Goal: Task Accomplishment & Management: Complete application form

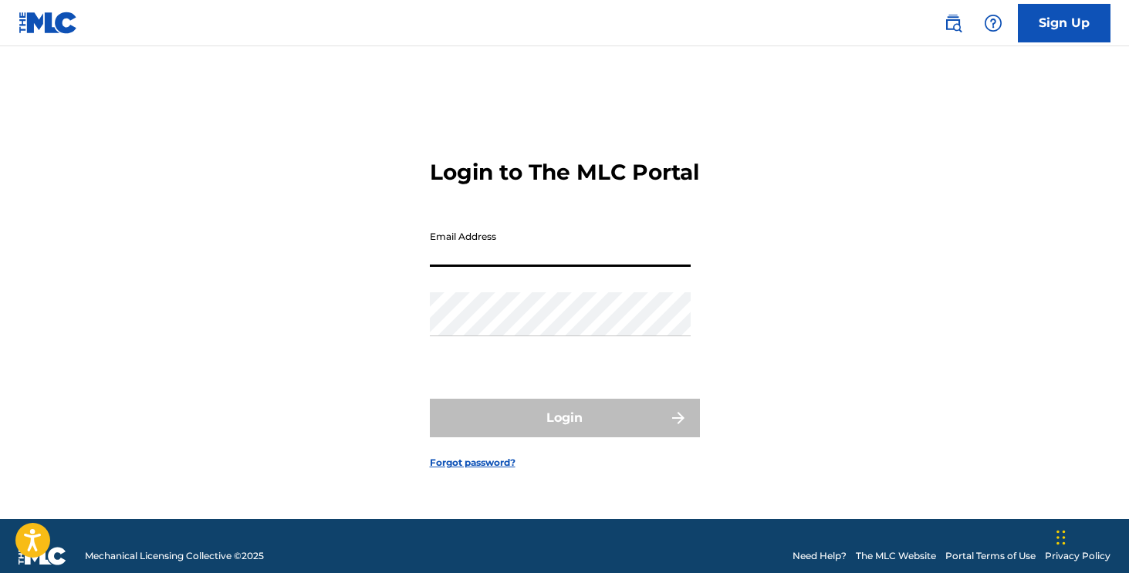
type input "[EMAIL_ADDRESS][DOMAIN_NAME]"
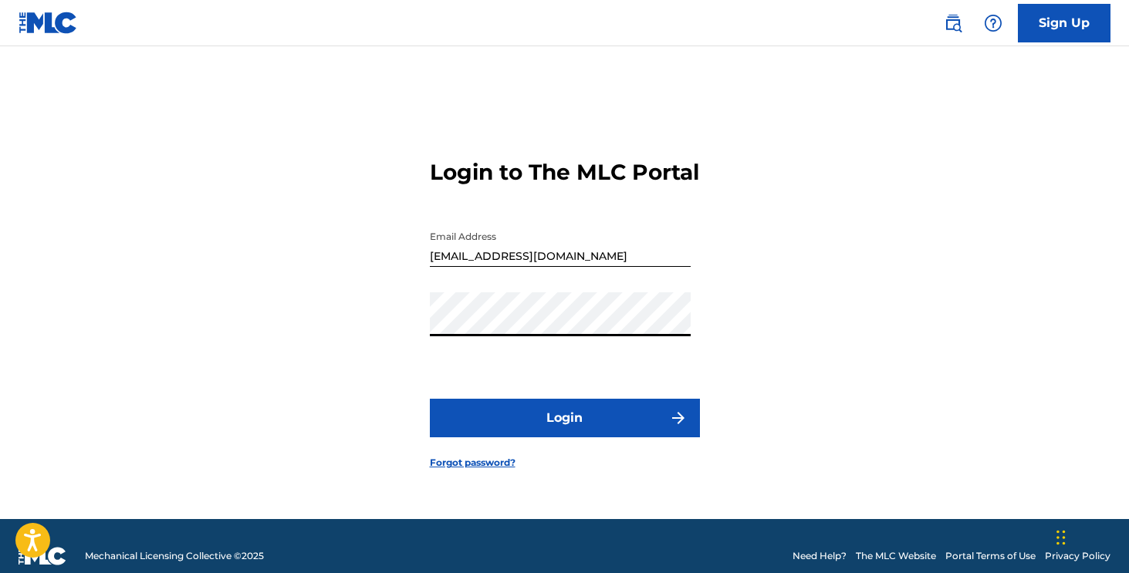
click at [512, 438] on button "Login" at bounding box center [565, 418] width 270 height 39
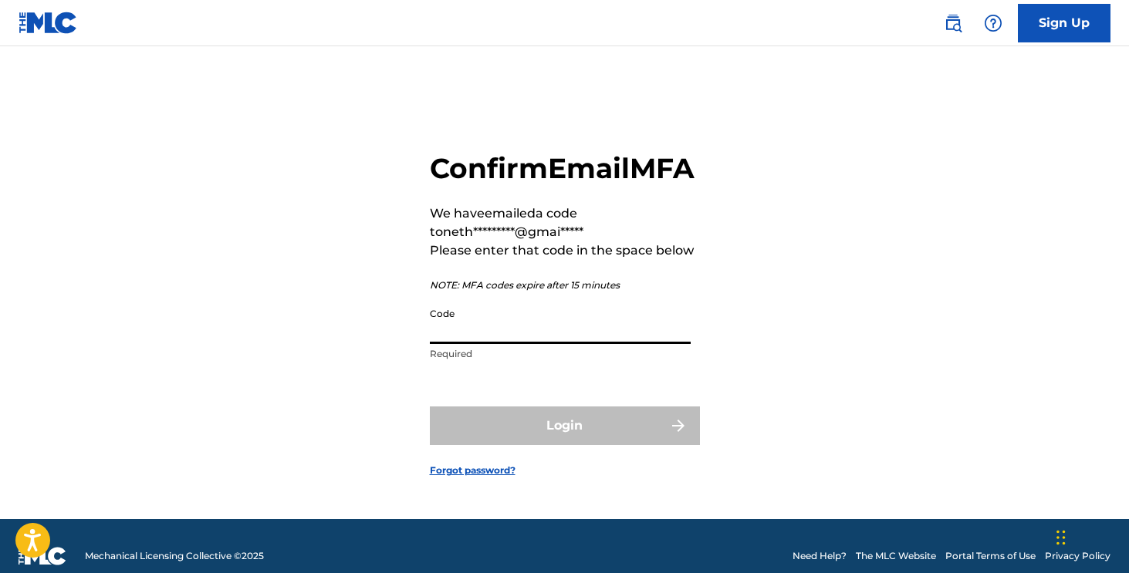
click at [520, 344] on input "Code" at bounding box center [560, 322] width 261 height 44
paste input "348418"
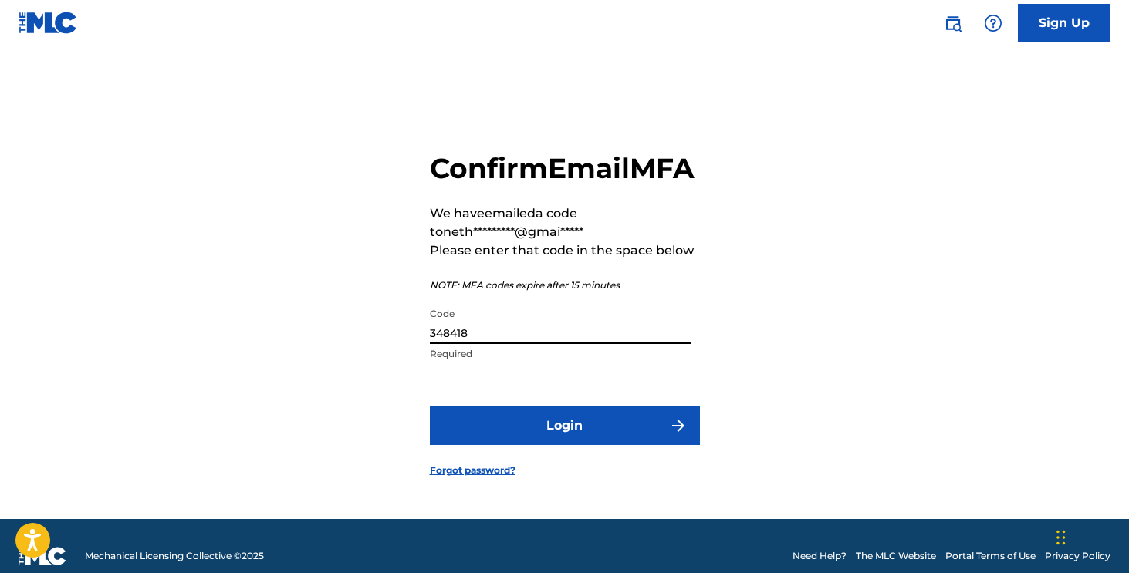
type input "348418"
click at [516, 437] on button "Login" at bounding box center [565, 426] width 270 height 39
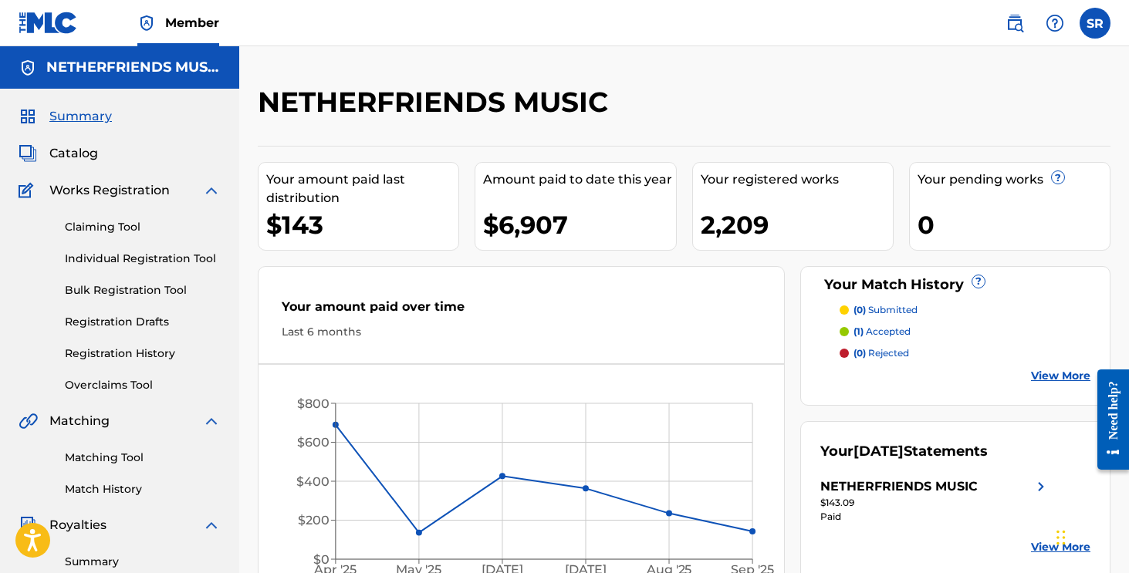
click at [68, 151] on span "Catalog" at bounding box center [73, 153] width 49 height 19
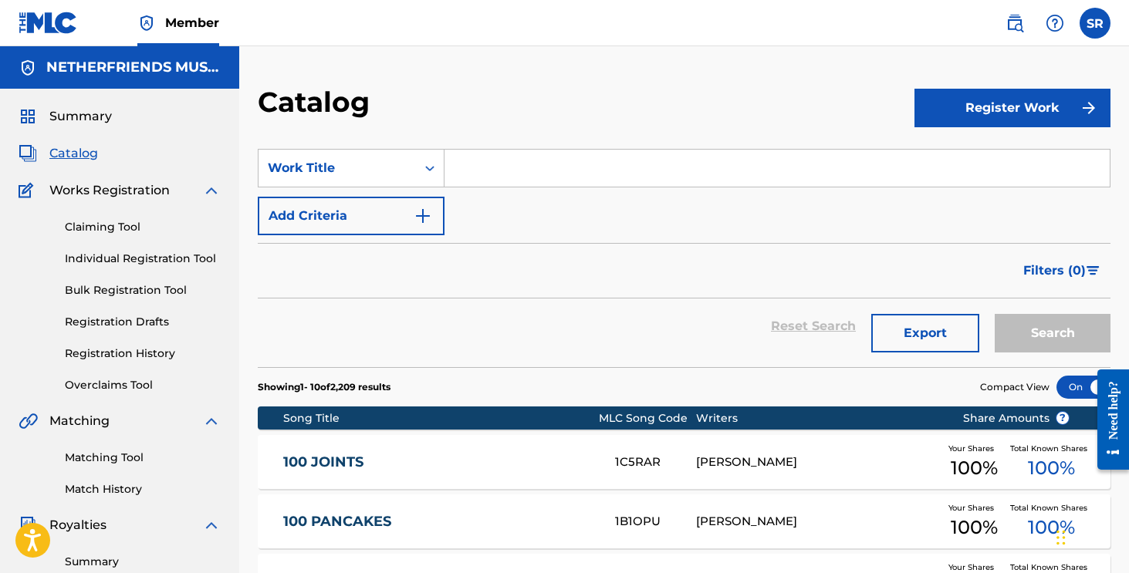
click at [299, 424] on div "Song Title" at bounding box center [441, 419] width 316 height 16
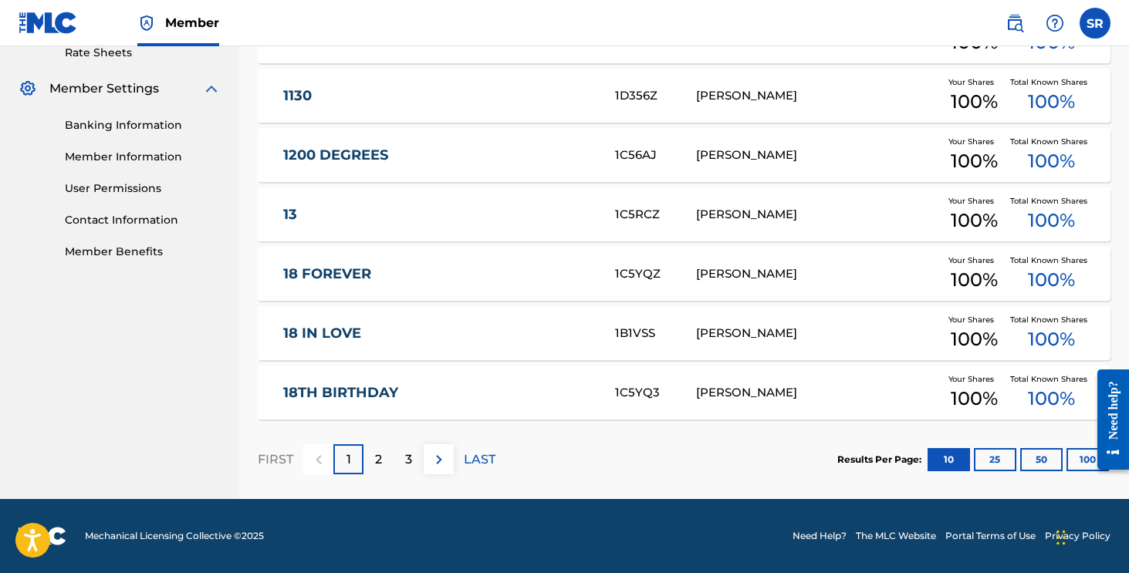
scroll to position [604, 0]
click at [1075, 458] on button "100" at bounding box center [1088, 459] width 42 height 23
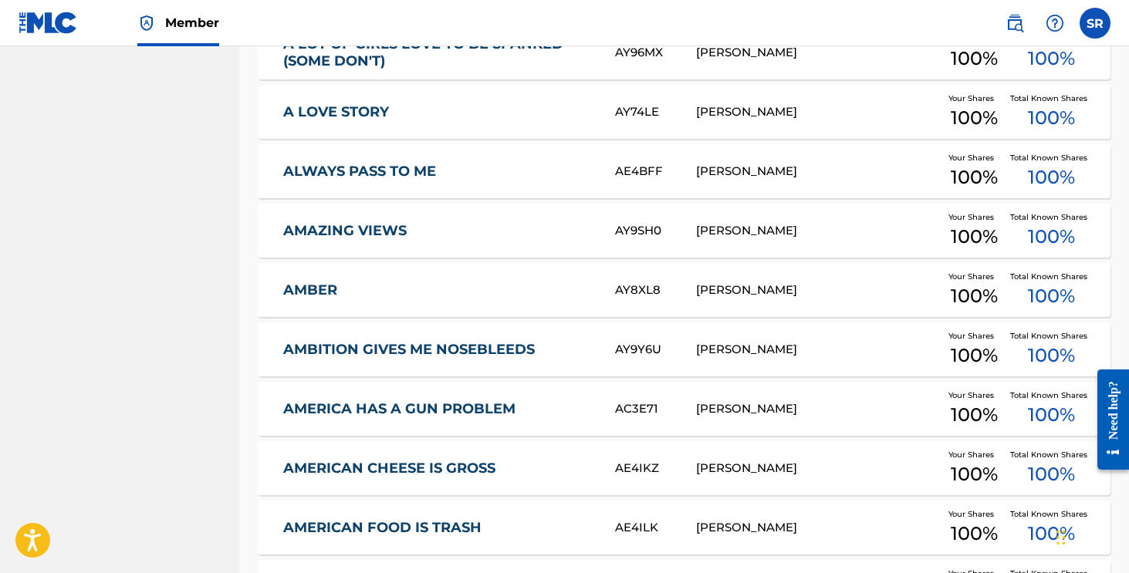
scroll to position [3279, 0]
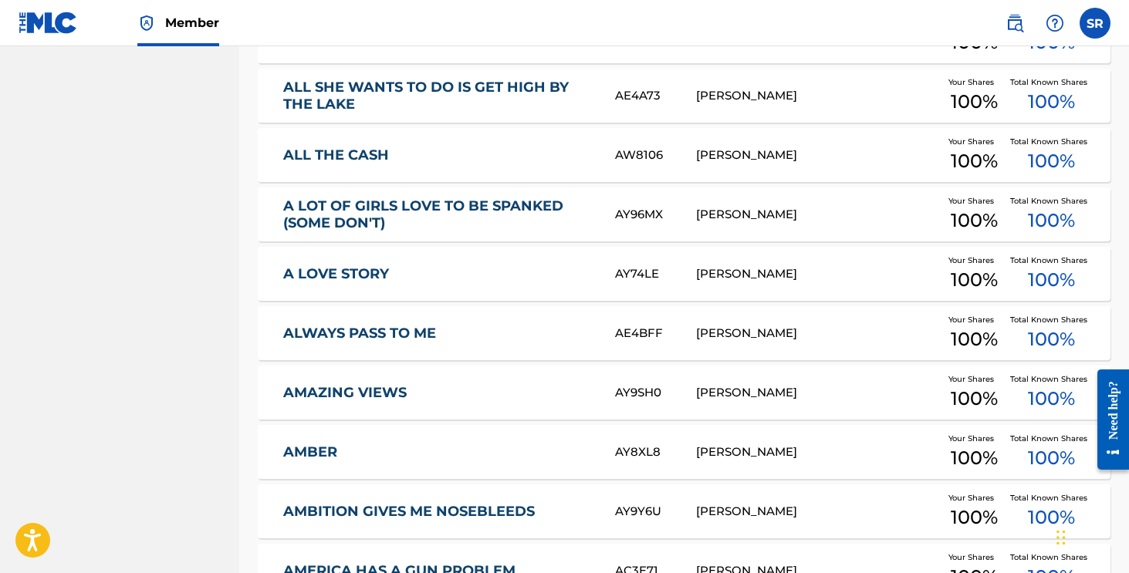
click at [37, 26] on img at bounding box center [48, 23] width 59 height 22
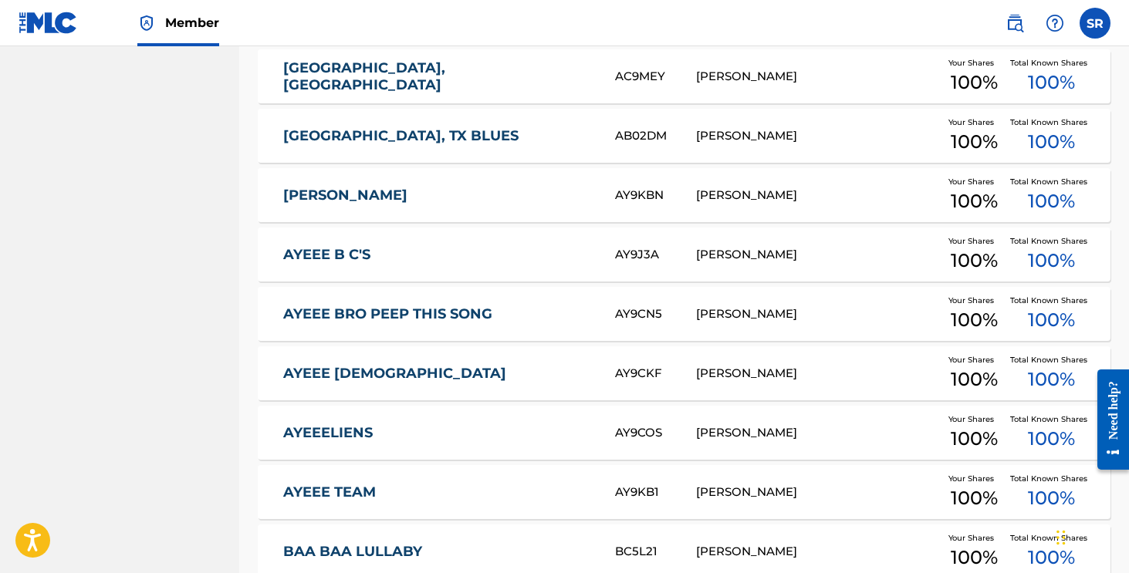
scroll to position [5332, 0]
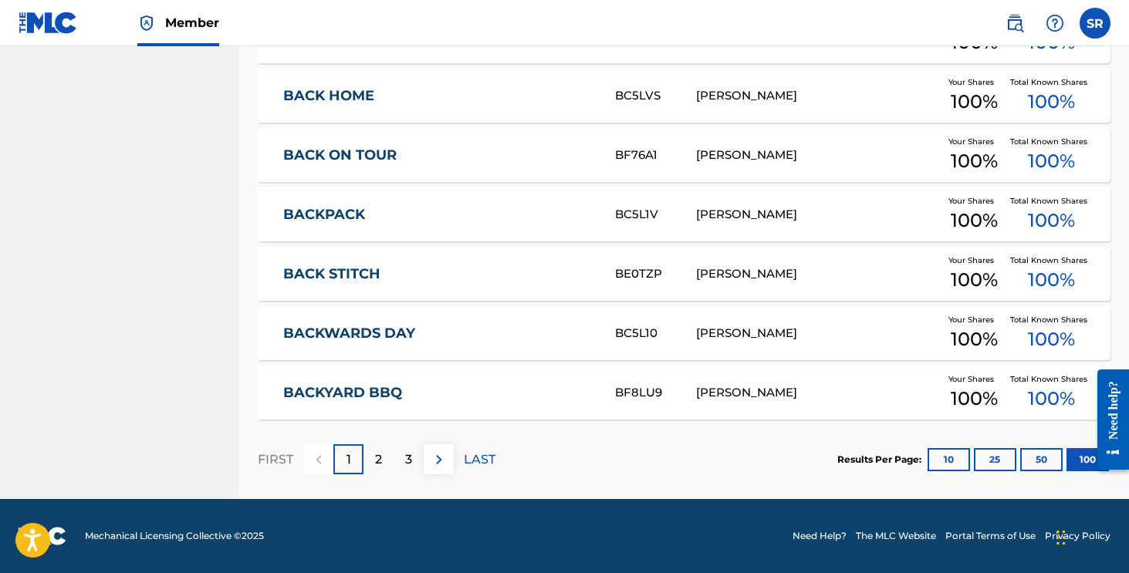
click at [375, 462] on p "2" at bounding box center [378, 460] width 7 height 19
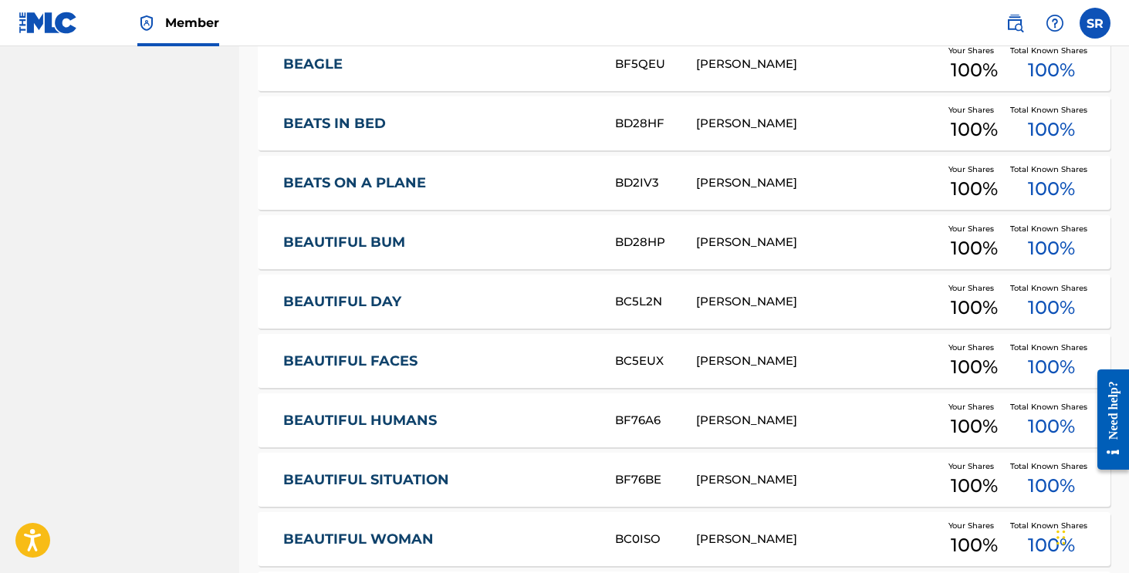
scroll to position [1522, 0]
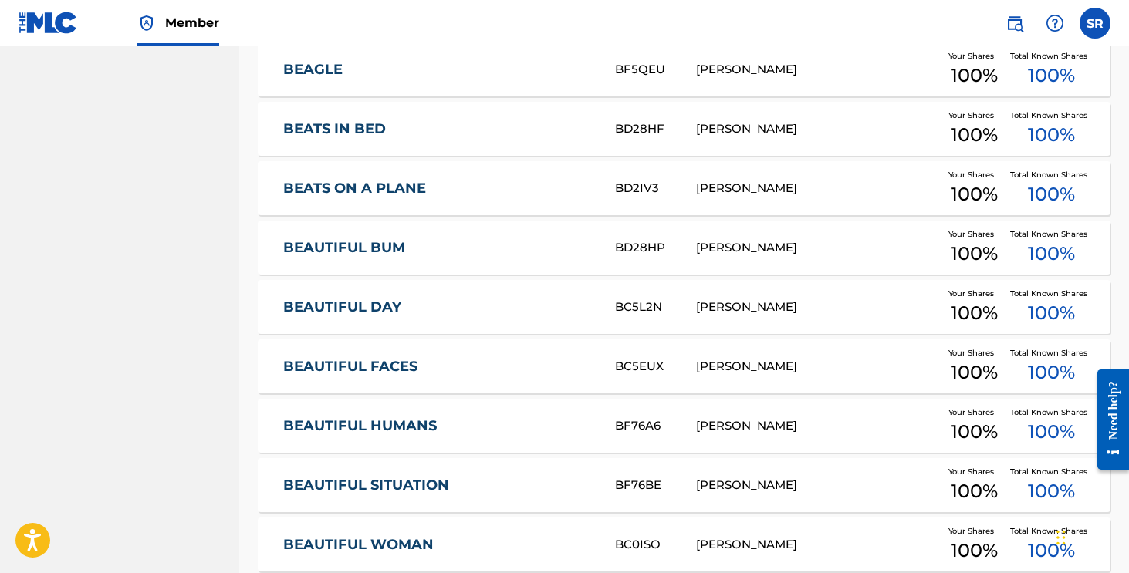
click at [772, 2] on nav "Member SR SR Shawn Rosenblatt netherfriends@gmail.com Notification Preferences …" at bounding box center [564, 23] width 1129 height 46
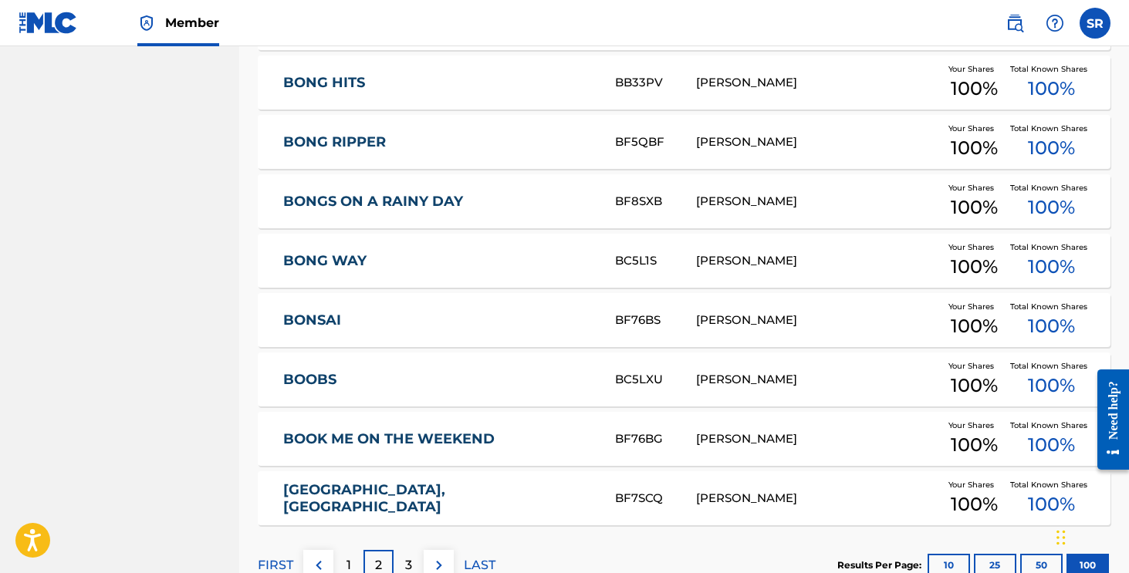
scroll to position [5907, 0]
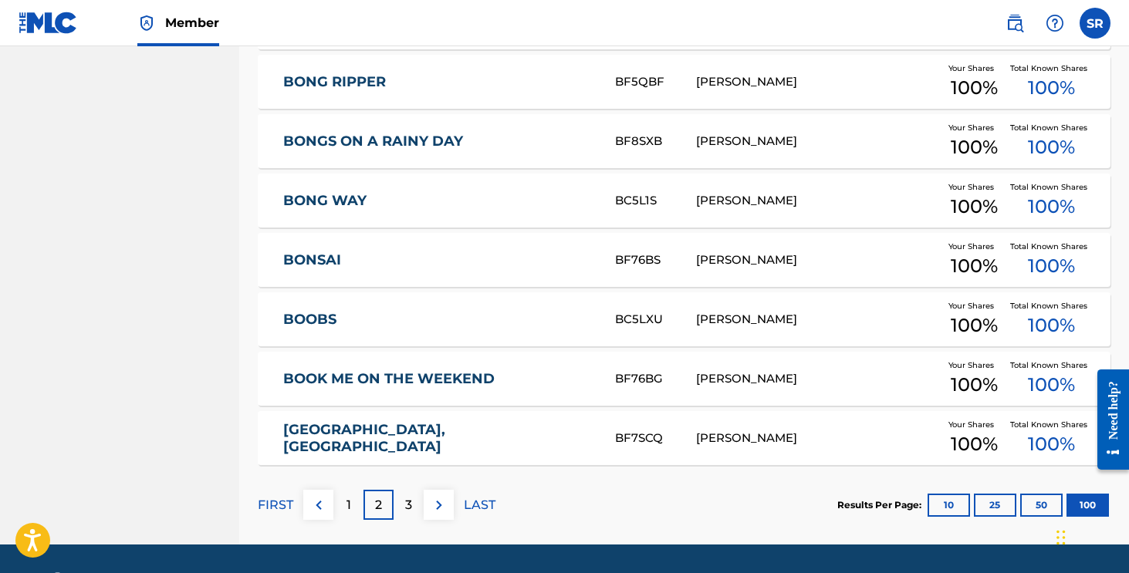
click at [418, 505] on div "3" at bounding box center [409, 505] width 30 height 30
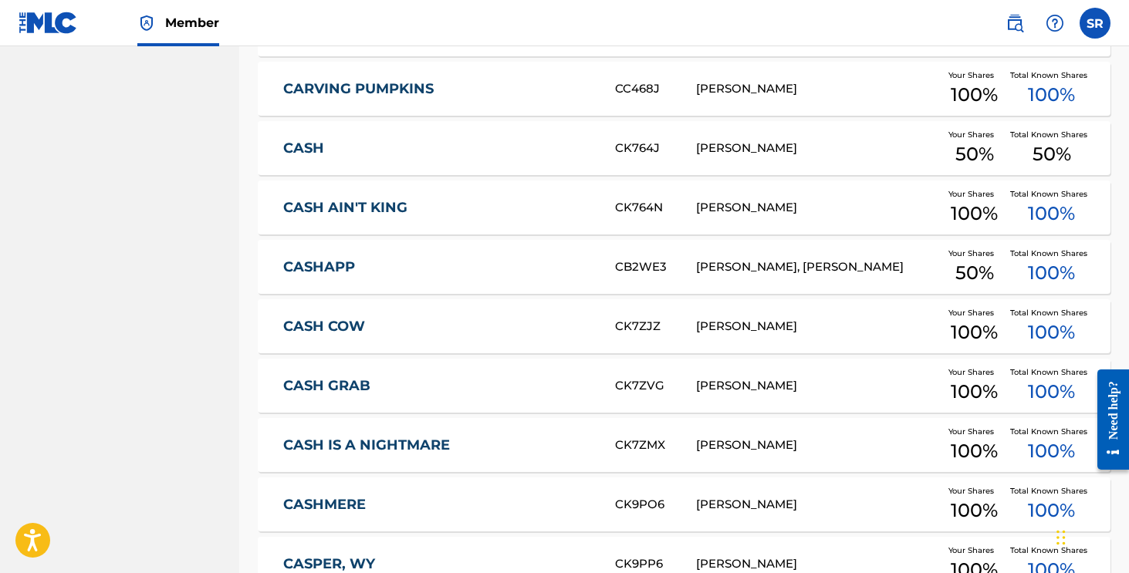
scroll to position [3823, 0]
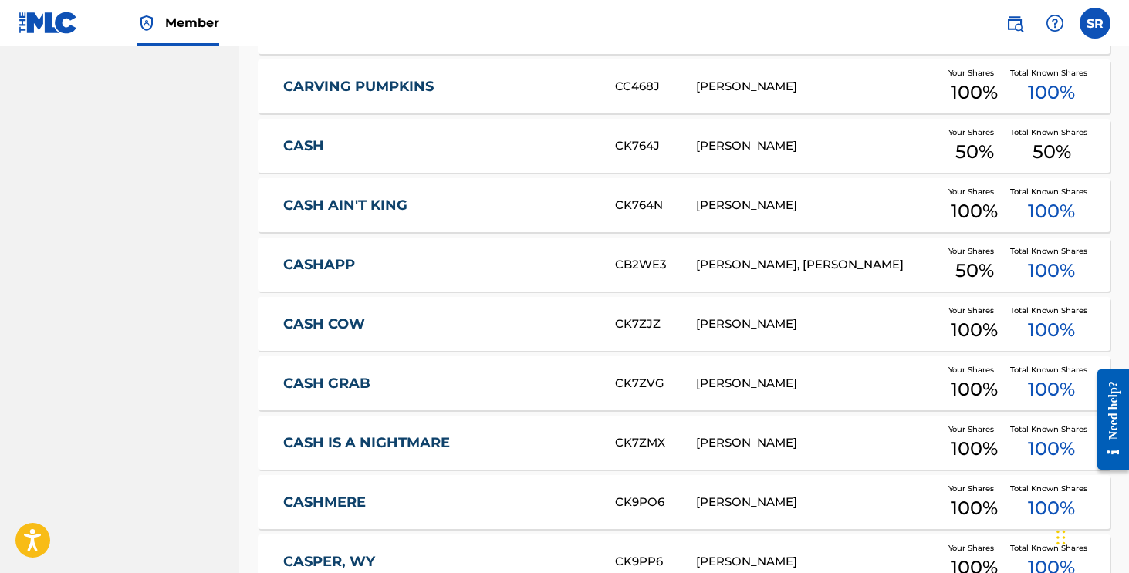
click at [312, 144] on link "CASH" at bounding box center [438, 146] width 311 height 18
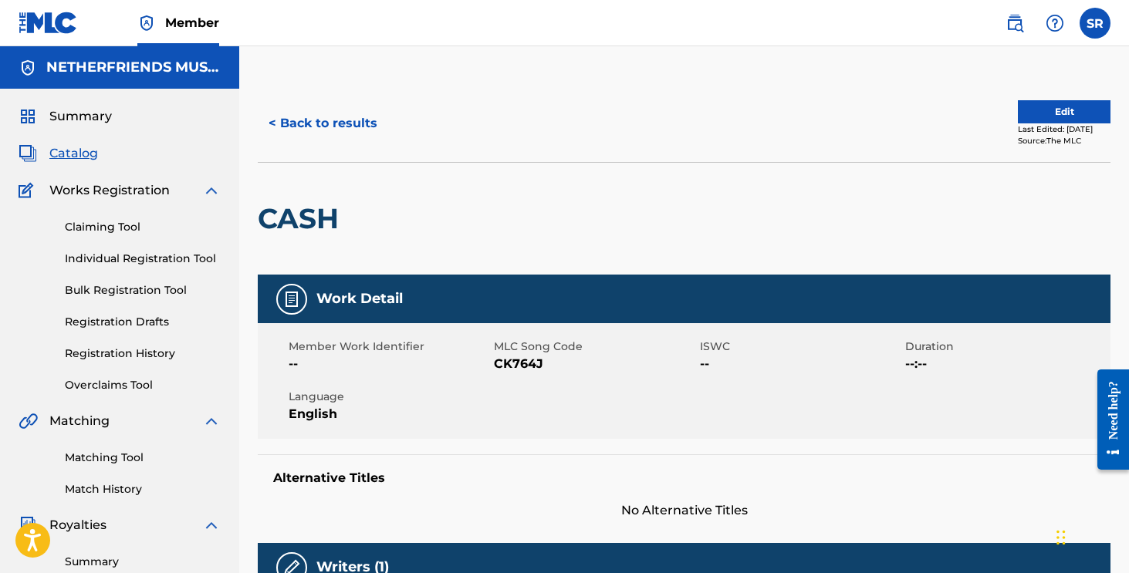
click at [1042, 100] on button "Edit" at bounding box center [1064, 111] width 93 height 23
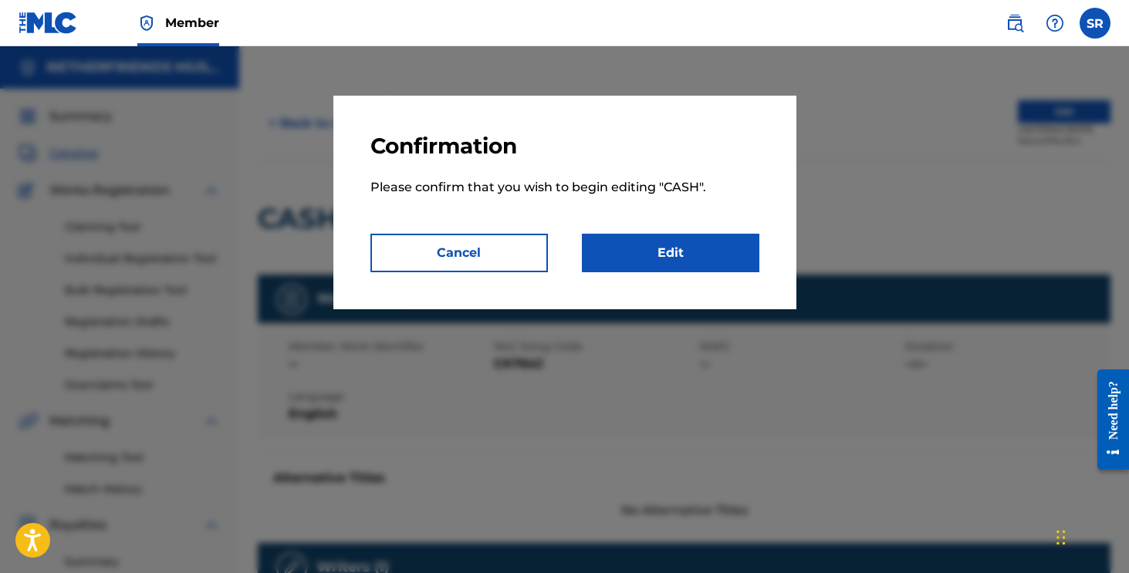
click at [682, 269] on link "Edit" at bounding box center [671, 253] width 178 height 39
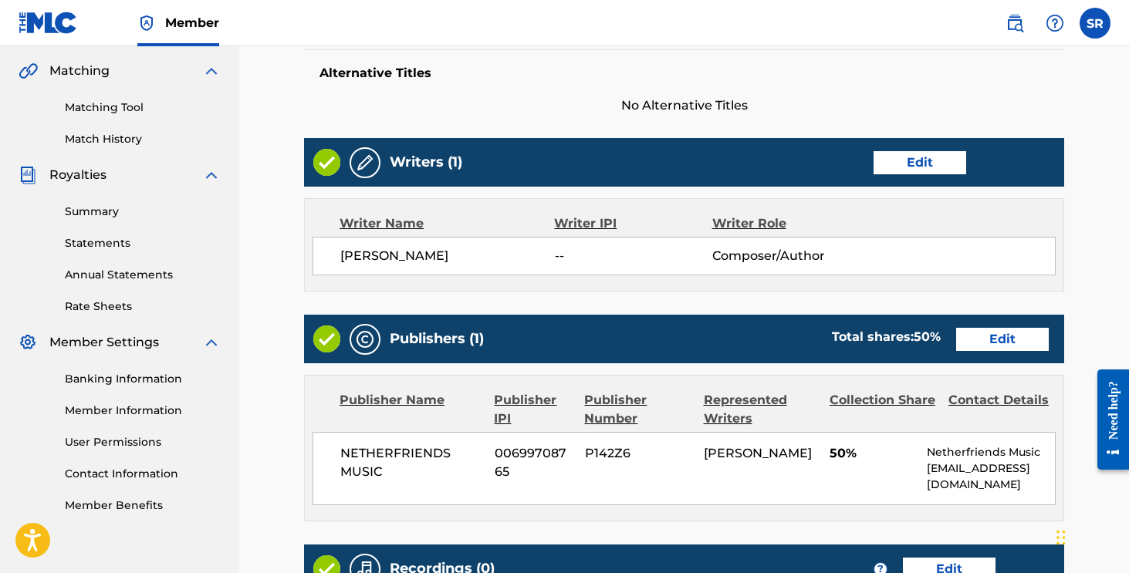
scroll to position [382, 0]
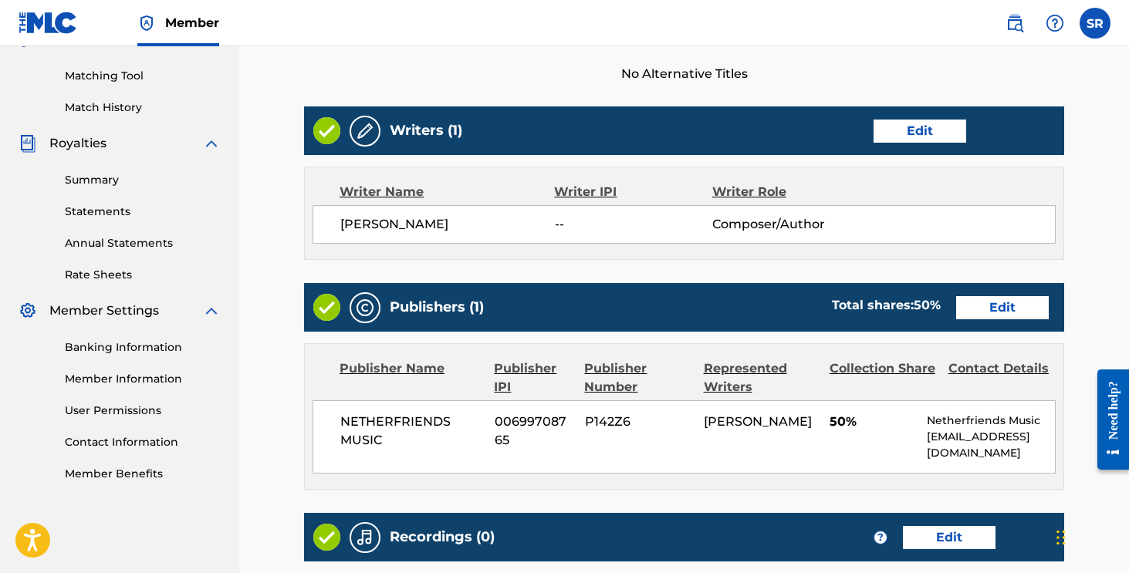
click at [965, 313] on link "Edit" at bounding box center [1002, 307] width 93 height 23
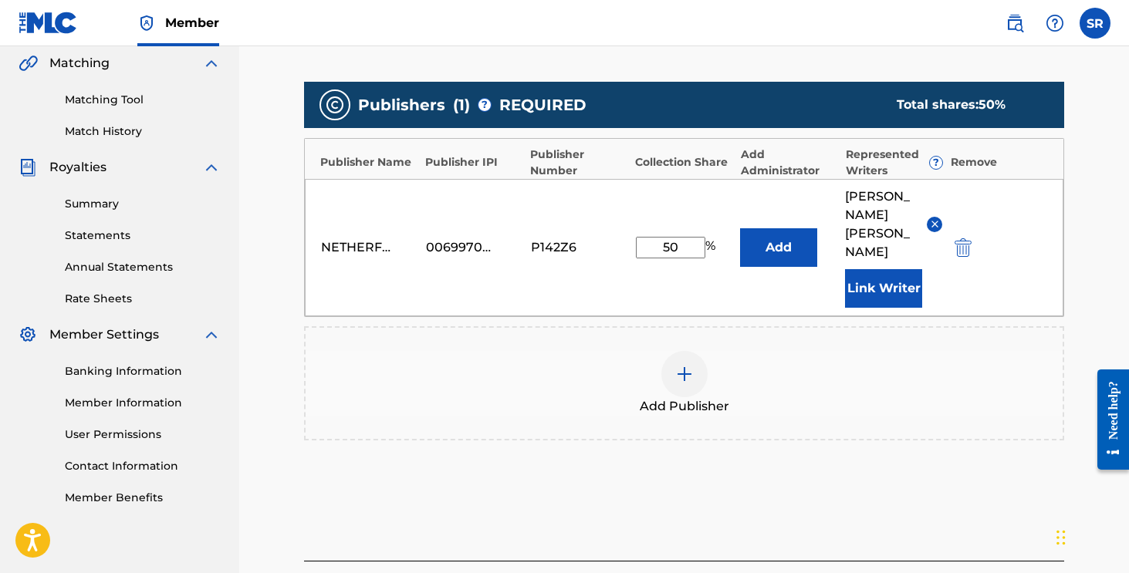
scroll to position [353, 0]
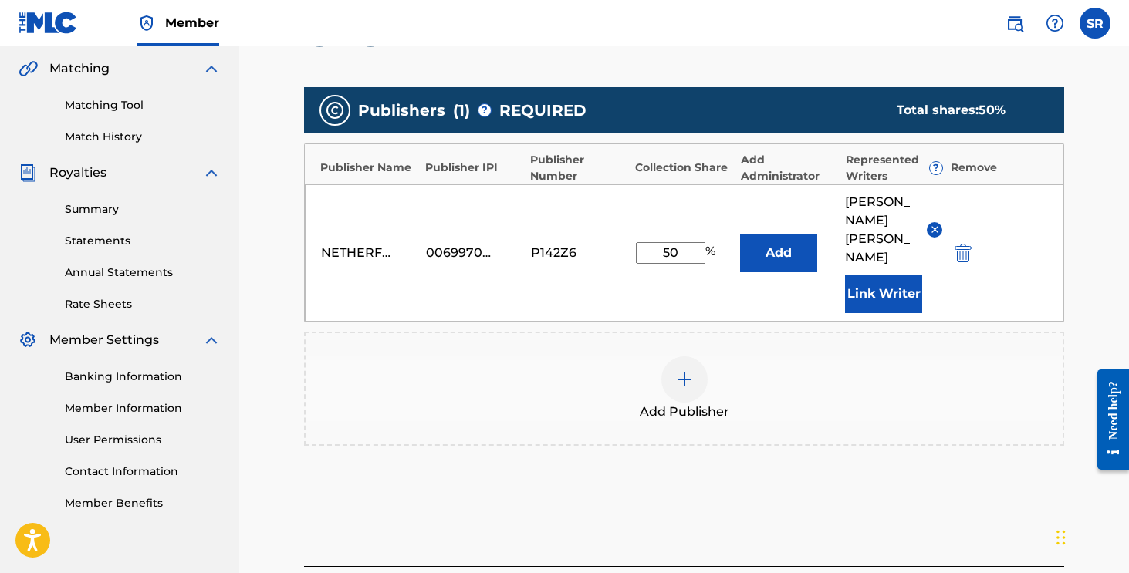
click at [670, 242] on input "50" at bounding box center [670, 253] width 69 height 22
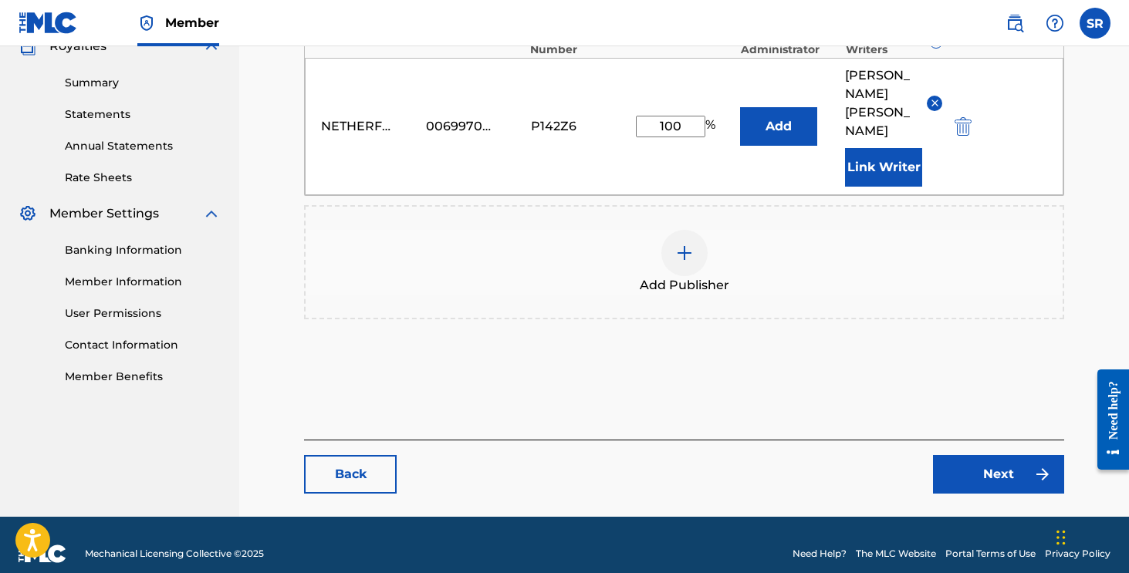
scroll to position [479, 0]
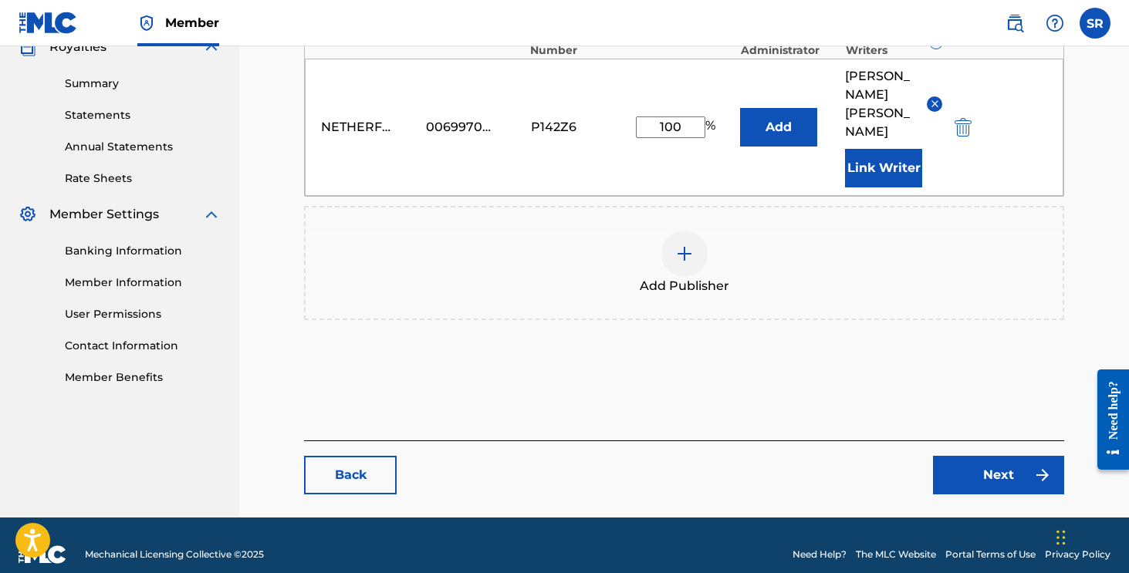
type input "100"
click at [971, 476] on main "Catalog Enter Work Details Add Writers Add Publishers & Shares Add Recording Re…" at bounding box center [684, 62] width 853 height 912
click at [971, 457] on link "Next" at bounding box center [998, 475] width 131 height 39
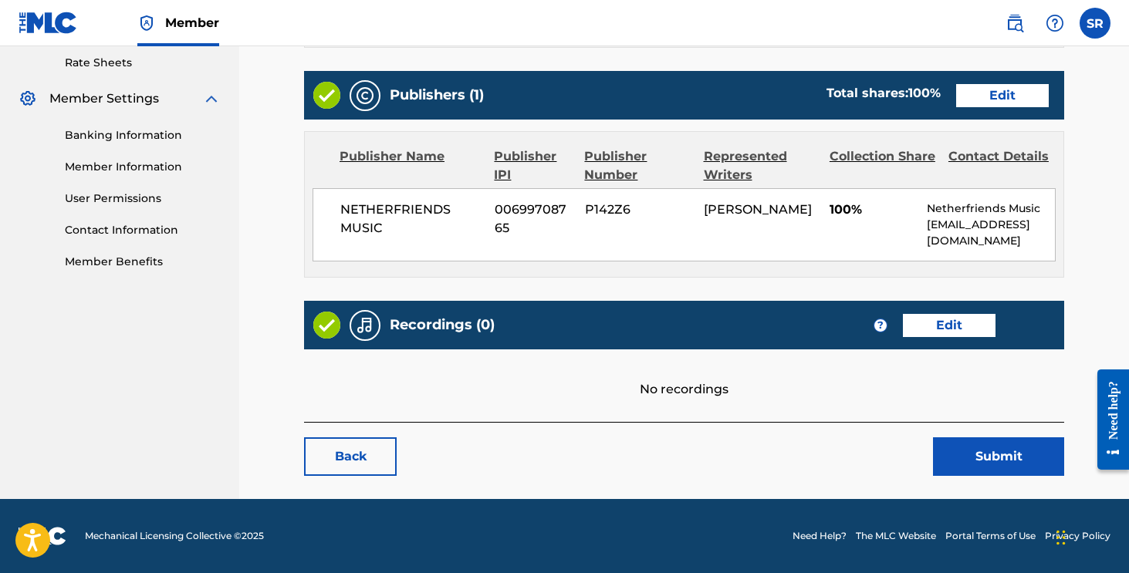
scroll to position [594, 0]
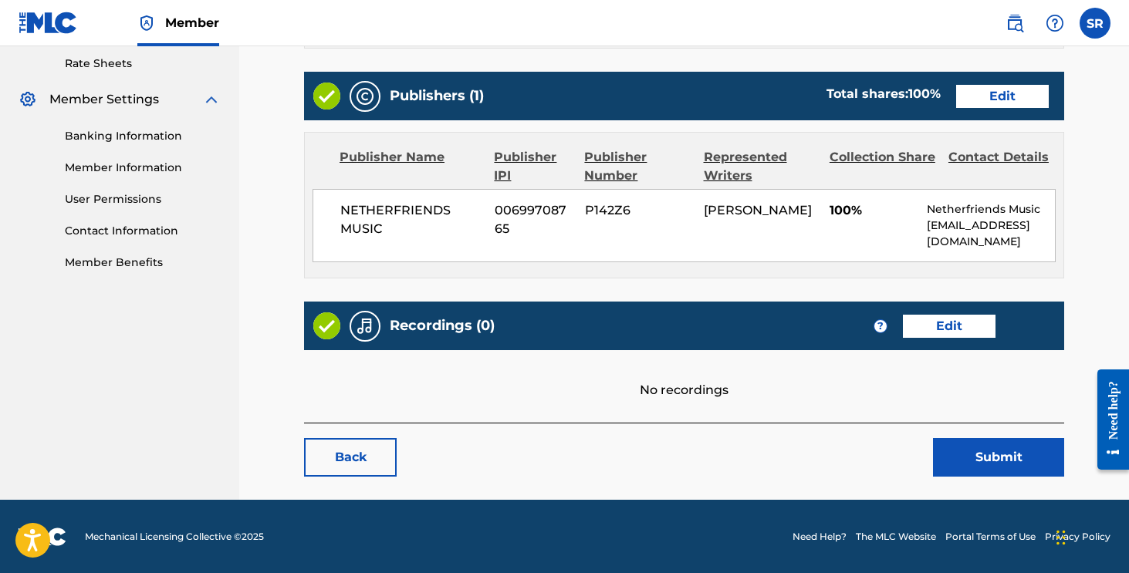
click at [980, 467] on button "Submit" at bounding box center [998, 457] width 131 height 39
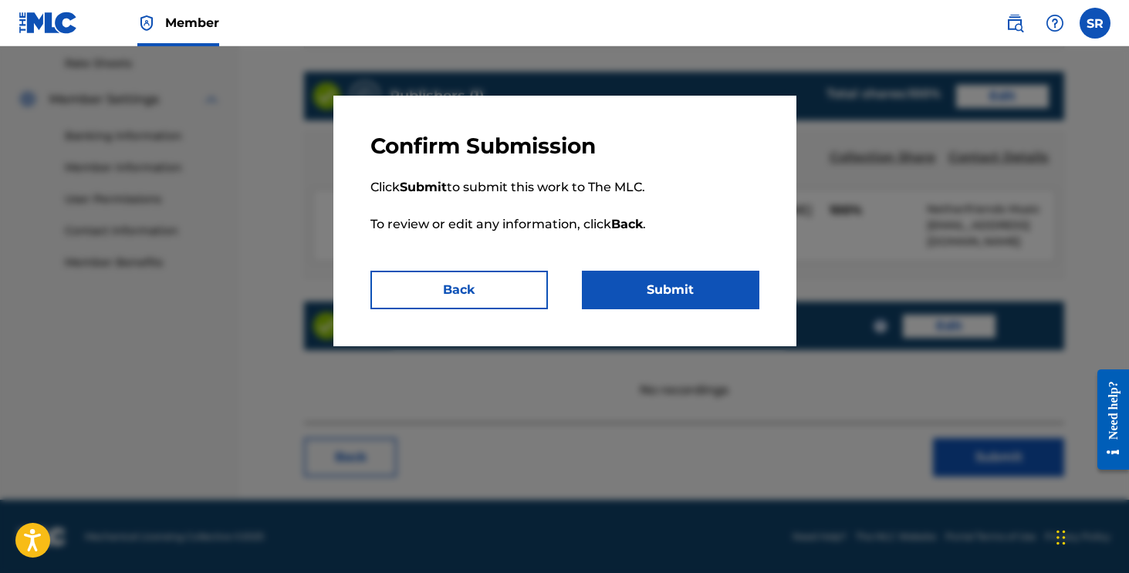
click at [742, 289] on button "Submit" at bounding box center [671, 290] width 178 height 39
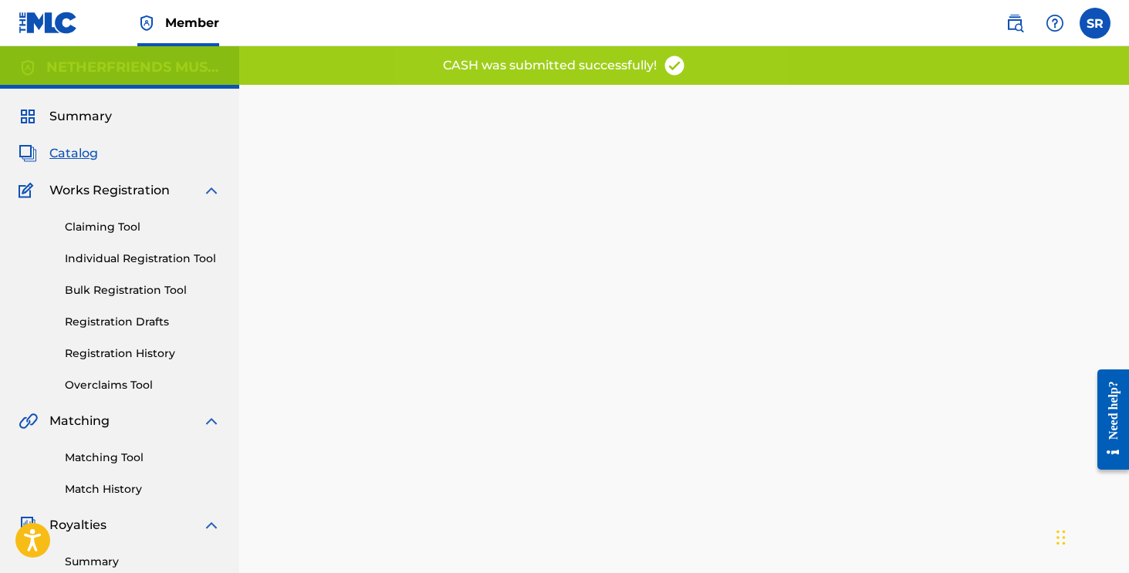
click at [171, 259] on link "Individual Registration Tool" at bounding box center [143, 259] width 156 height 16
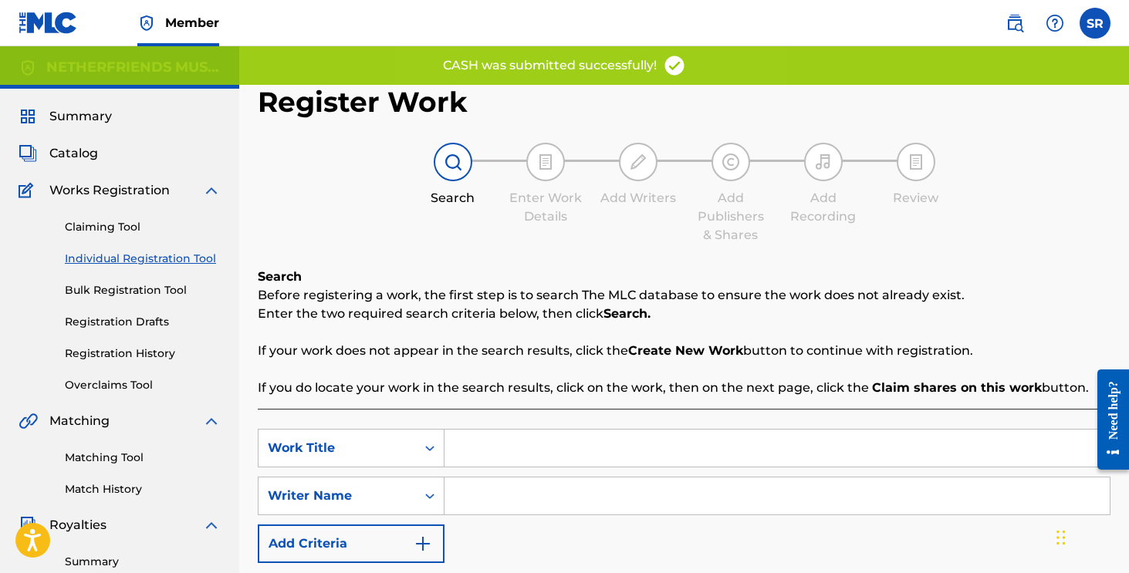
click at [156, 258] on link "Individual Registration Tool" at bounding box center [143, 259] width 156 height 16
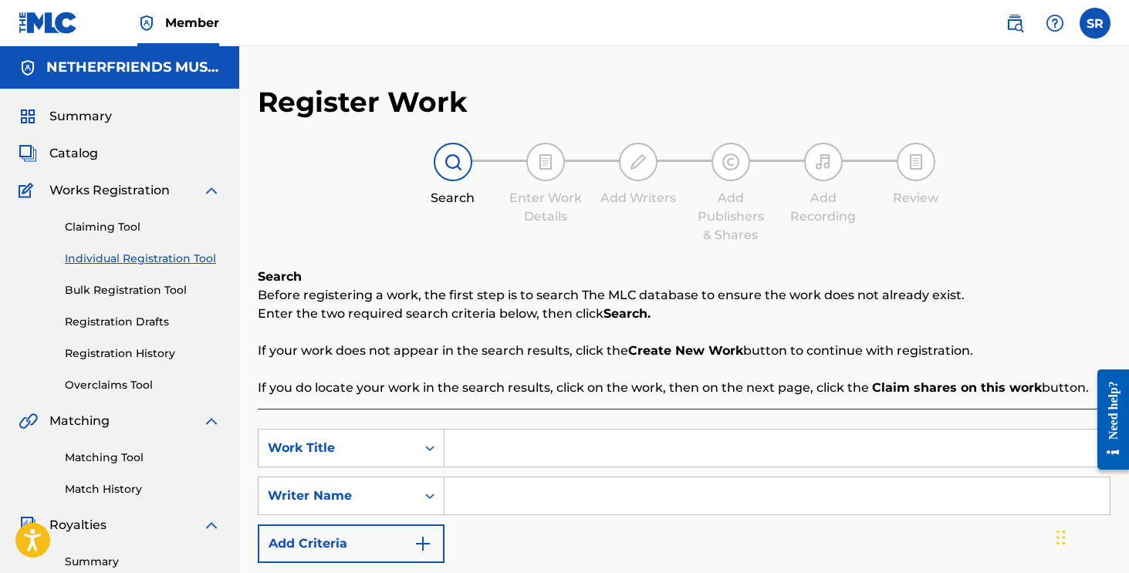
click at [84, 151] on span "Catalog" at bounding box center [73, 153] width 49 height 19
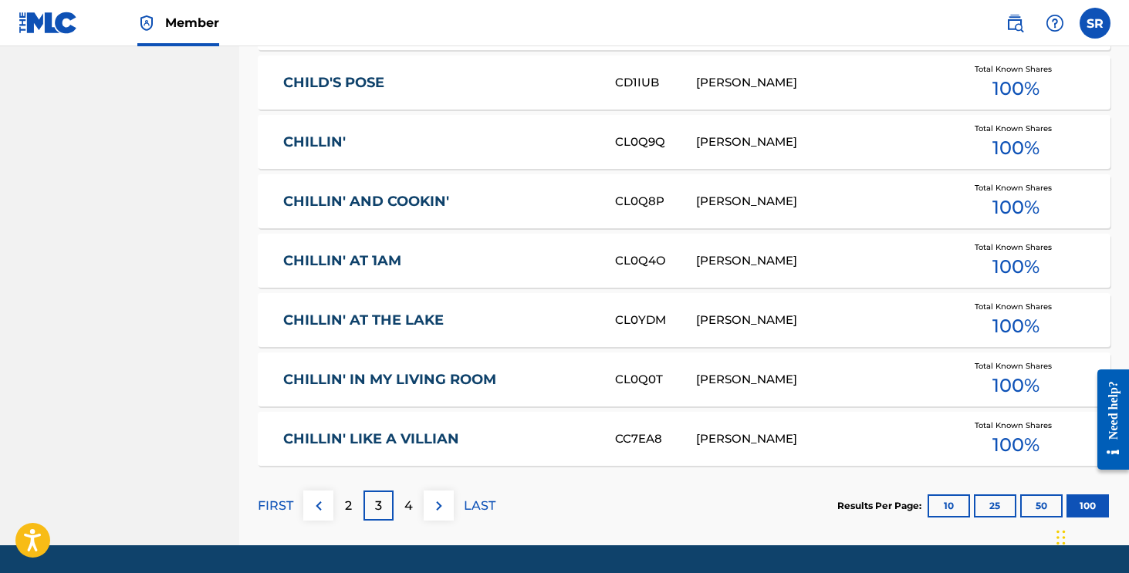
scroll to position [5915, 0]
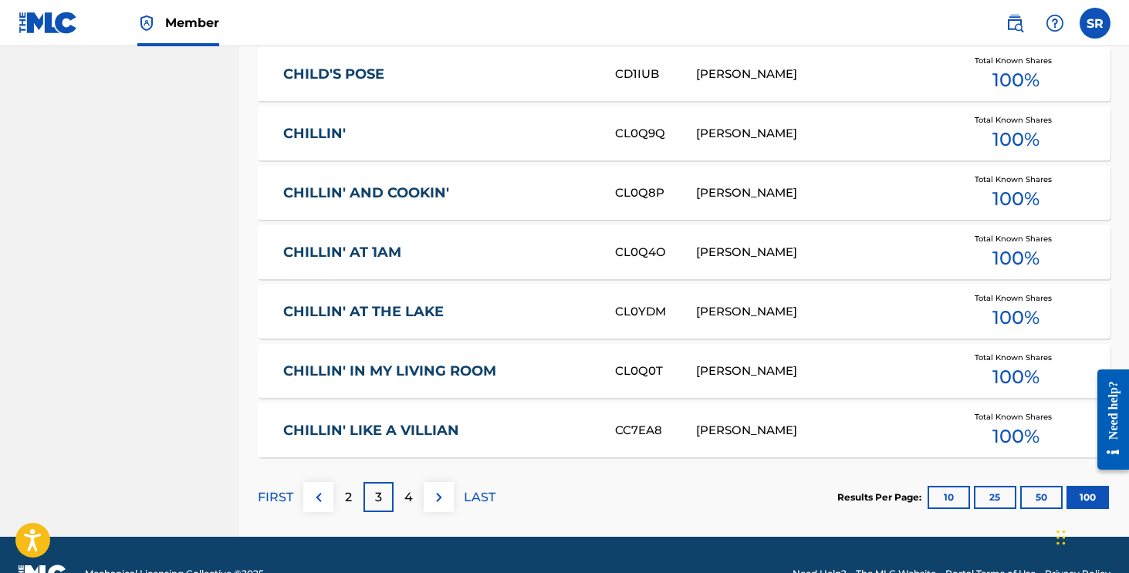
click at [399, 495] on div "4" at bounding box center [409, 497] width 30 height 30
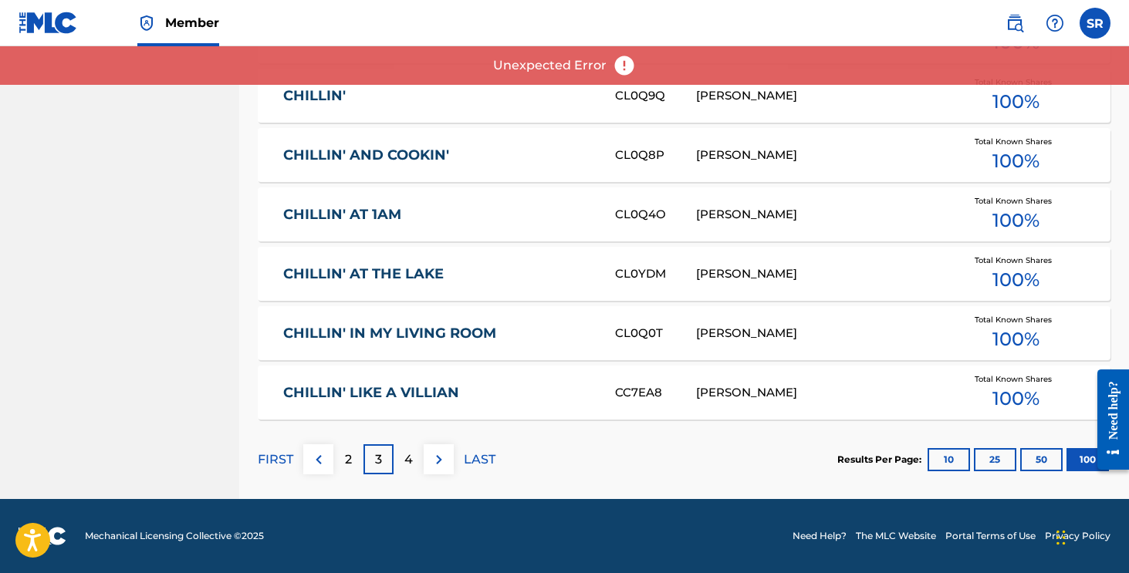
click at [433, 465] on img at bounding box center [439, 460] width 19 height 19
click at [437, 458] on img at bounding box center [439, 460] width 19 height 19
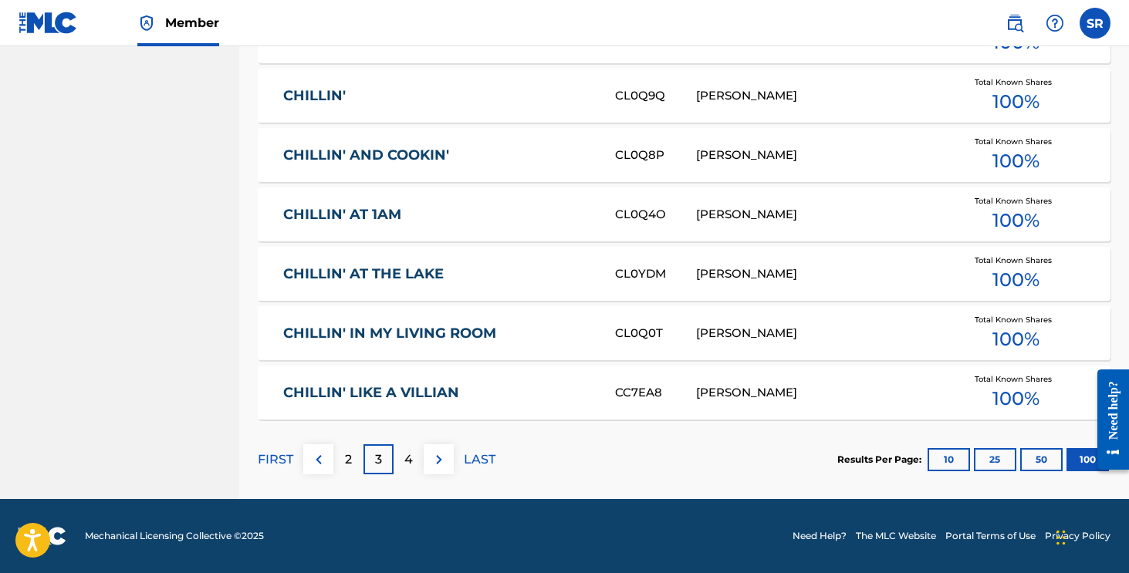
scroll to position [5953, 0]
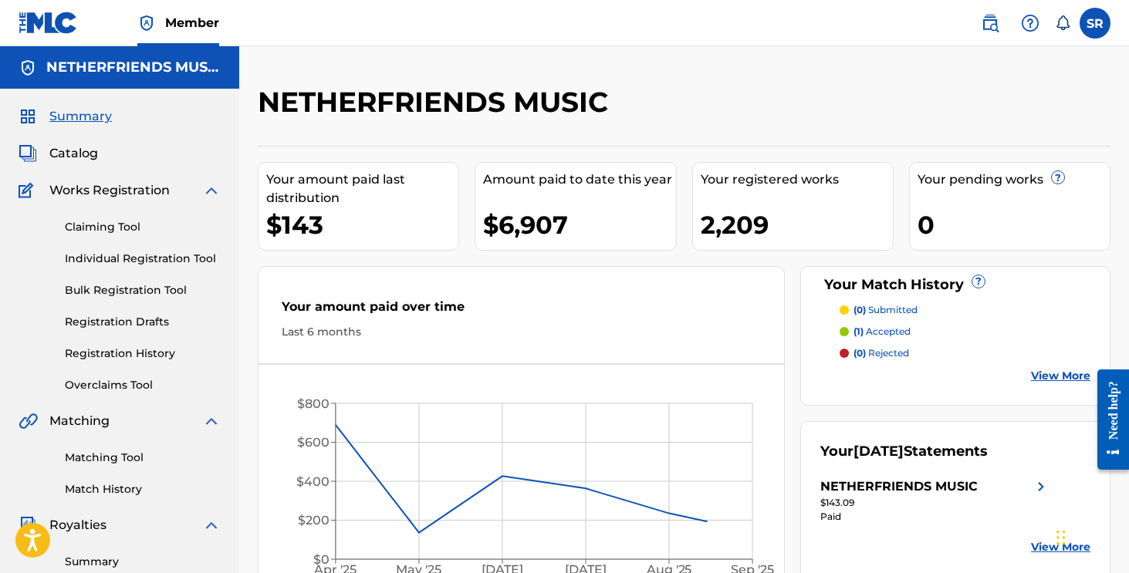
click at [100, 257] on link "Individual Registration Tool" at bounding box center [143, 259] width 156 height 16
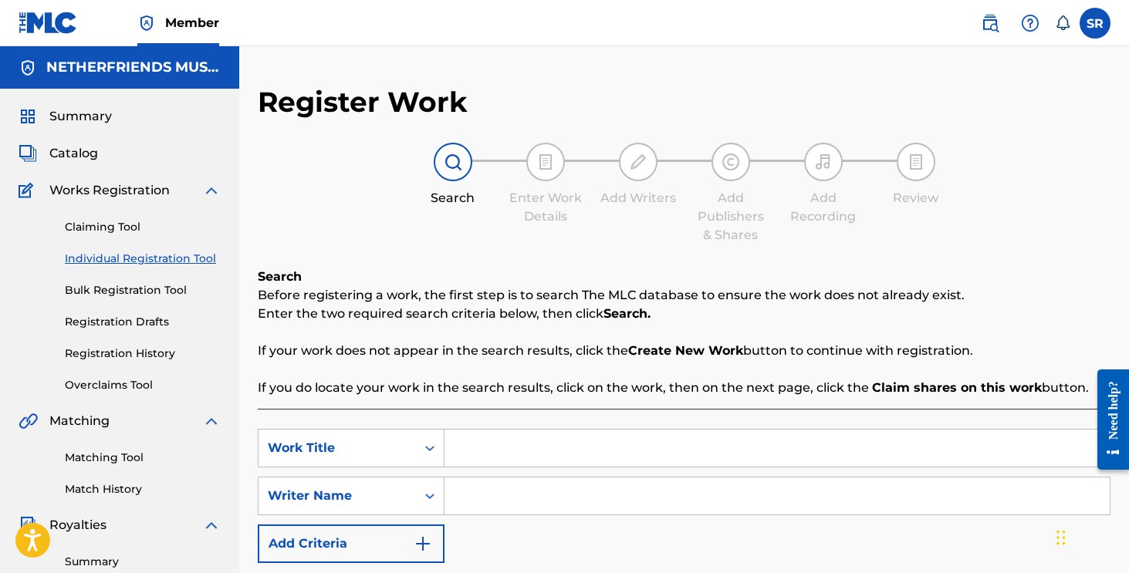
click at [478, 486] on input "Search Form" at bounding box center [777, 496] width 665 height 37
drag, startPoint x: 574, startPoint y: 491, endPoint x: 467, endPoint y: 479, distance: 107.9
click at [467, 479] on input "[PERSON_NAME]" at bounding box center [777, 496] width 665 height 37
paste input "348418"
type input "[PERSON_NAME]"
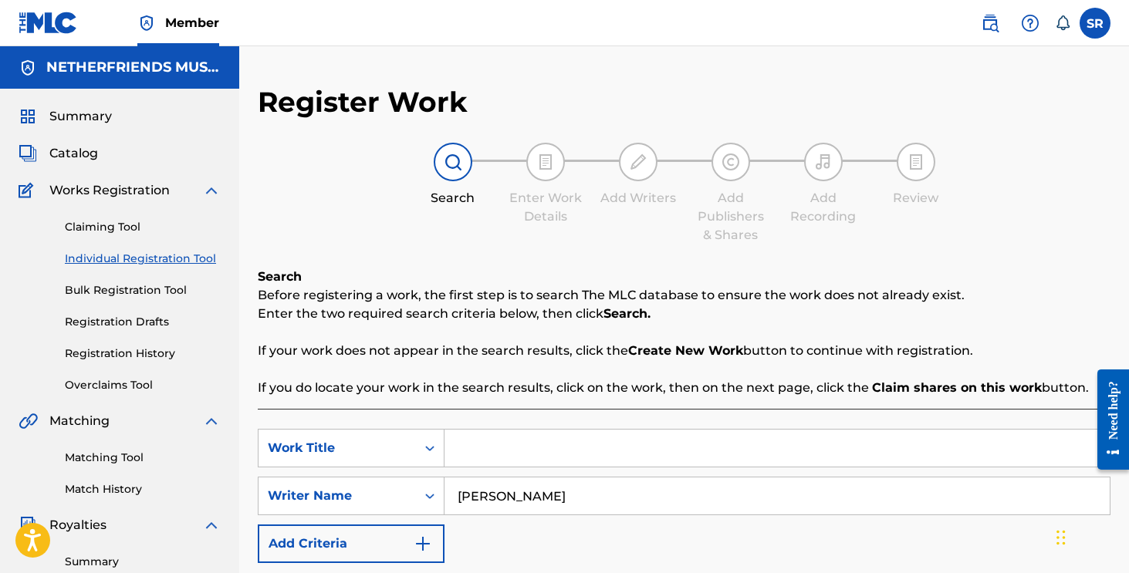
click at [503, 451] on input "Search Form" at bounding box center [777, 448] width 665 height 37
drag, startPoint x: 583, startPoint y: 455, endPoint x: 484, endPoint y: 427, distance: 103.6
click at [484, 427] on div "SearchWithCriteria8da186df-dfc5-48cf-95bb-f208ae17aec9 Work Title american shor…" at bounding box center [684, 535] width 853 height 253
click at [521, 454] on input "americano" at bounding box center [777, 448] width 665 height 37
drag, startPoint x: 532, startPoint y: 454, endPoint x: 381, endPoint y: 425, distance: 153.9
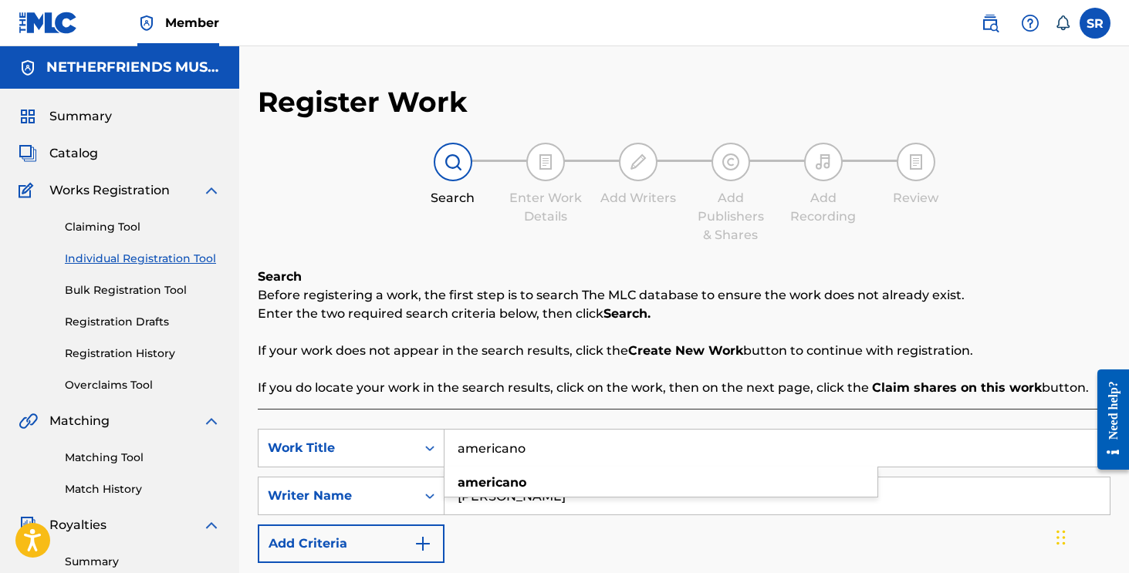
click at [381, 426] on div "SearchWithCriteria8da186df-dfc5-48cf-95bb-f208ae17aec9 Work Title americano ame…" at bounding box center [684, 535] width 853 height 253
type input "backpack"
drag, startPoint x: 540, startPoint y: 445, endPoint x: 506, endPoint y: 438, distance: 35.4
click at [506, 439] on input "backpack" at bounding box center [777, 448] width 665 height 37
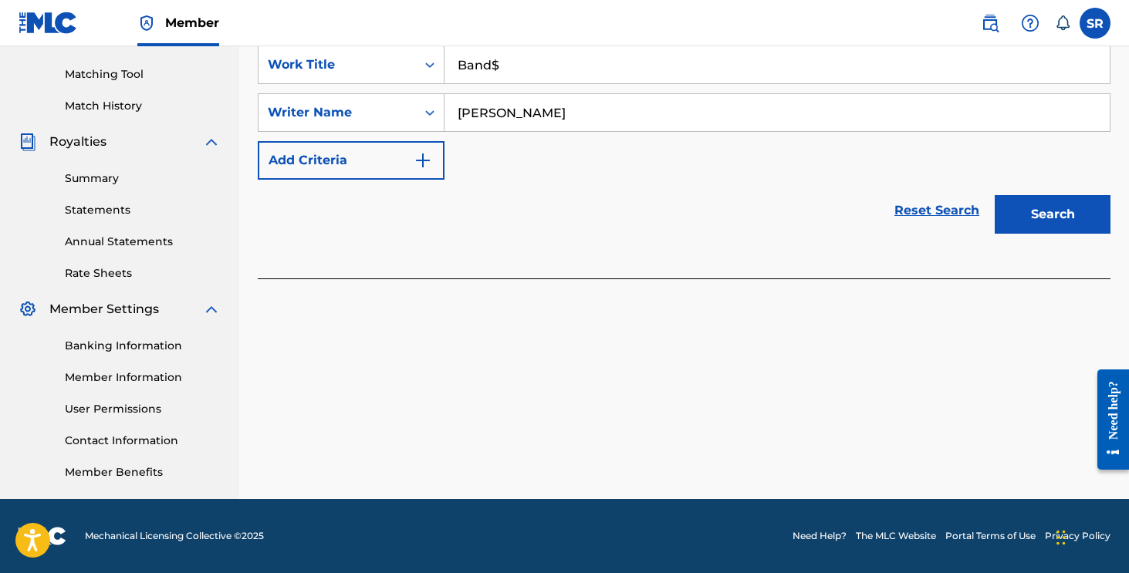
scroll to position [384, 0]
type input "Band$"
click at [1032, 210] on button "Search" at bounding box center [1053, 214] width 116 height 39
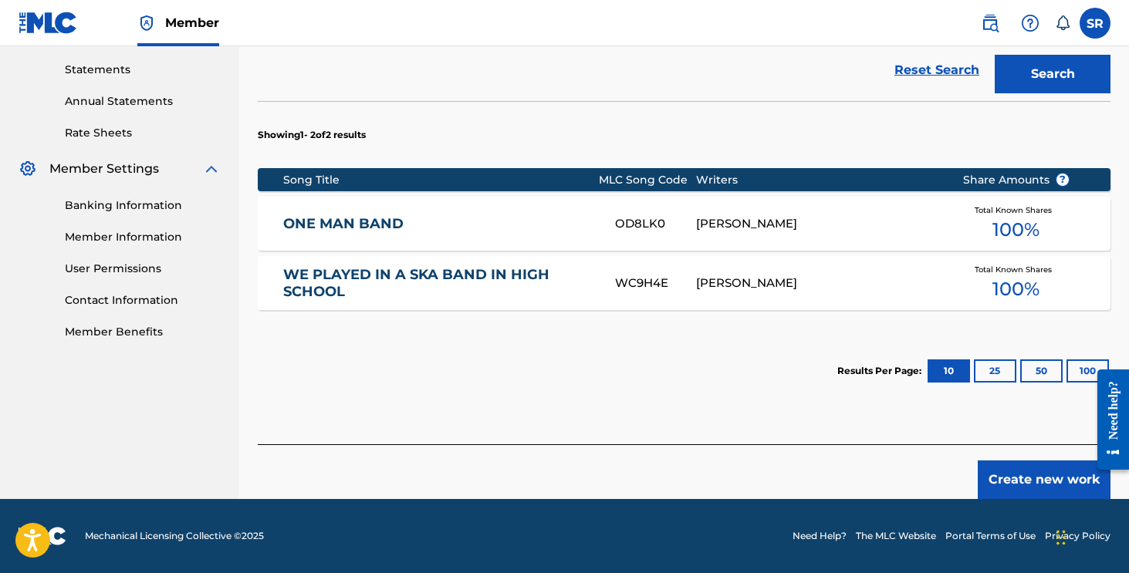
click at [1013, 476] on button "Create new work" at bounding box center [1044, 480] width 133 height 39
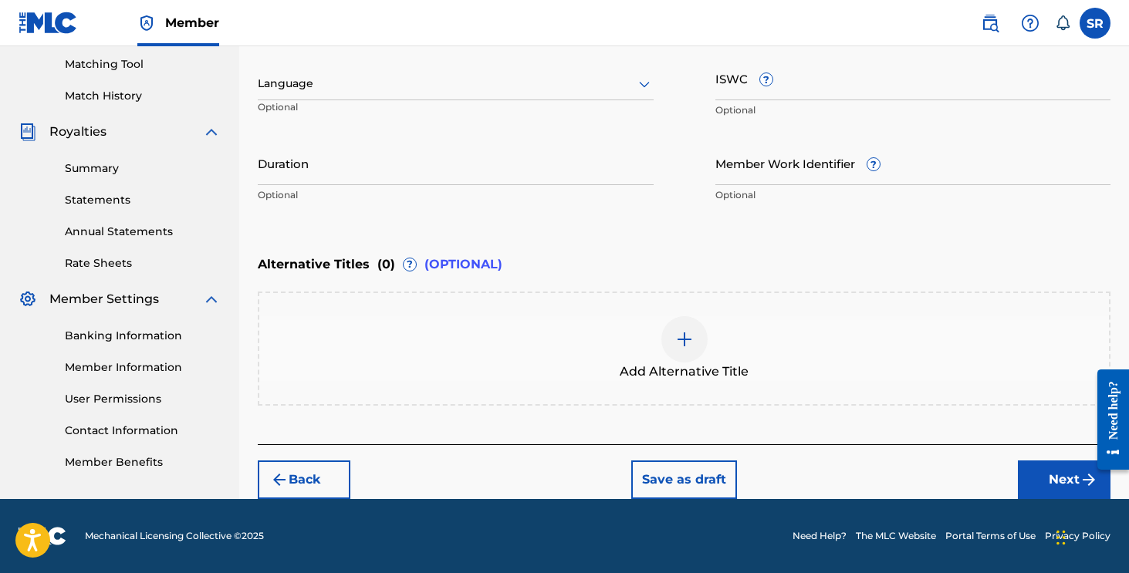
click at [1054, 472] on button "Next" at bounding box center [1064, 480] width 93 height 39
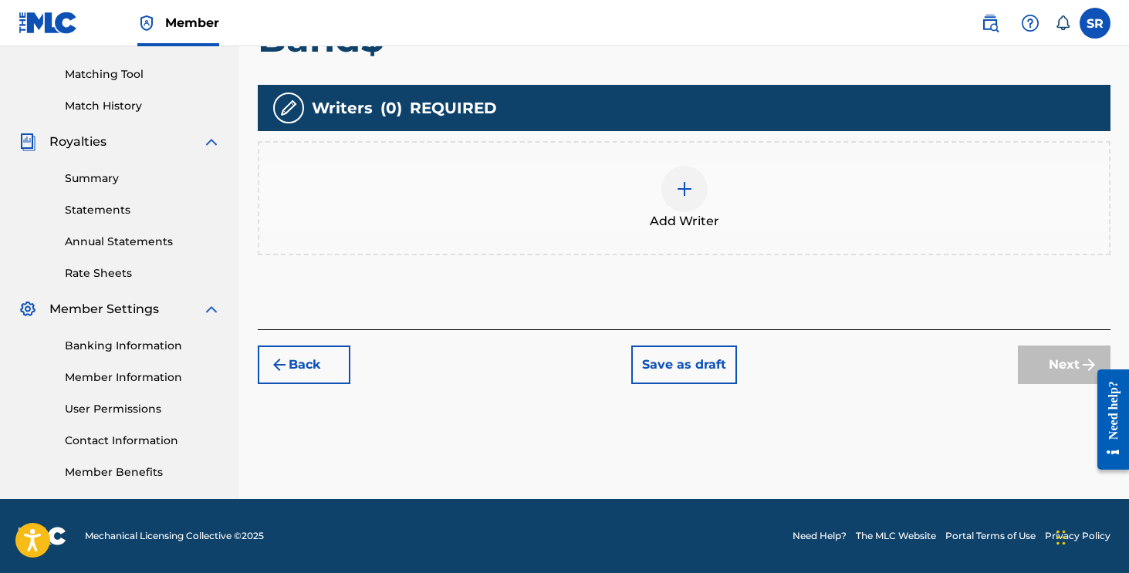
click at [758, 235] on div "Add Writer" at bounding box center [684, 198] width 853 height 114
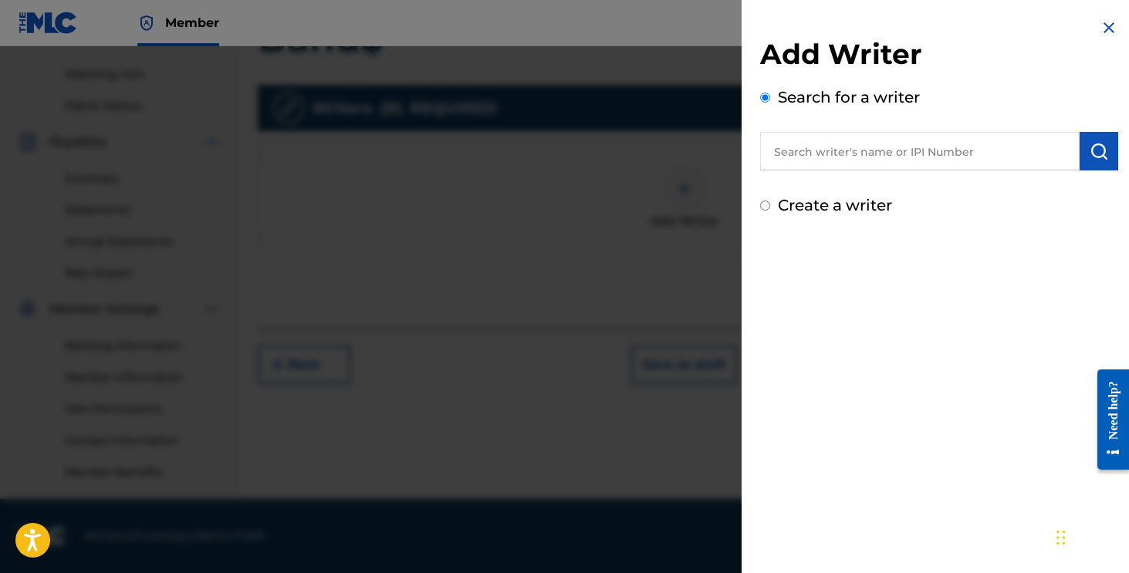
click at [807, 164] on input "text" at bounding box center [920, 151] width 320 height 39
paste input "[PERSON_NAME]"
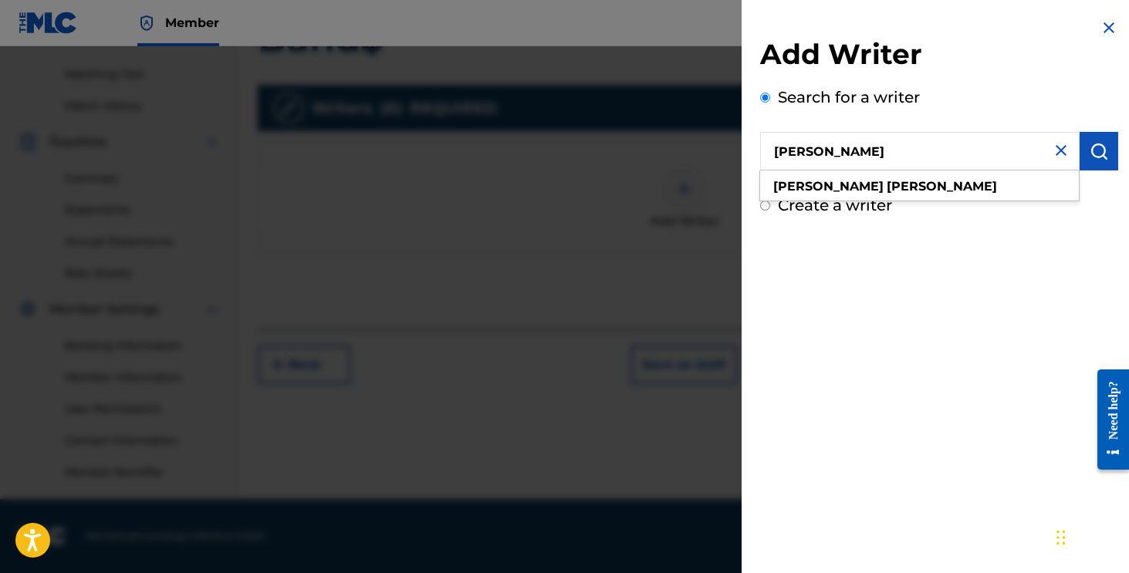
type input "[PERSON_NAME]"
click at [1080, 158] on button "submit" at bounding box center [1099, 151] width 39 height 39
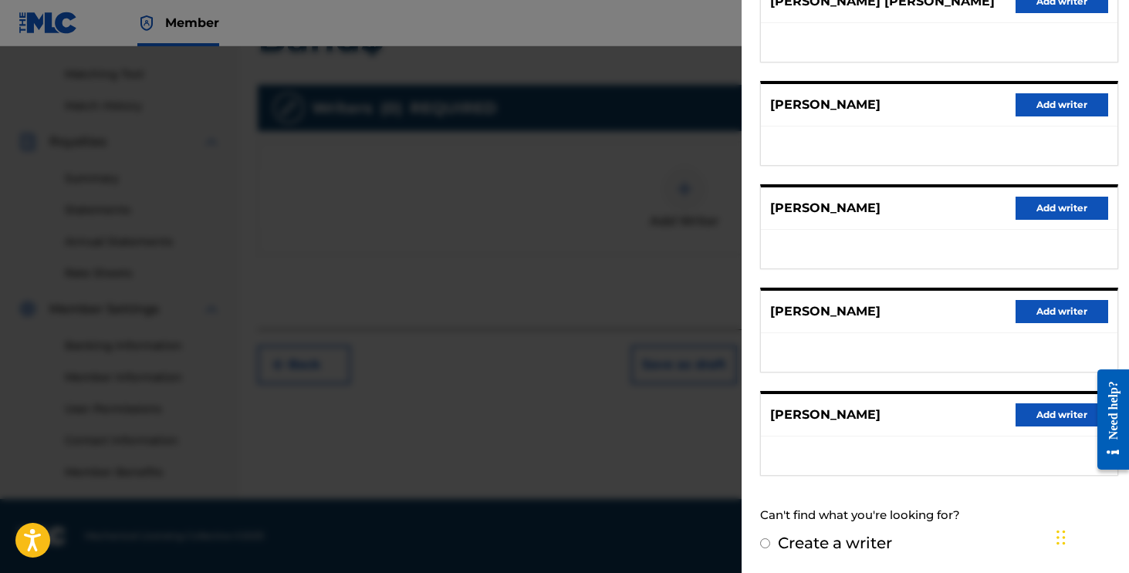
scroll to position [225, 0]
click at [1042, 421] on button "Add writer" at bounding box center [1062, 415] width 93 height 23
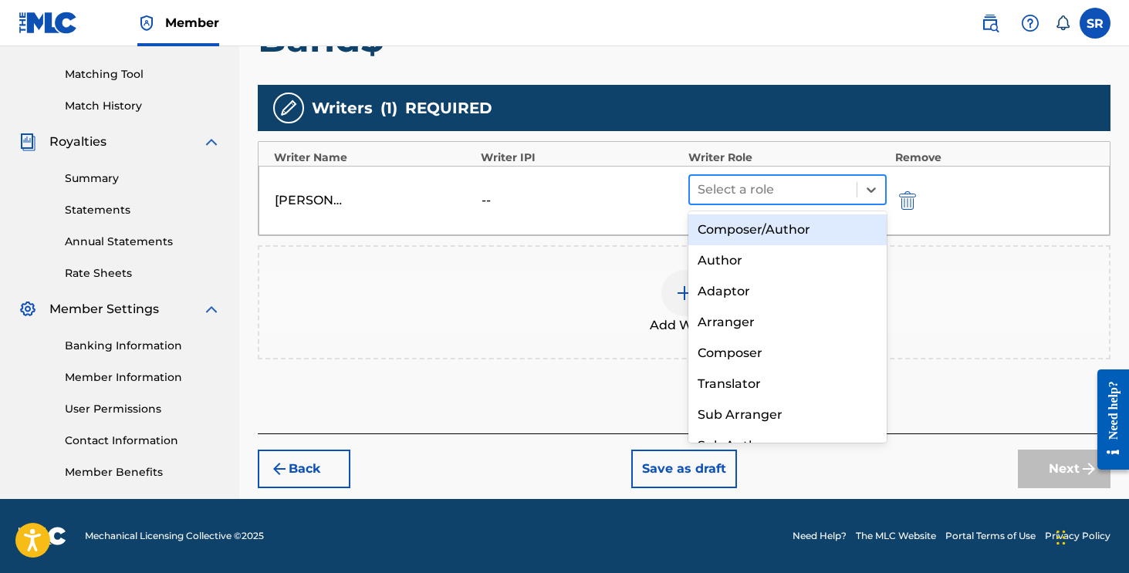
click at [759, 181] on div at bounding box center [774, 190] width 152 height 22
click at [749, 232] on div "Composer/Author" at bounding box center [787, 230] width 199 height 31
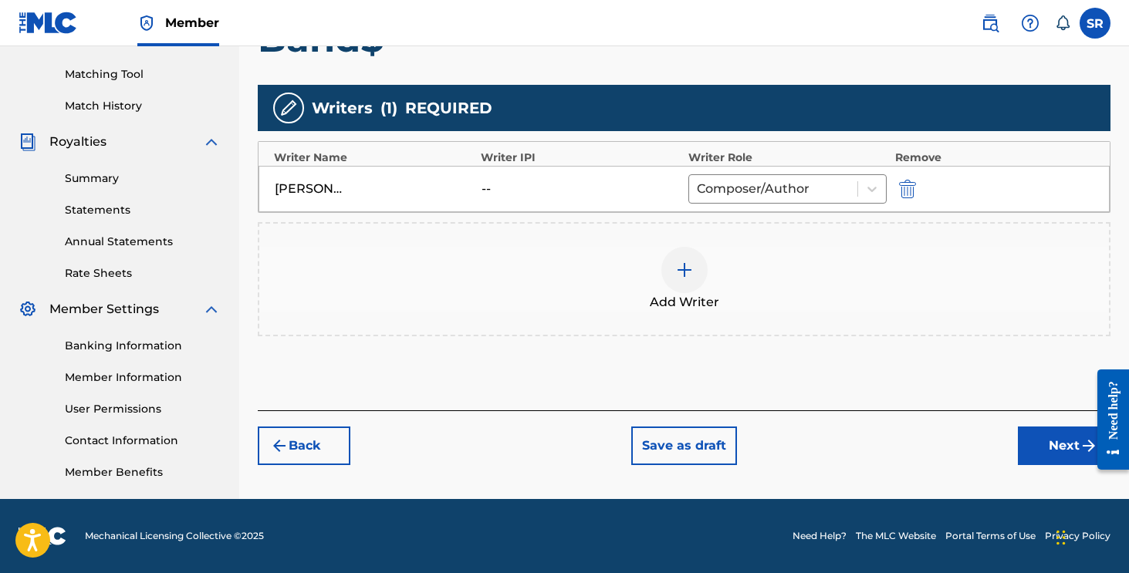
click at [1035, 448] on button "Next" at bounding box center [1064, 446] width 93 height 39
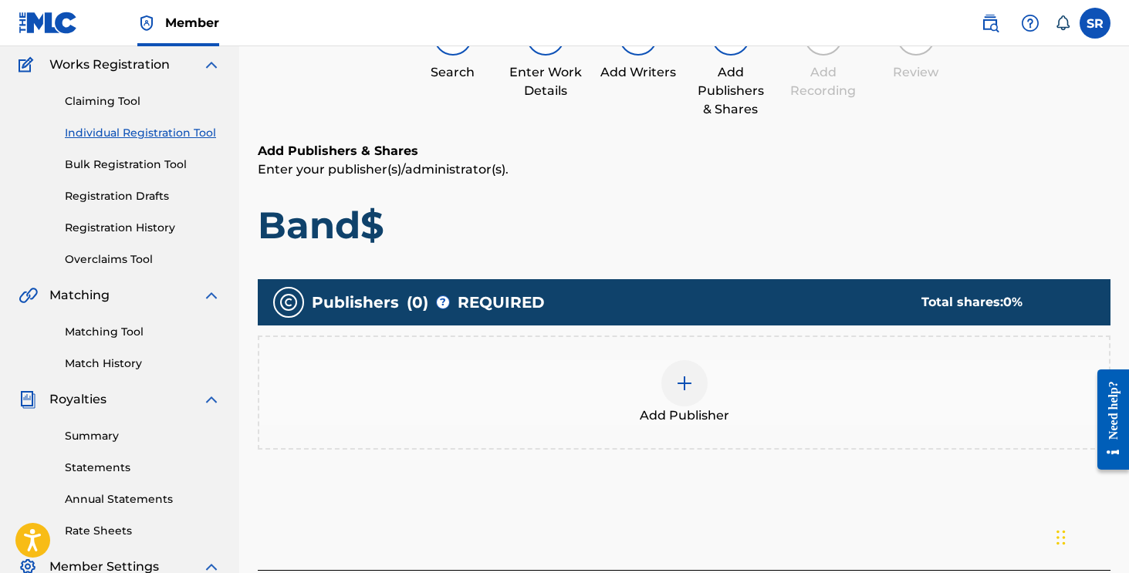
scroll to position [69, 0]
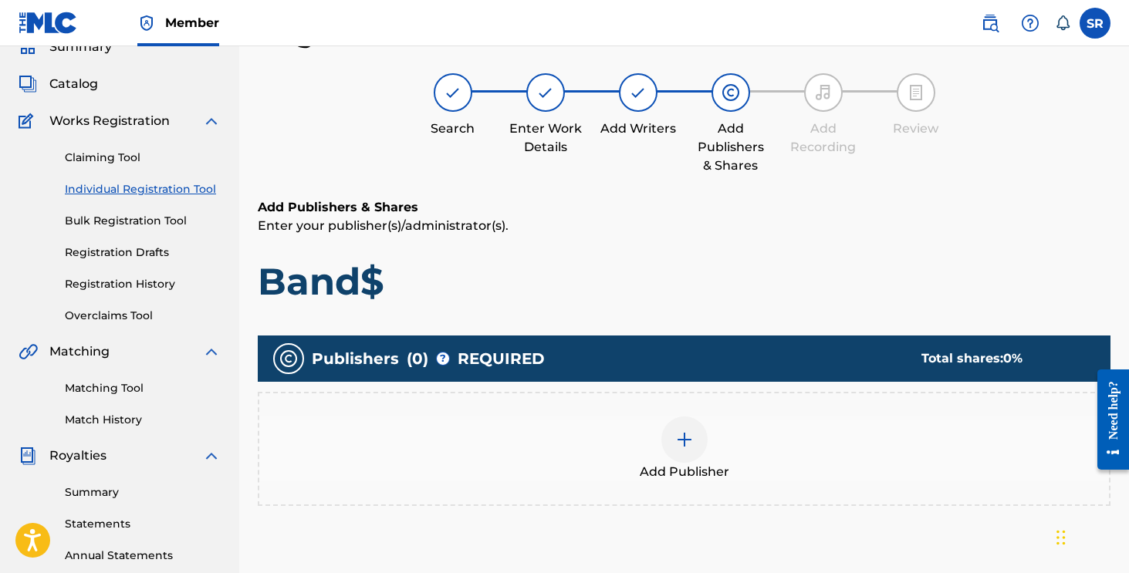
click at [728, 436] on div "Add Publisher" at bounding box center [684, 449] width 850 height 65
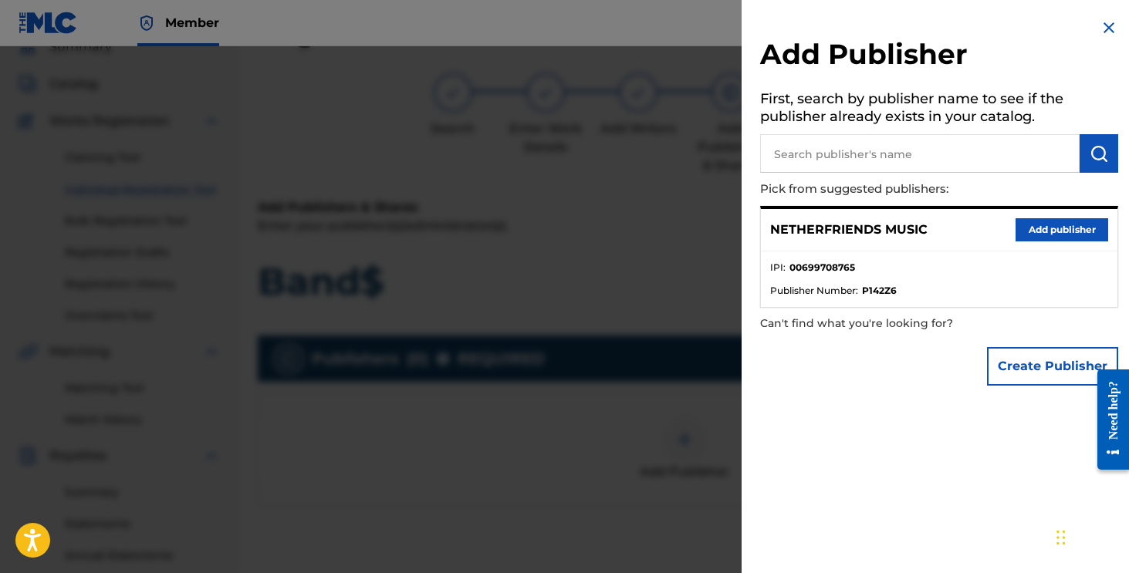
click at [1040, 236] on button "Add publisher" at bounding box center [1062, 229] width 93 height 23
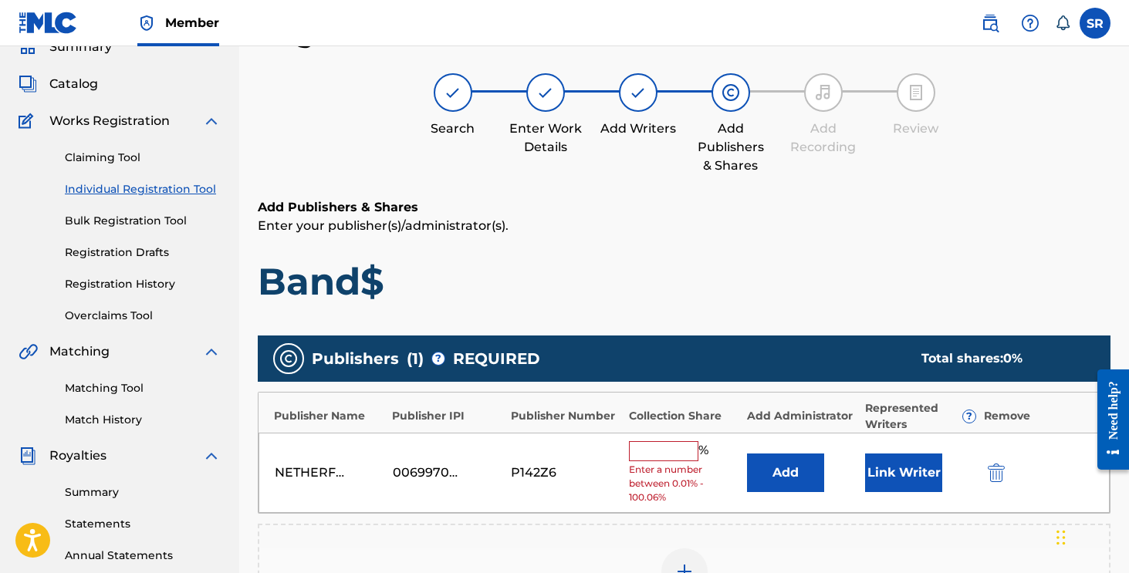
click at [708, 440] on div "NETHERFRIENDS MUSIC 00699708765 P142Z6 % Enter a number between 0.01% - 100.06%…" at bounding box center [684, 473] width 851 height 81
click at [692, 441] on input "text" at bounding box center [663, 451] width 69 height 20
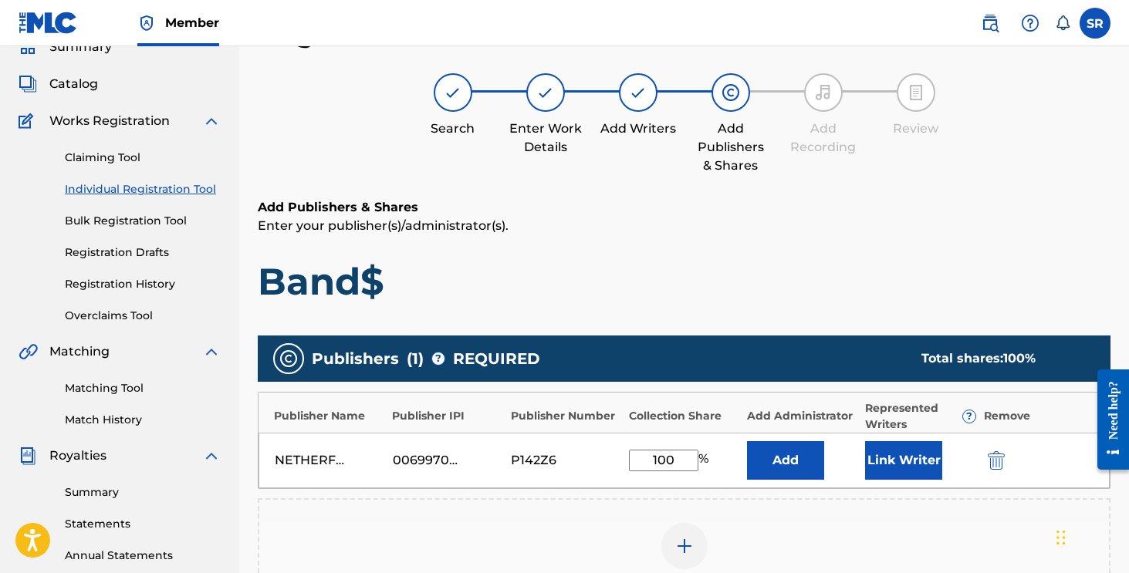
type input "100"
click at [869, 448] on button "Link Writer" at bounding box center [903, 460] width 77 height 39
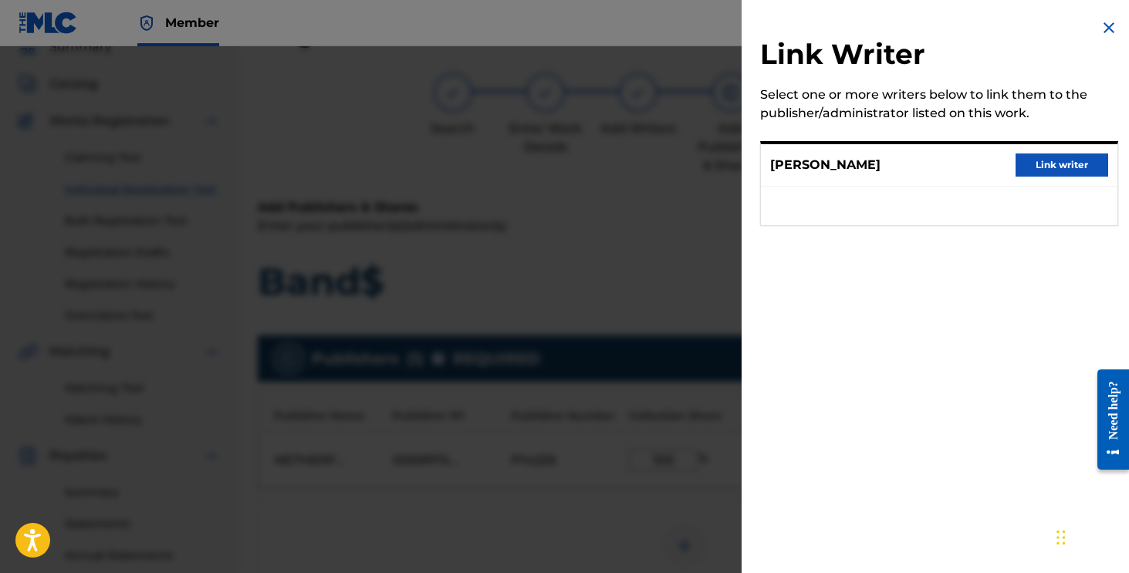
click at [1043, 161] on button "Link writer" at bounding box center [1062, 165] width 93 height 23
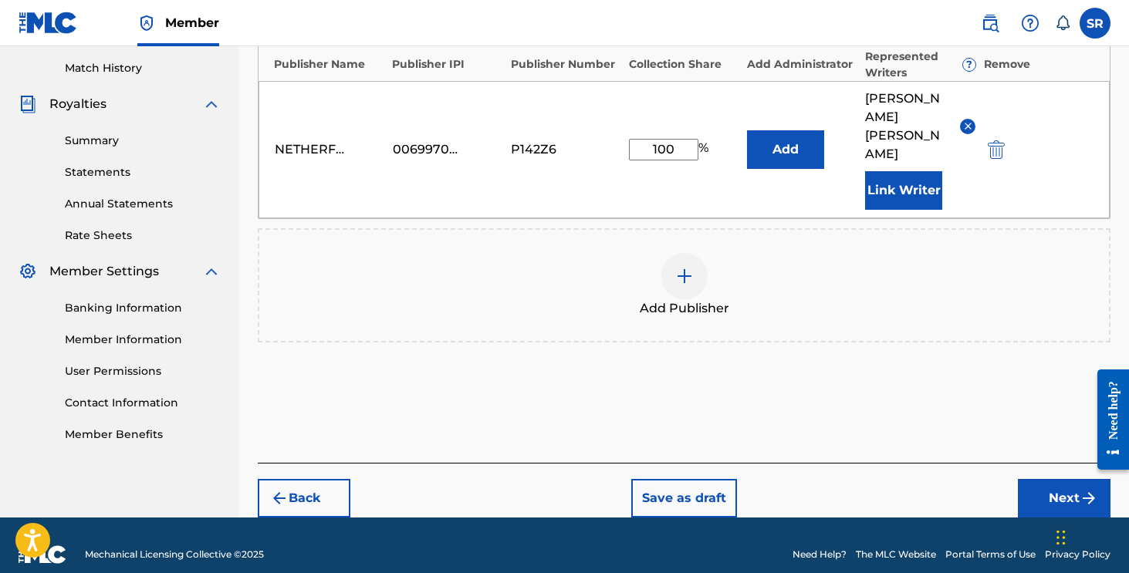
click at [1035, 479] on button "Next" at bounding box center [1064, 498] width 93 height 39
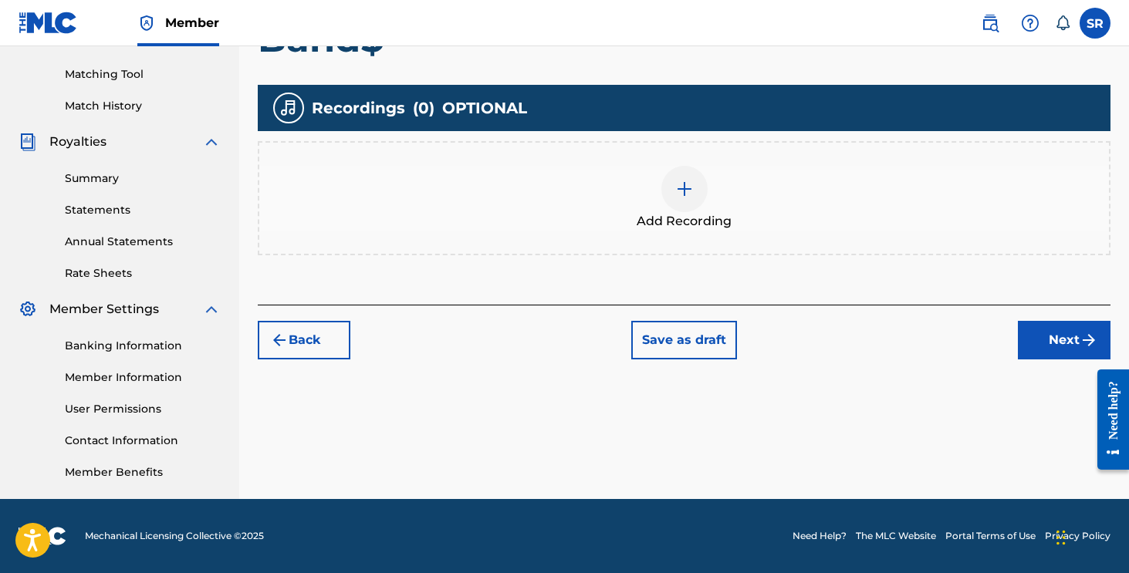
click at [1054, 328] on button "Next" at bounding box center [1064, 340] width 93 height 39
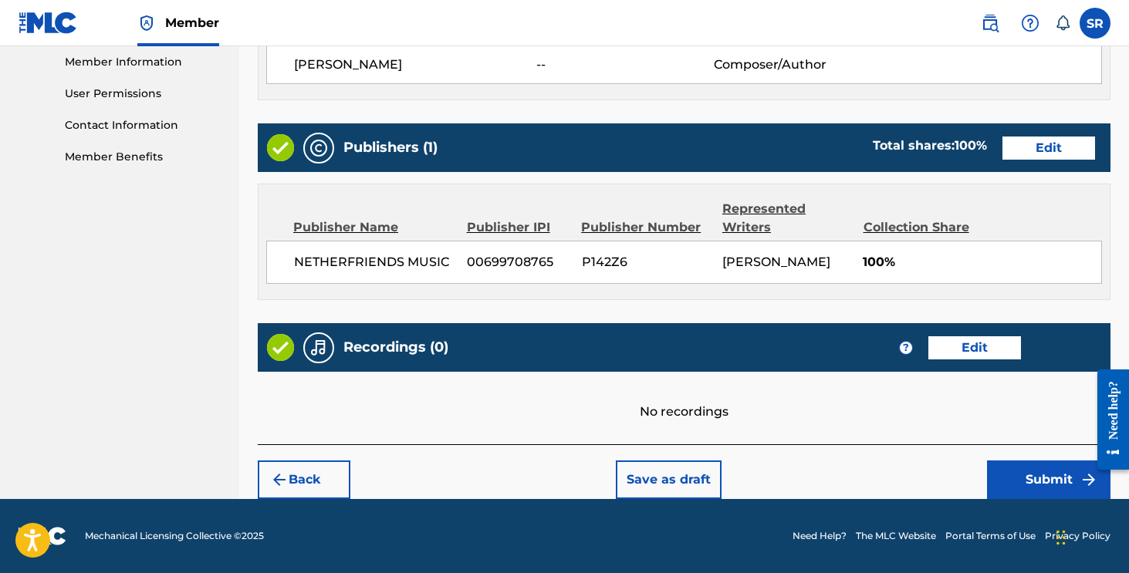
scroll to position [717, 0]
click at [1032, 479] on button "Submit" at bounding box center [1048, 480] width 123 height 39
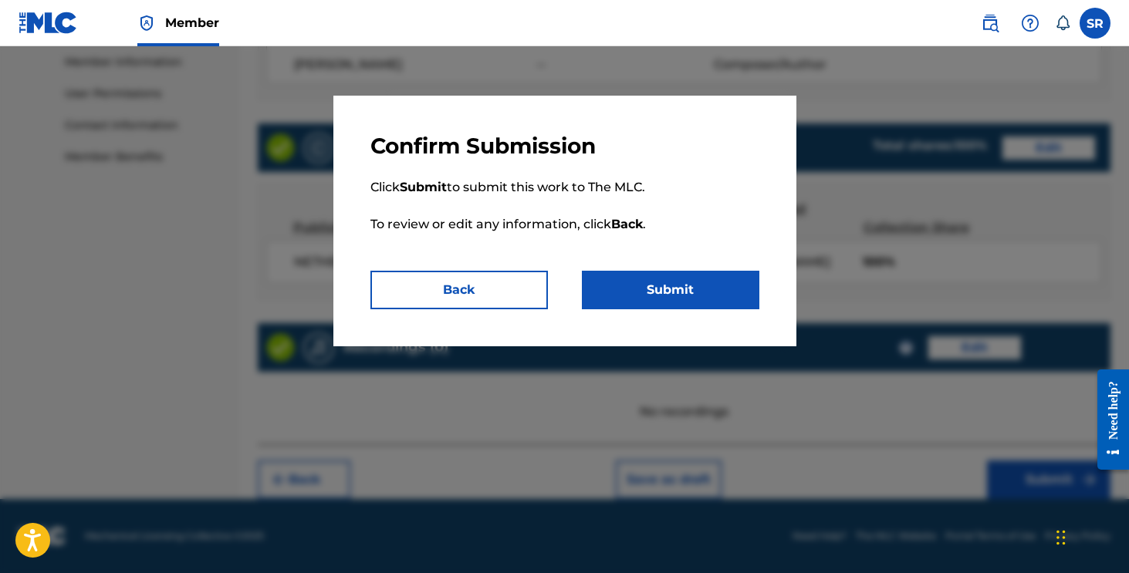
click at [676, 291] on button "Submit" at bounding box center [671, 290] width 178 height 39
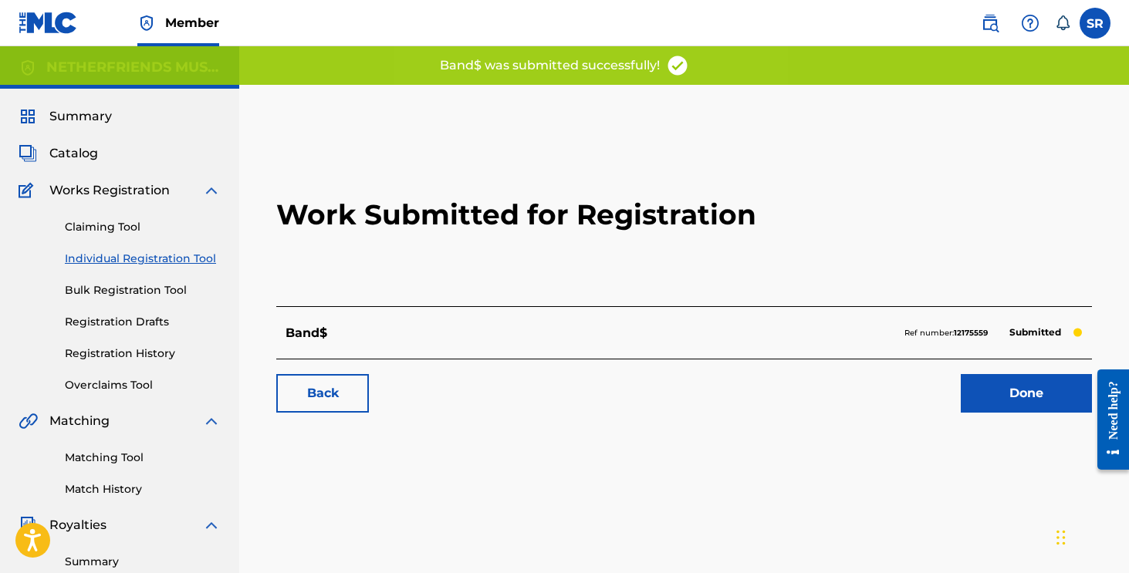
click at [973, 387] on link "Done" at bounding box center [1026, 393] width 131 height 39
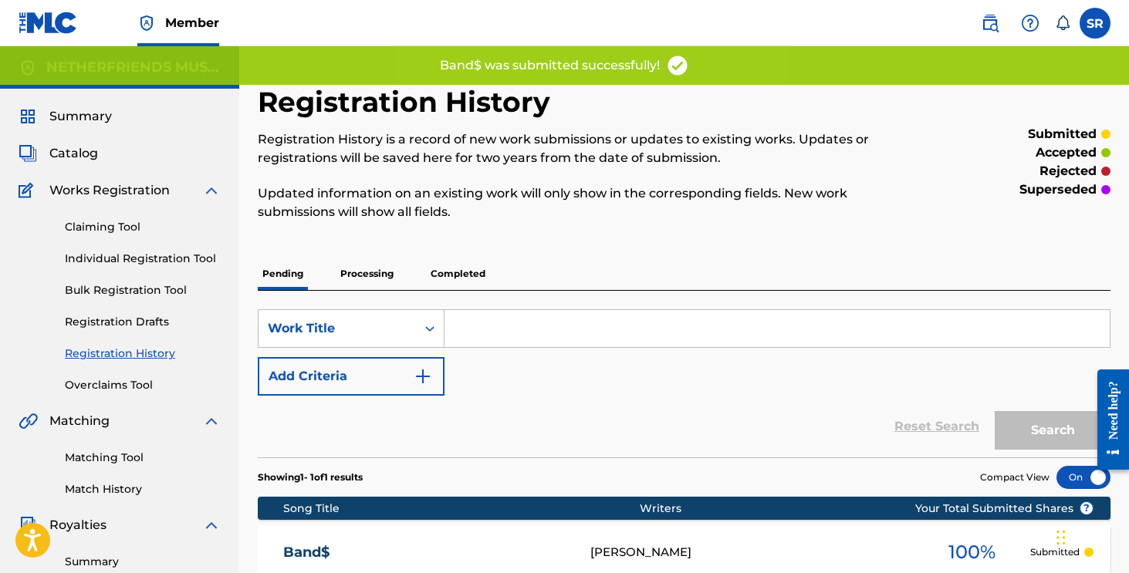
click at [160, 264] on link "Individual Registration Tool" at bounding box center [143, 259] width 156 height 16
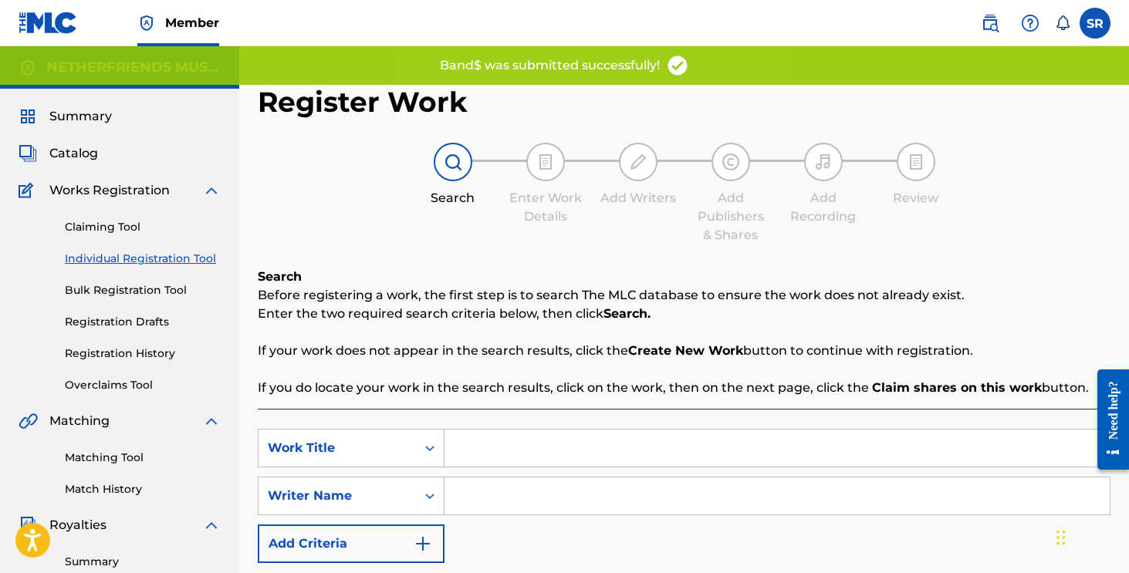
click at [506, 506] on input "Search Form" at bounding box center [777, 496] width 665 height 37
paste input "[PERSON_NAME]"
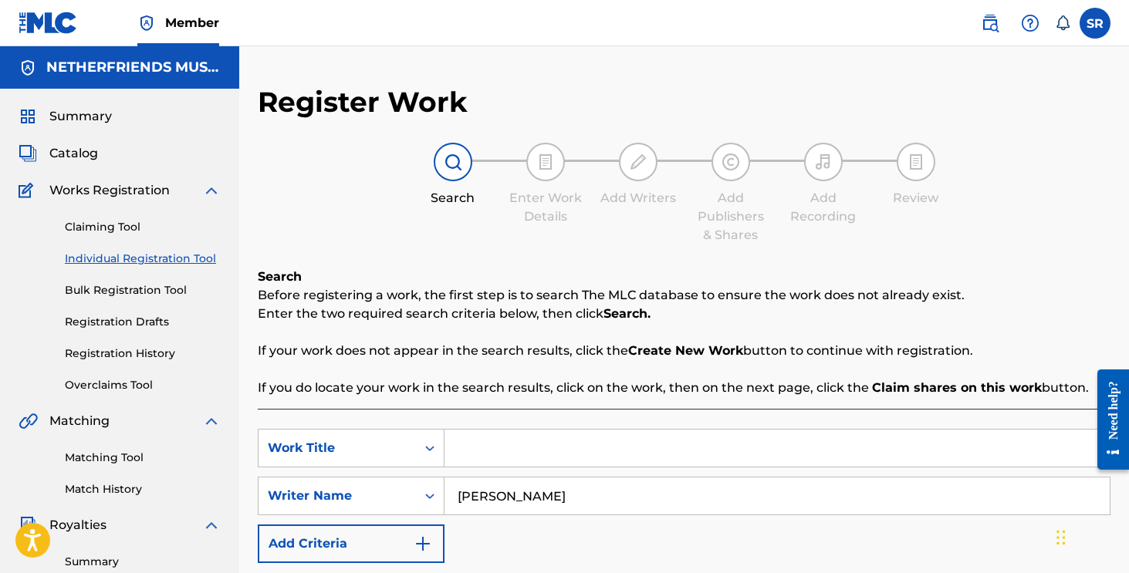
type input "[PERSON_NAME]"
click at [498, 440] on input "Search Form" at bounding box center [777, 448] width 665 height 37
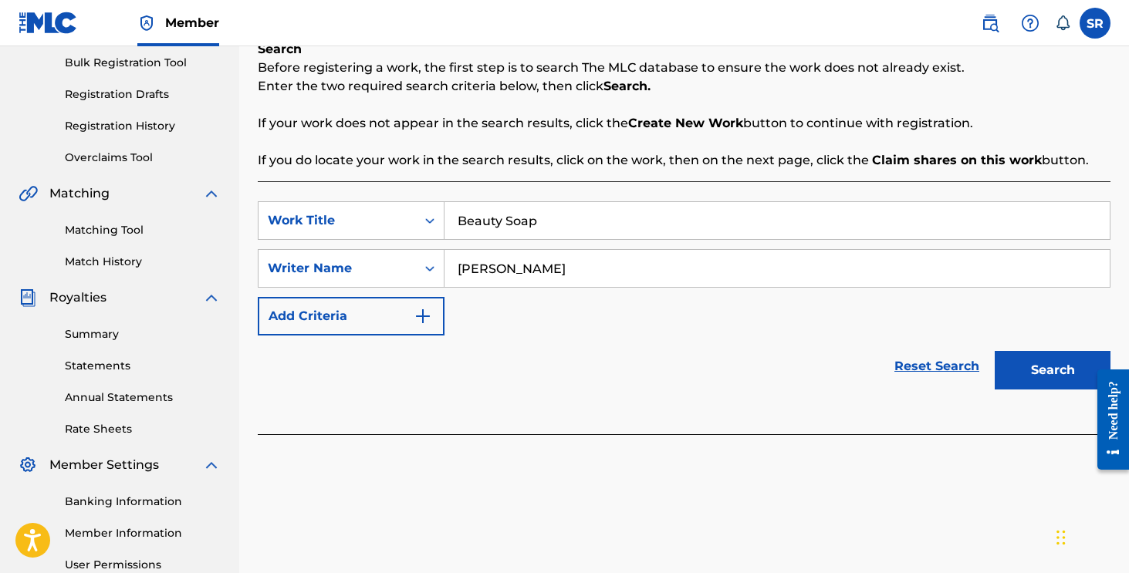
scroll to position [313, 0]
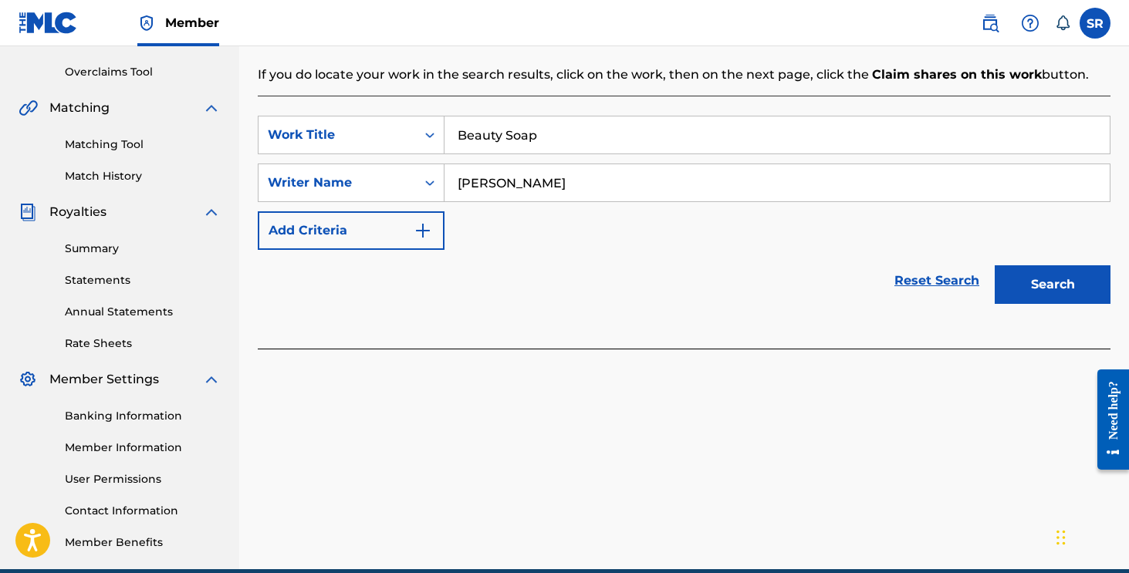
type input "Beauty Soap"
click at [1034, 309] on div "Search" at bounding box center [1048, 281] width 123 height 62
click at [1034, 299] on button "Search" at bounding box center [1053, 285] width 116 height 39
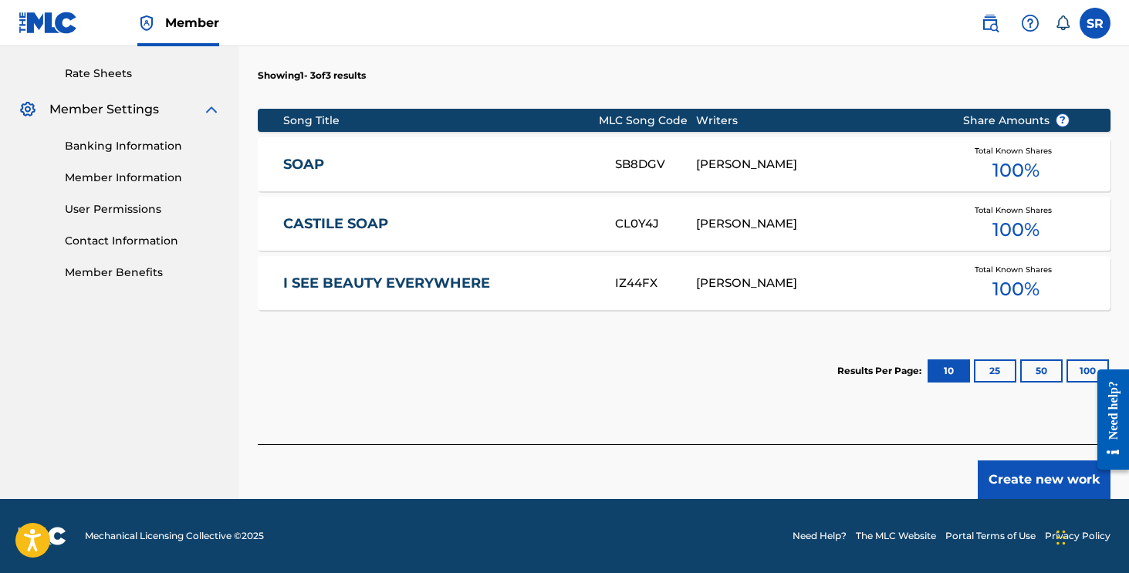
click at [1008, 482] on button "Create new work" at bounding box center [1044, 480] width 133 height 39
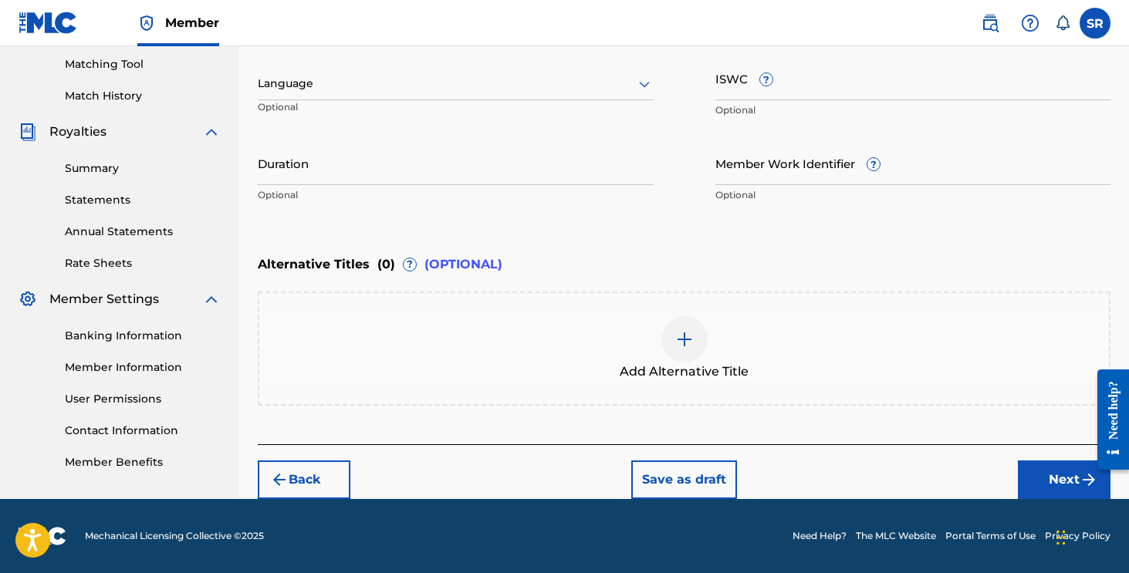
click at [1016, 479] on div "Back Save as draft Next" at bounding box center [684, 472] width 853 height 55
click at [1025, 479] on button "Next" at bounding box center [1064, 480] width 93 height 39
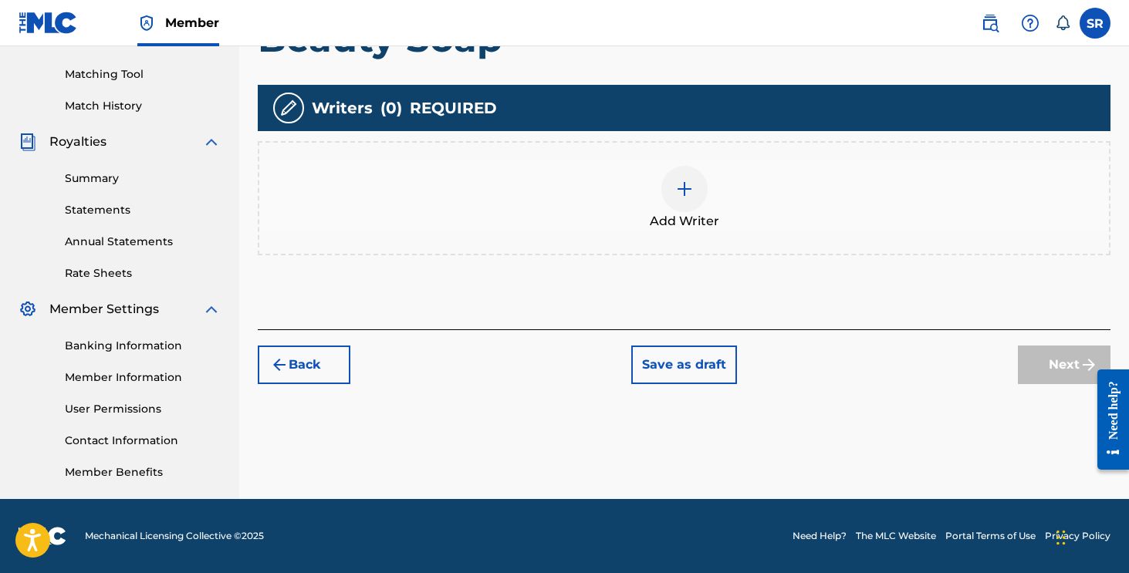
click at [766, 219] on div "Add Writer" at bounding box center [684, 198] width 850 height 65
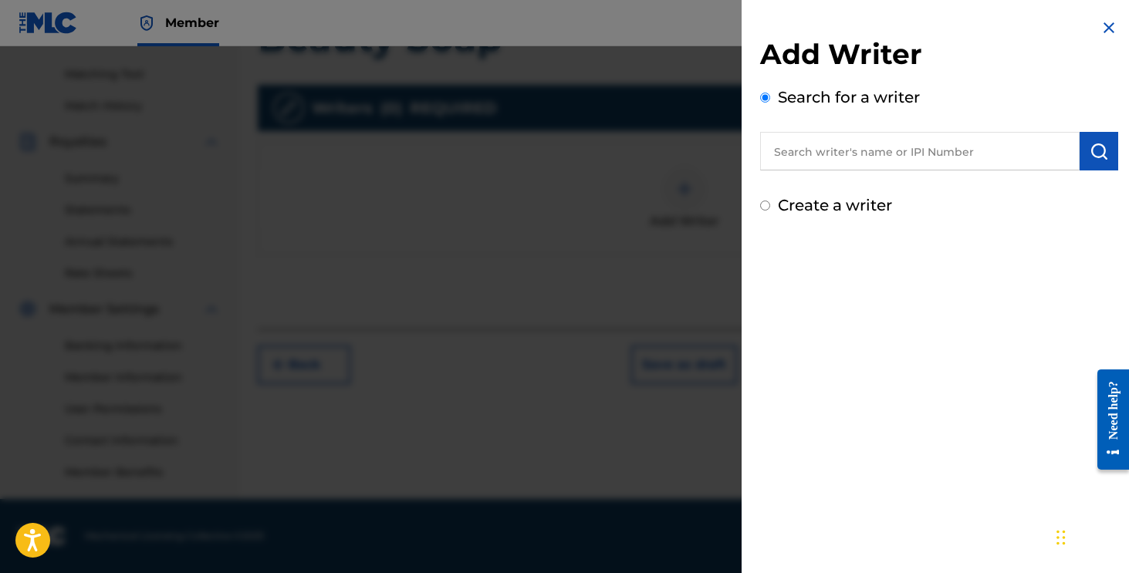
click at [837, 154] on input "text" at bounding box center [920, 151] width 320 height 39
paste input "[PERSON_NAME]"
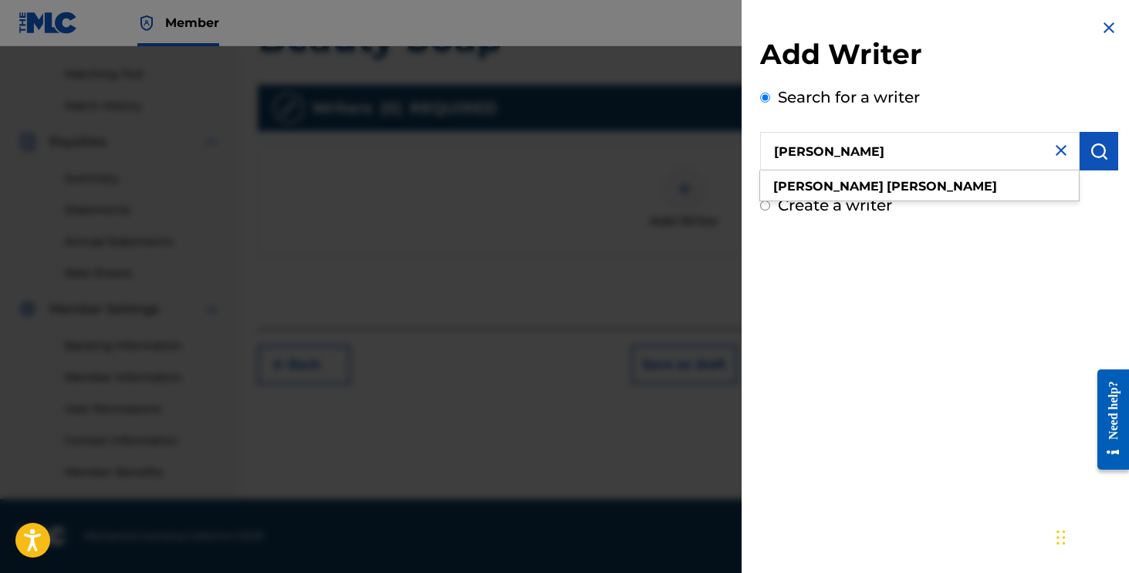
type input "[PERSON_NAME]"
click at [1093, 150] on img "submit" at bounding box center [1099, 151] width 19 height 19
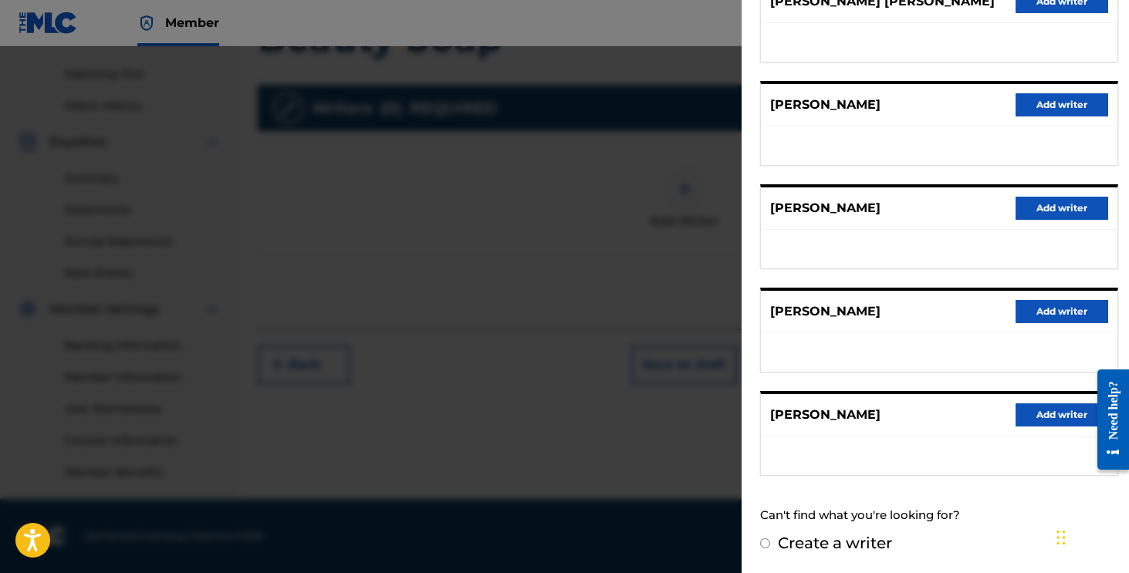
scroll to position [225, 0]
click at [1016, 410] on button "Add writer" at bounding box center [1062, 415] width 93 height 23
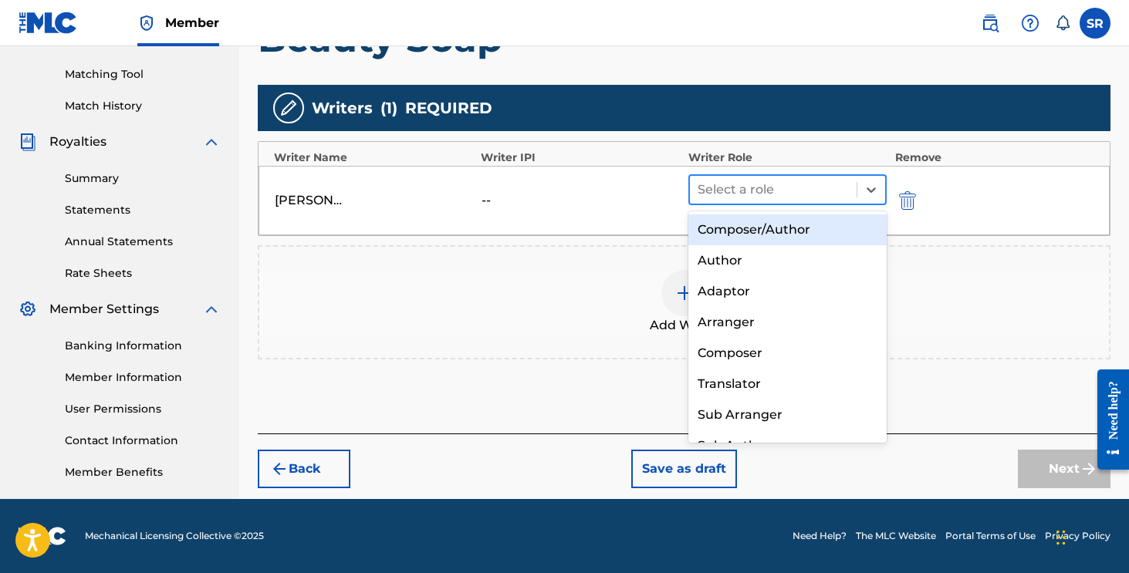
click at [790, 174] on div "Select a role" at bounding box center [787, 189] width 199 height 31
click at [772, 238] on div "Composer/Author" at bounding box center [787, 230] width 199 height 31
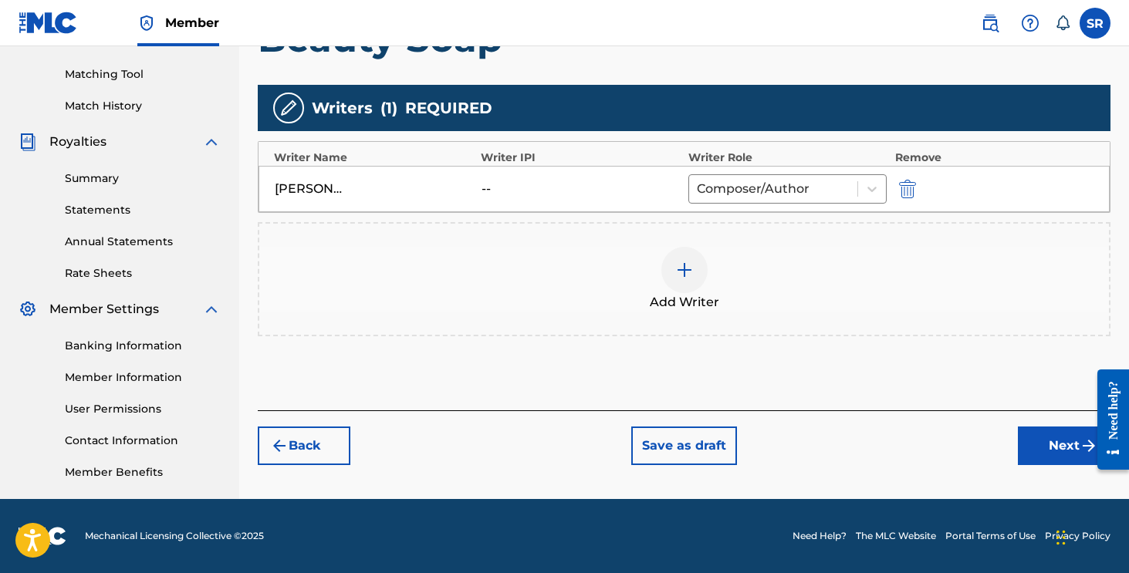
click at [1060, 441] on button "Next" at bounding box center [1064, 446] width 93 height 39
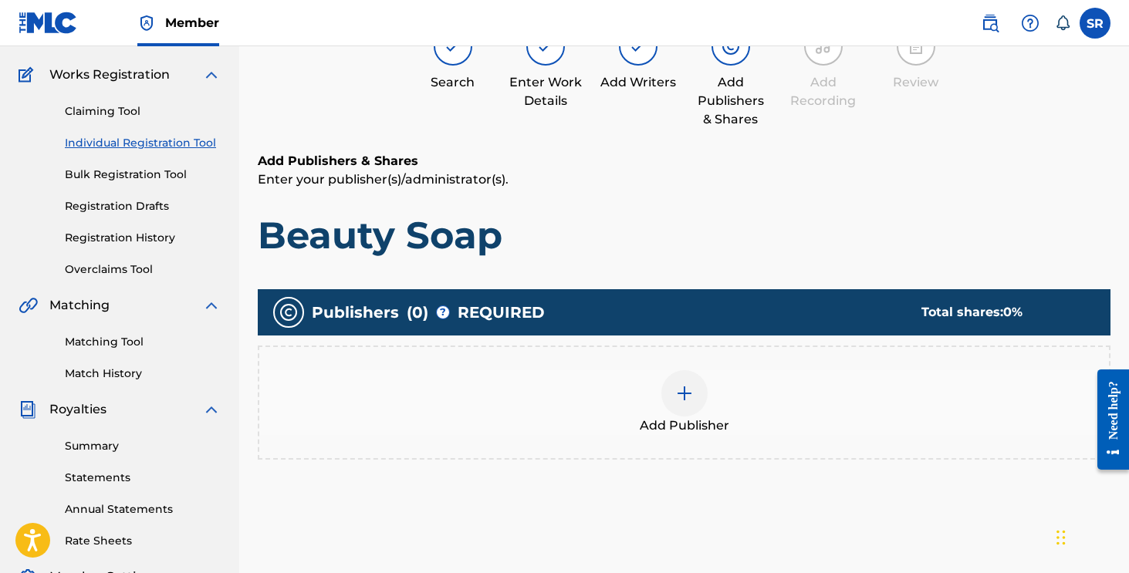
scroll to position [69, 0]
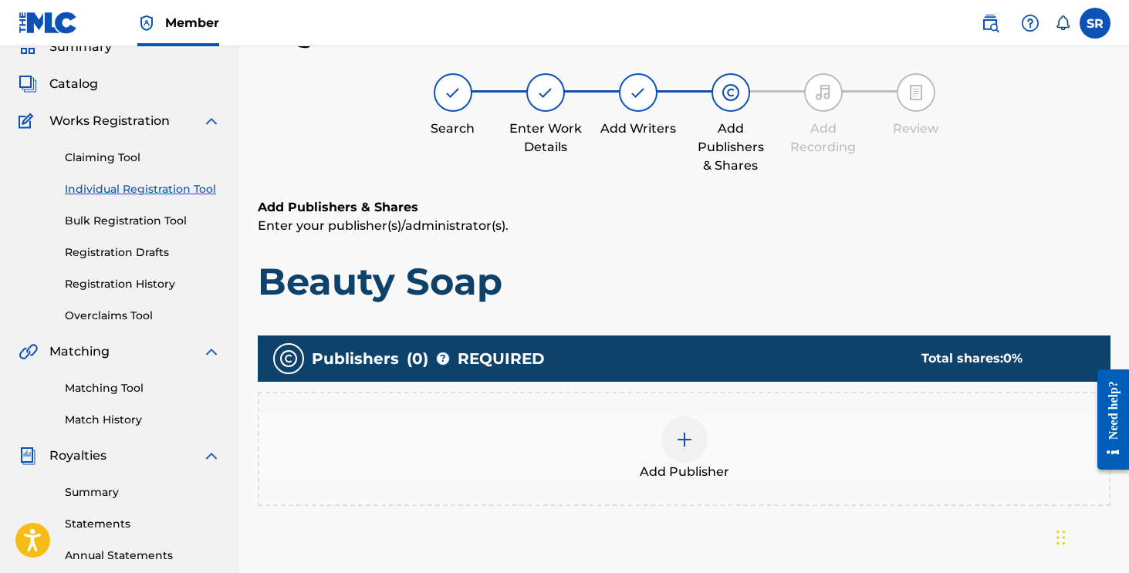
click at [779, 421] on div "Add Publisher" at bounding box center [684, 449] width 850 height 65
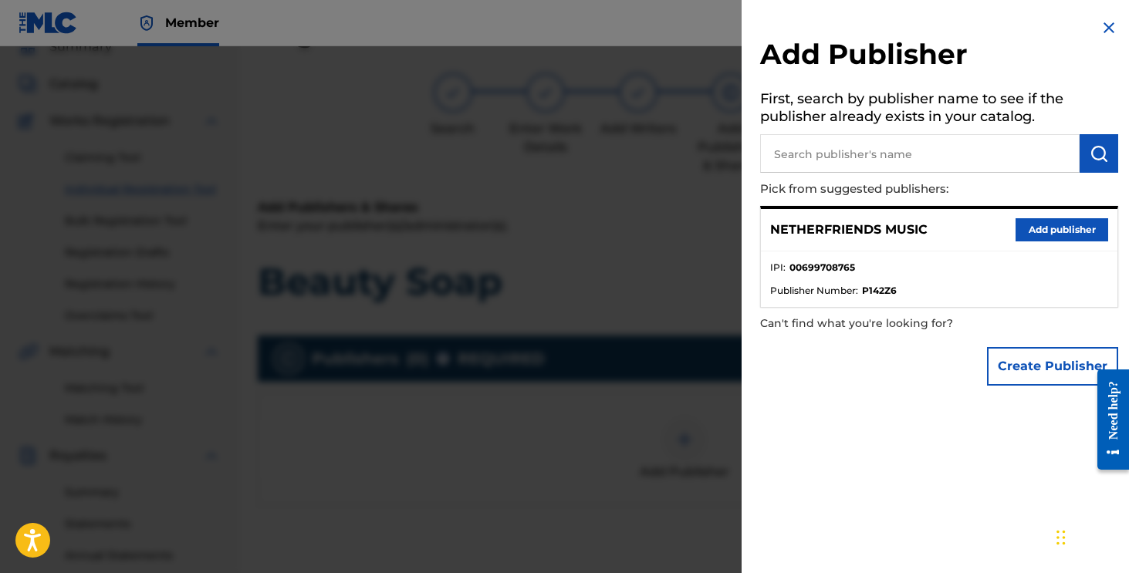
click at [1054, 229] on button "Add publisher" at bounding box center [1062, 229] width 93 height 23
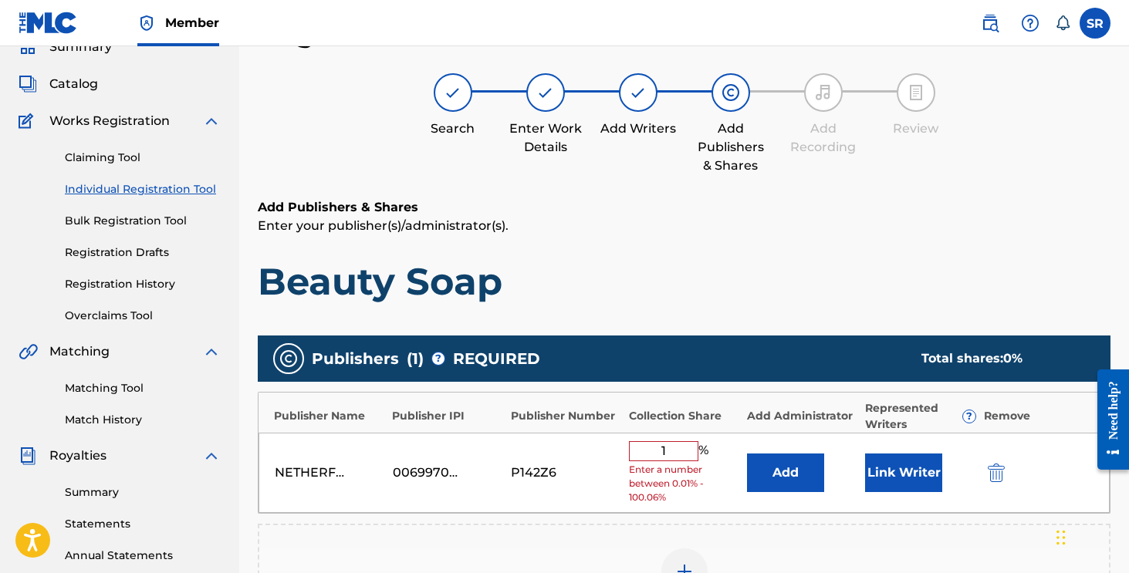
click at [688, 450] on div "NETHERFRIENDS MUSIC 00699708765 P142Z6 1 % Enter a number between 0.01% - 100.0…" at bounding box center [684, 473] width 851 height 81
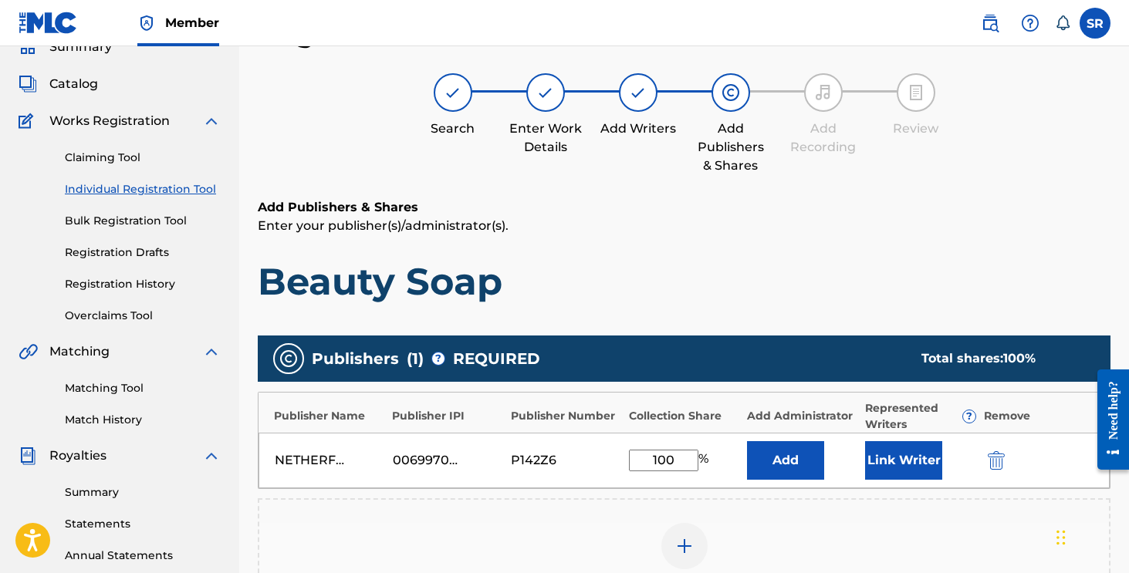
type input "100"
click at [882, 472] on button "Link Writer" at bounding box center [903, 460] width 77 height 39
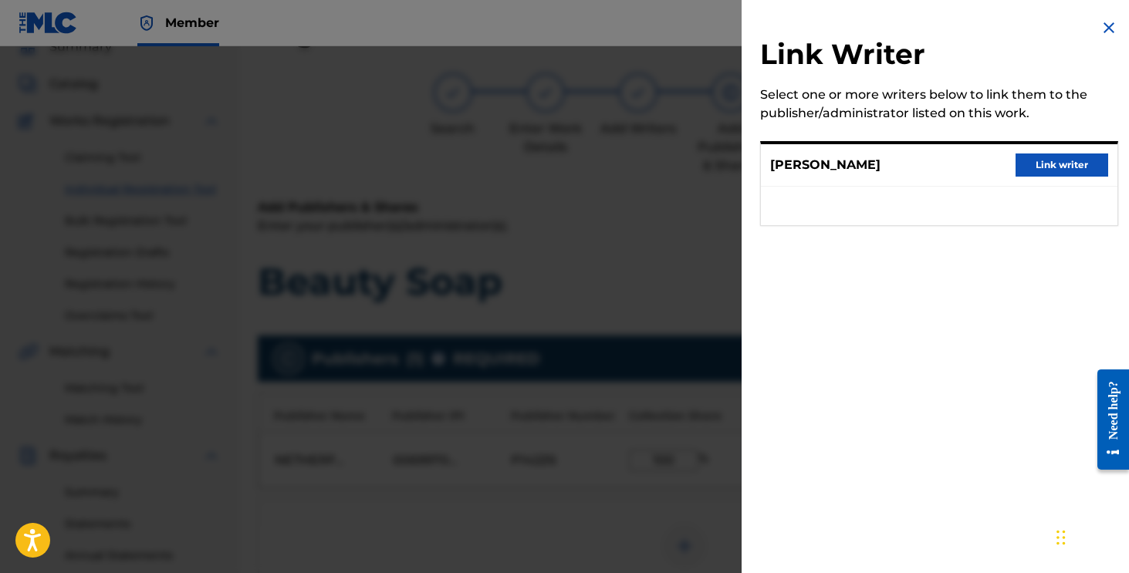
click at [1020, 168] on button "Link writer" at bounding box center [1062, 165] width 93 height 23
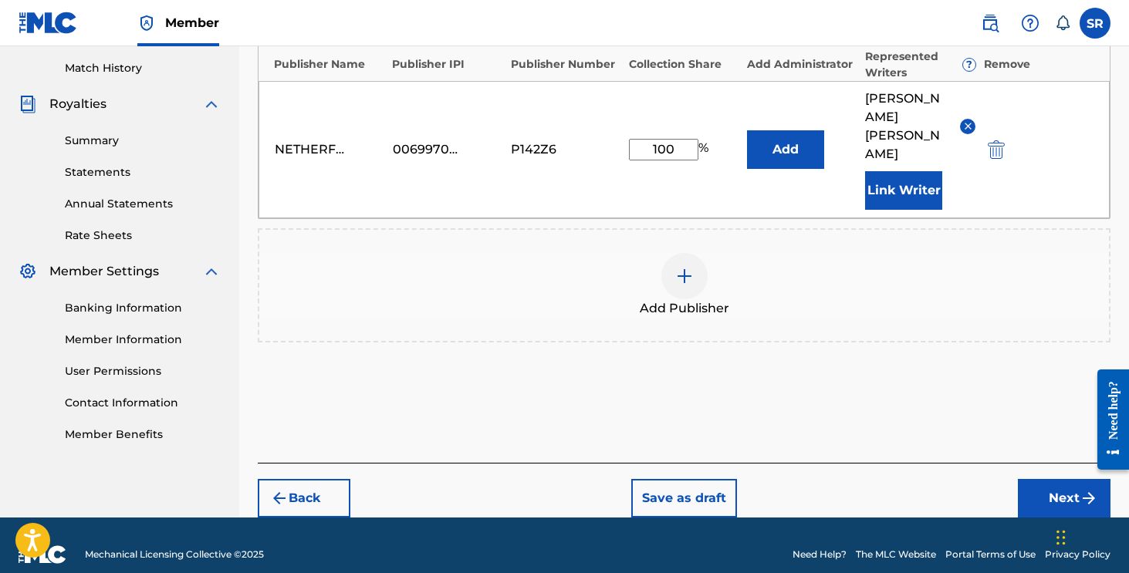
click at [1047, 479] on button "Next" at bounding box center [1064, 498] width 93 height 39
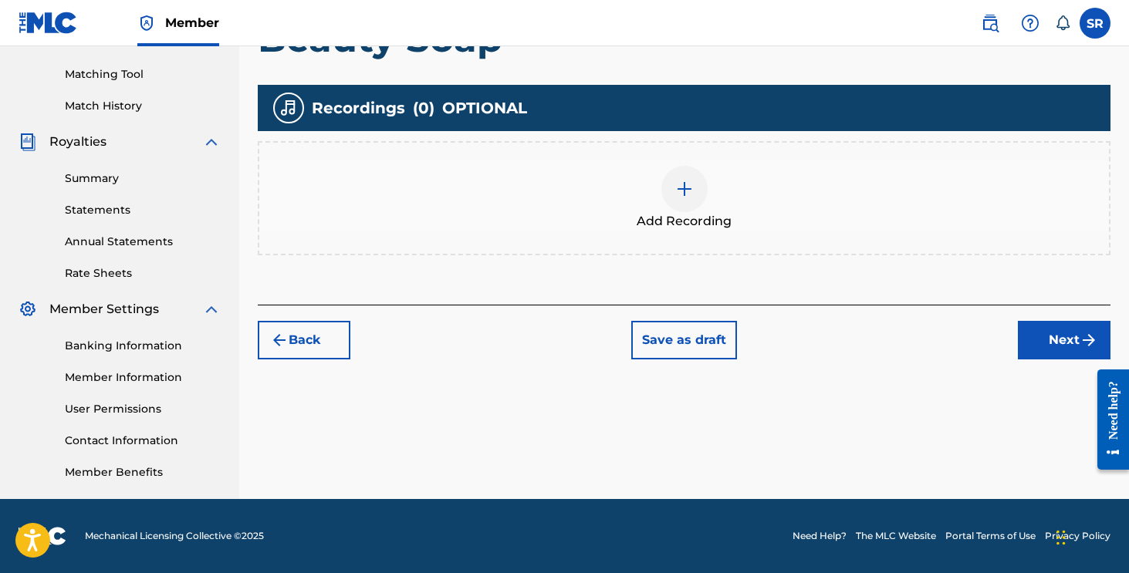
click at [1052, 317] on div "Back Save as draft Next" at bounding box center [684, 332] width 853 height 55
click at [1052, 338] on button "Next" at bounding box center [1064, 340] width 93 height 39
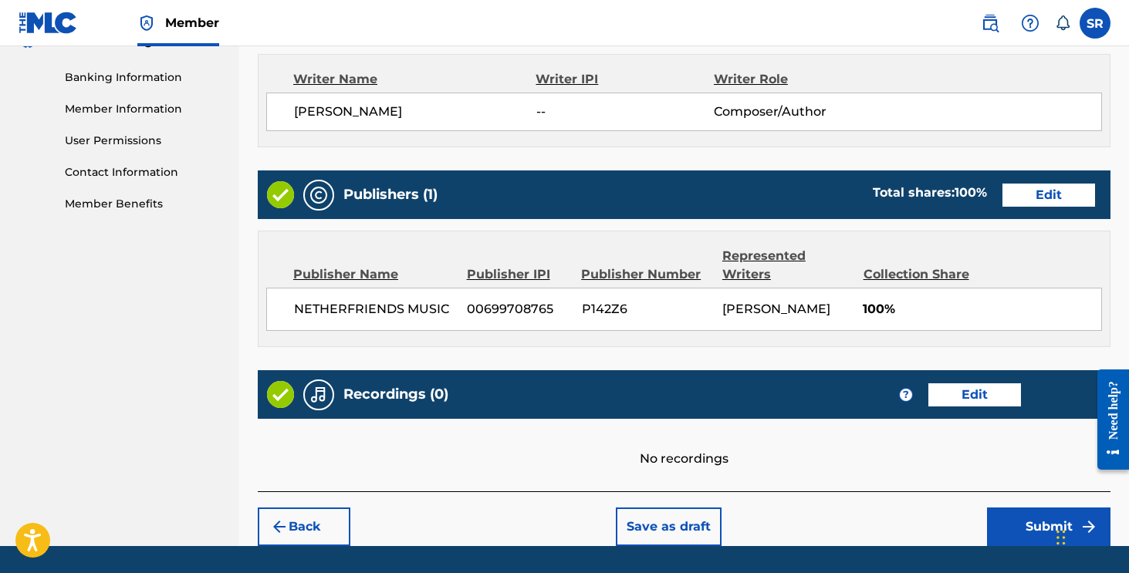
scroll to position [687, 0]
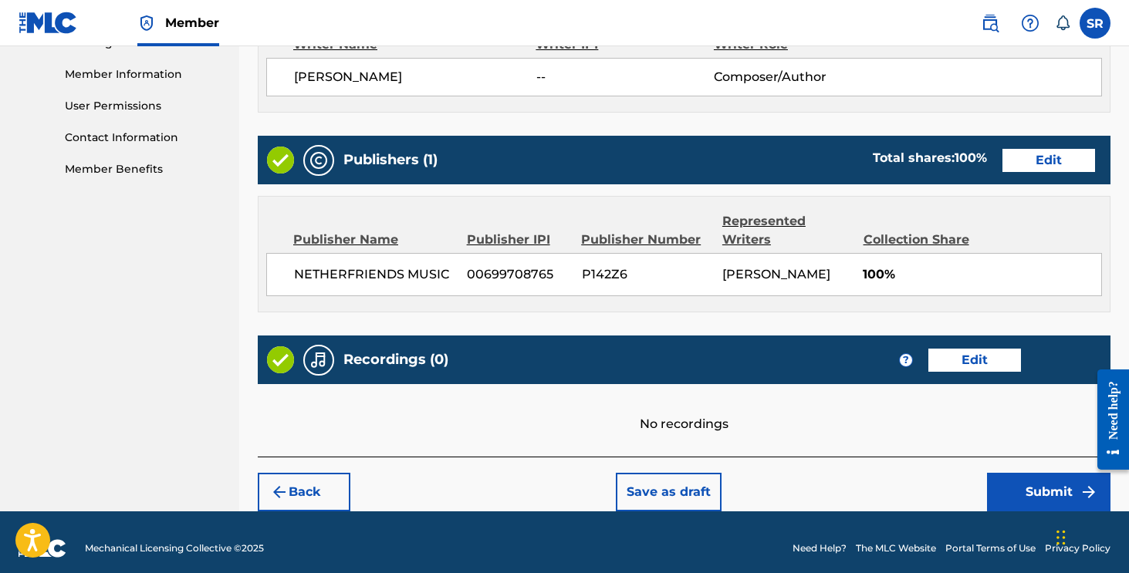
click at [1020, 502] on button "Submit" at bounding box center [1048, 492] width 123 height 39
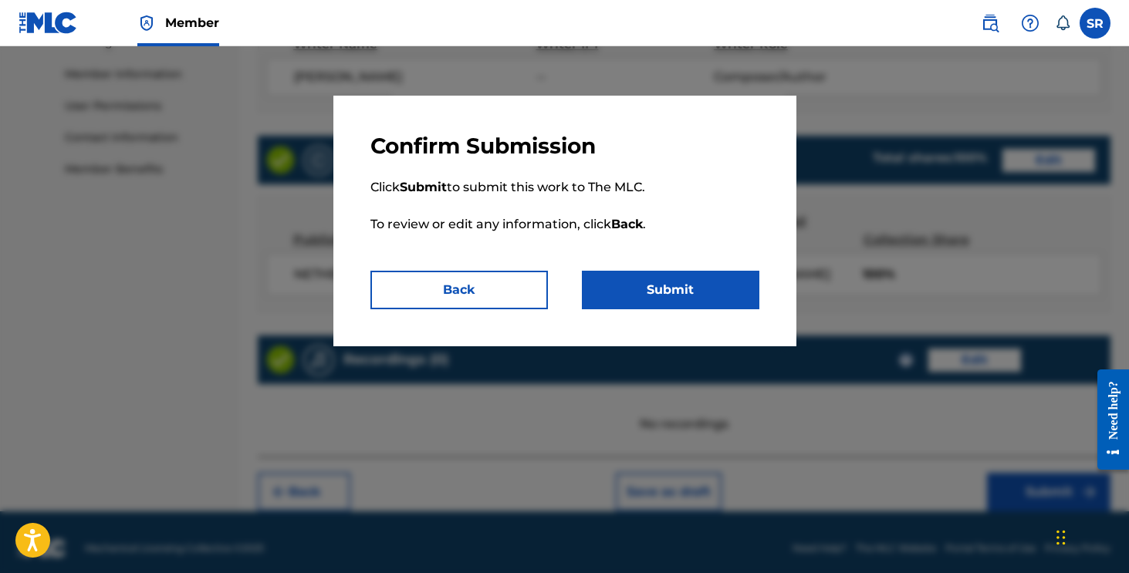
click at [718, 291] on button "Submit" at bounding box center [671, 290] width 178 height 39
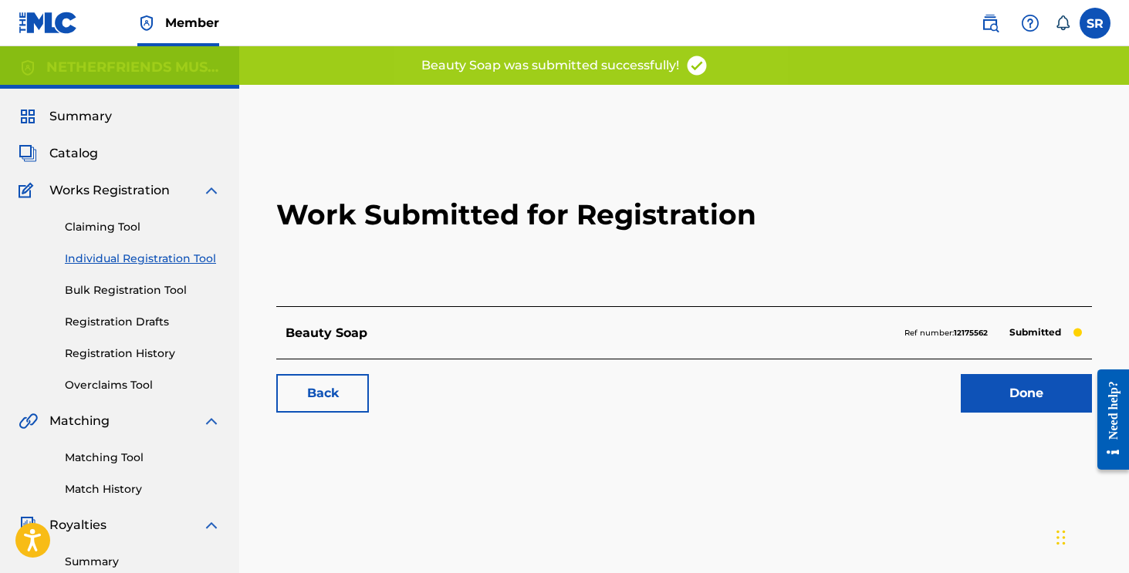
click at [1010, 391] on link "Done" at bounding box center [1026, 393] width 131 height 39
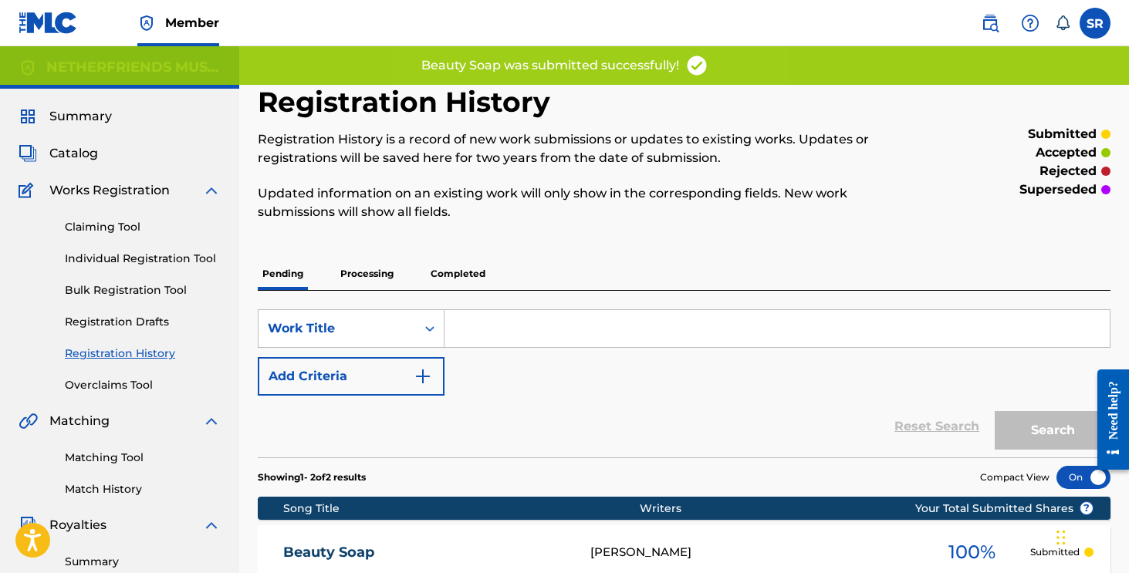
click at [187, 264] on link "Individual Registration Tool" at bounding box center [143, 259] width 156 height 16
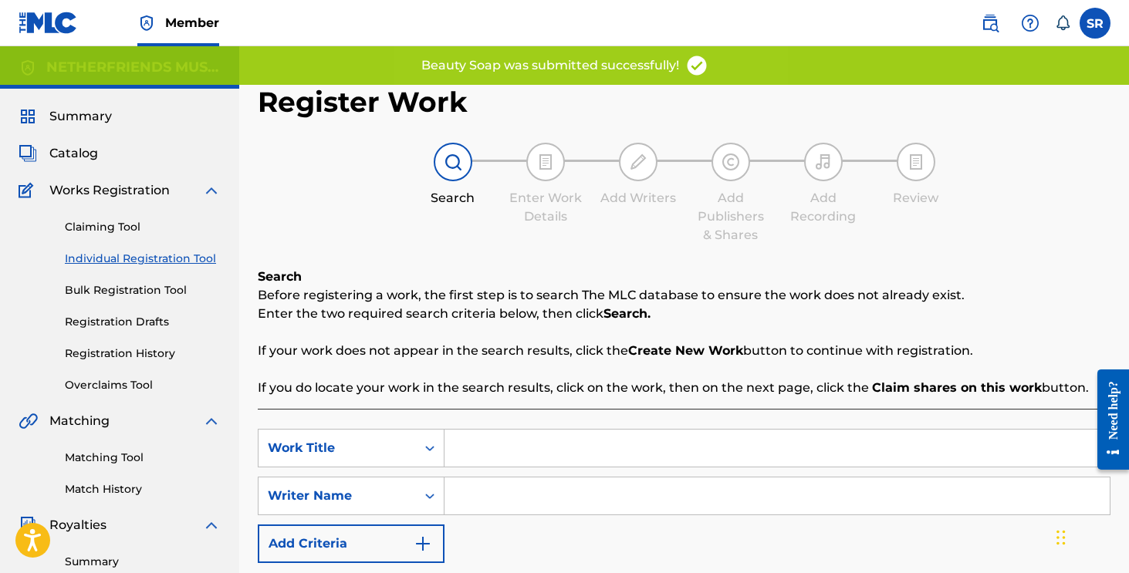
click at [502, 500] on input "Search Form" at bounding box center [777, 496] width 665 height 37
paste input "[PERSON_NAME]"
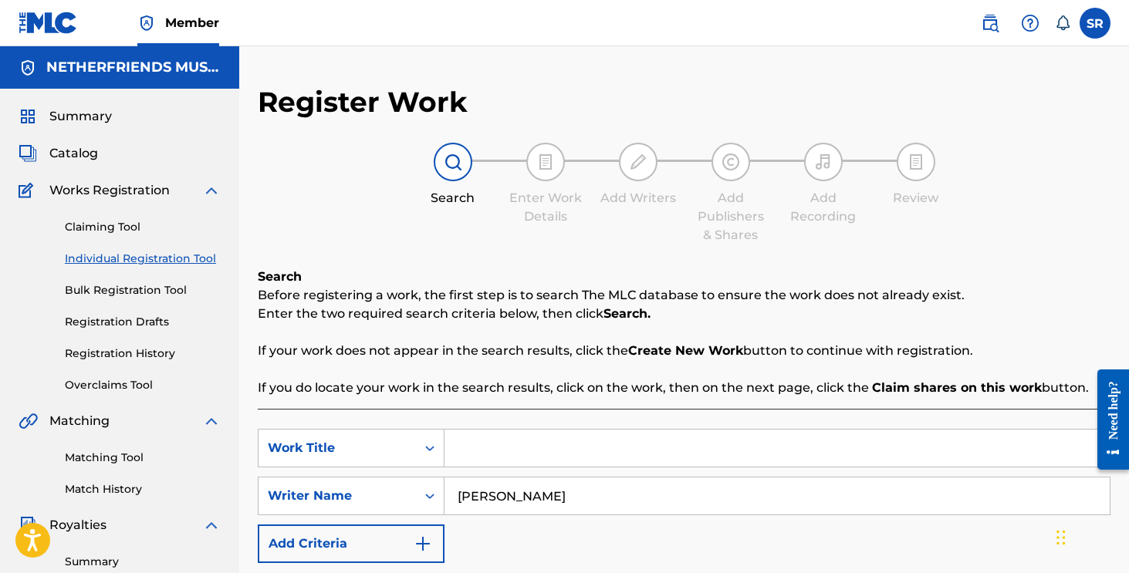
type input "[PERSON_NAME]"
click at [529, 448] on input "Search Form" at bounding box center [777, 448] width 665 height 37
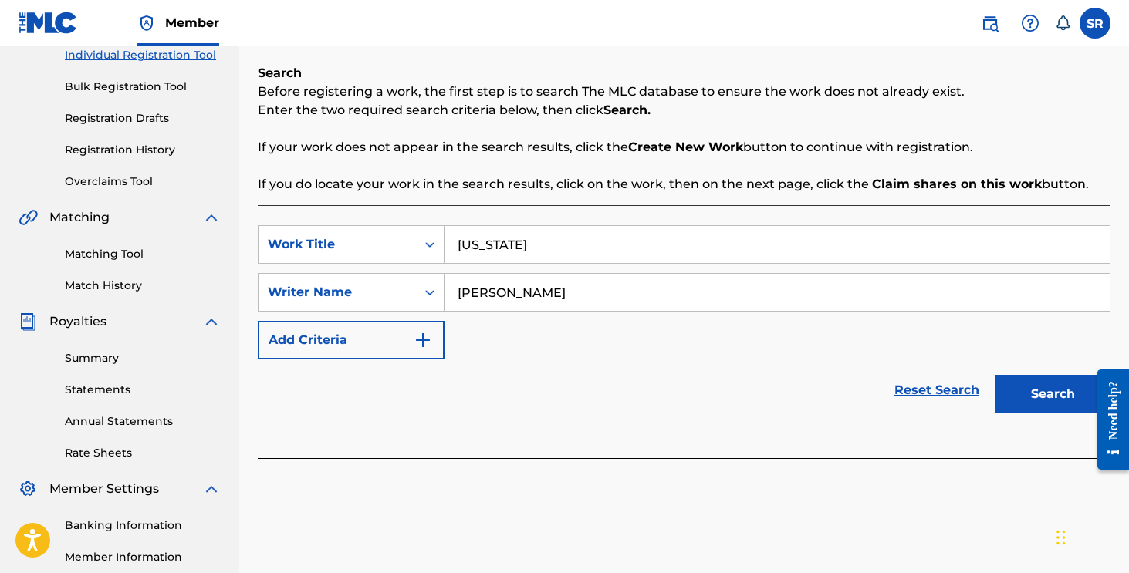
scroll to position [276, 0]
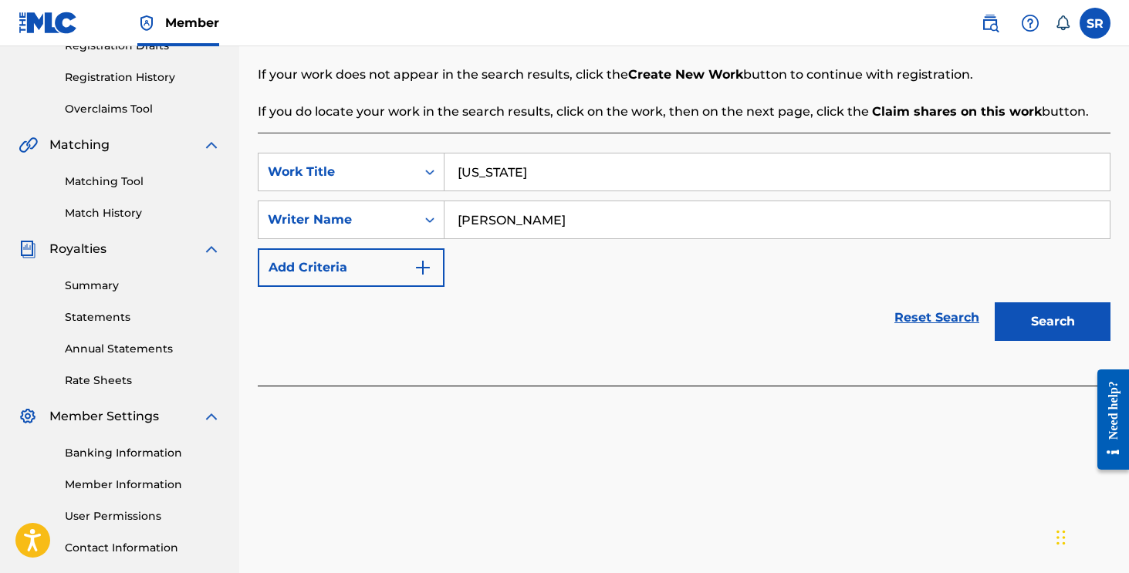
type input "[US_STATE]"
click at [1050, 318] on button "Search" at bounding box center [1053, 322] width 116 height 39
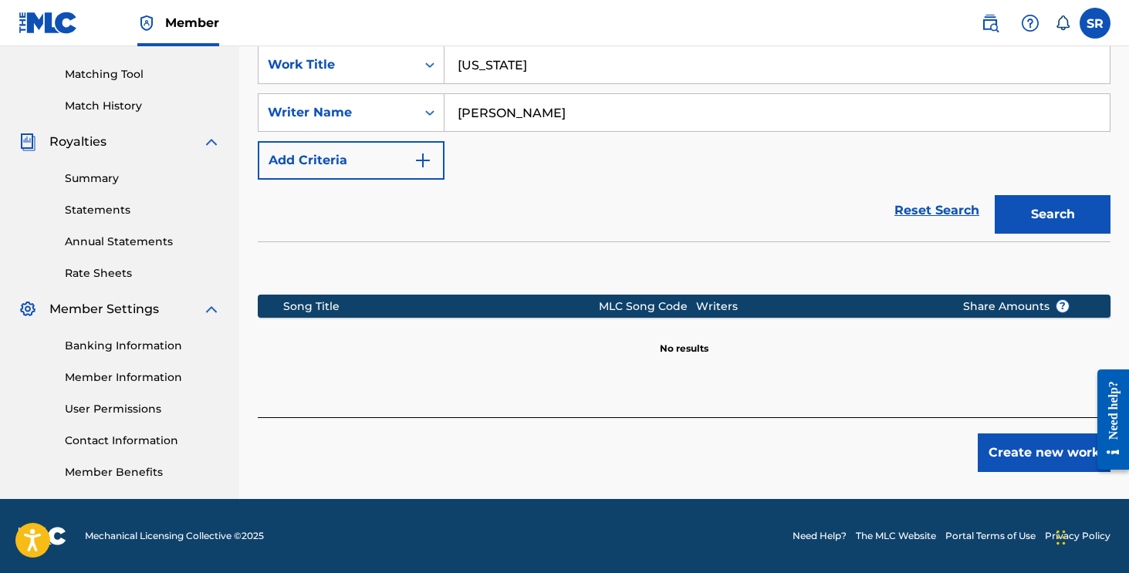
scroll to position [384, 0]
click at [1010, 455] on button "Create new work" at bounding box center [1044, 453] width 133 height 39
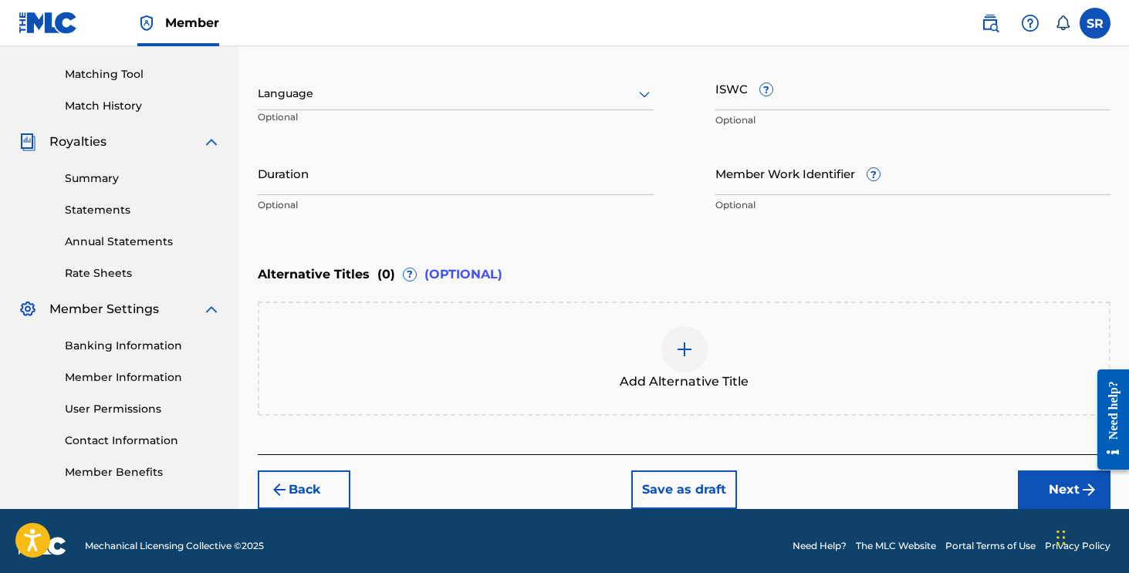
click at [1044, 491] on button "Next" at bounding box center [1064, 490] width 93 height 39
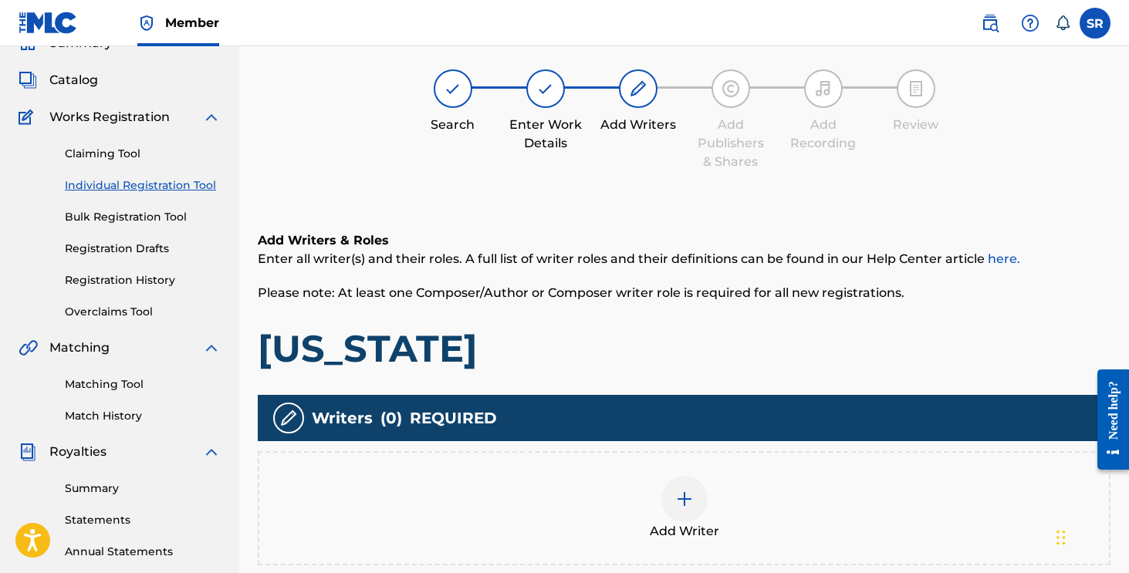
scroll to position [69, 0]
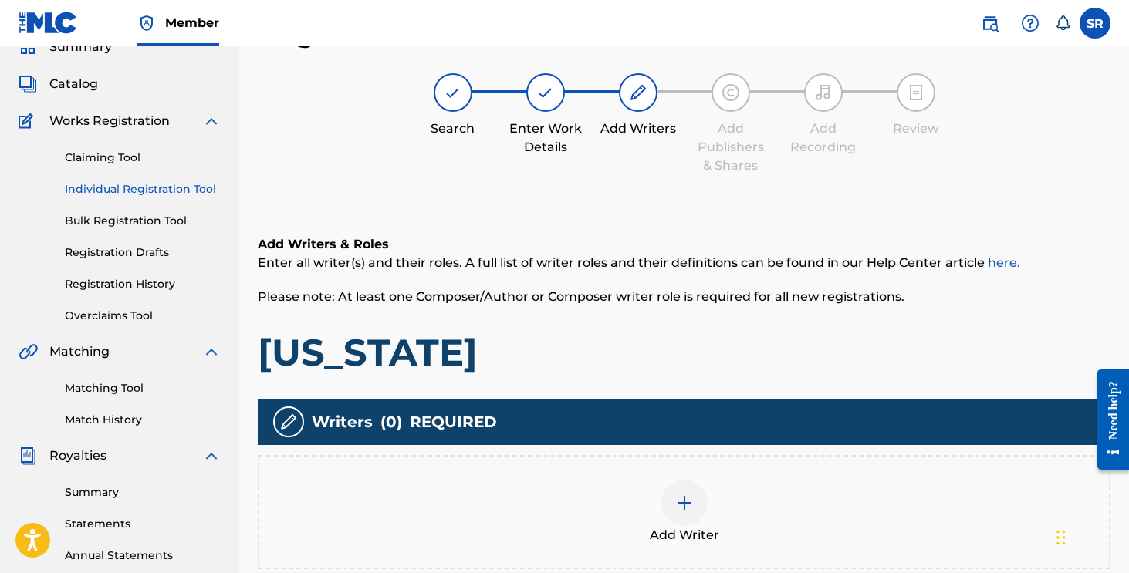
click at [709, 495] on div "Add Writer" at bounding box center [684, 512] width 850 height 65
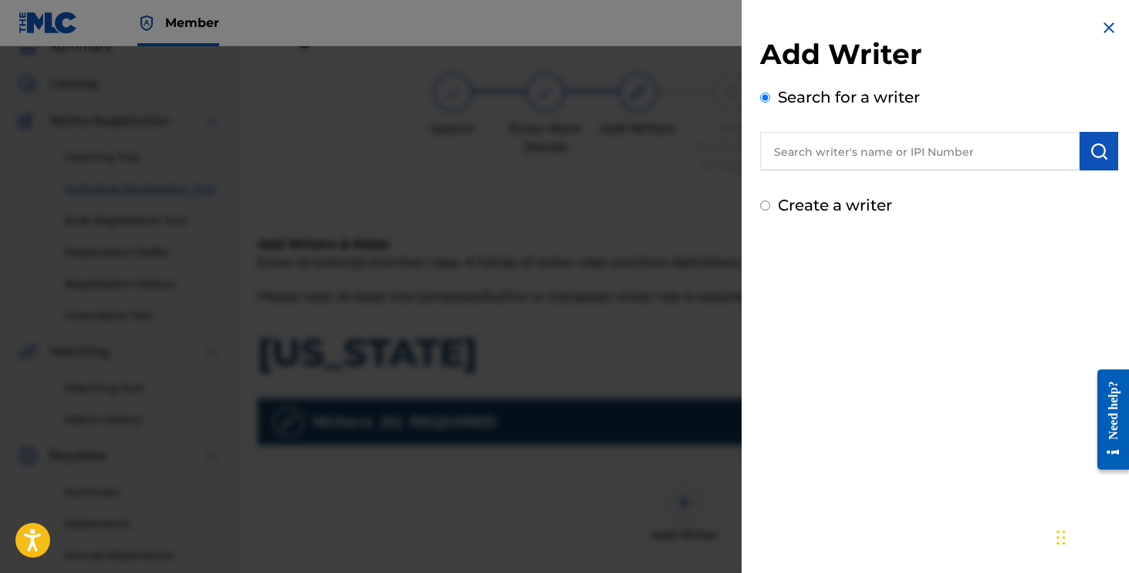
click at [861, 137] on input "text" at bounding box center [920, 151] width 320 height 39
paste input "[PERSON_NAME]"
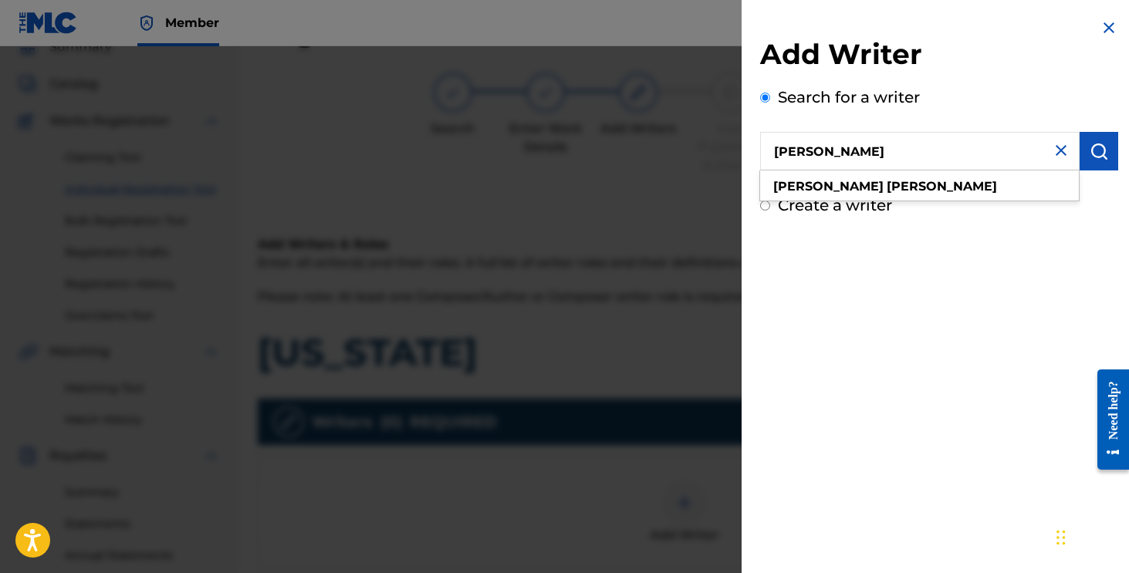
type input "[PERSON_NAME]"
click at [1084, 151] on button "submit" at bounding box center [1099, 151] width 39 height 39
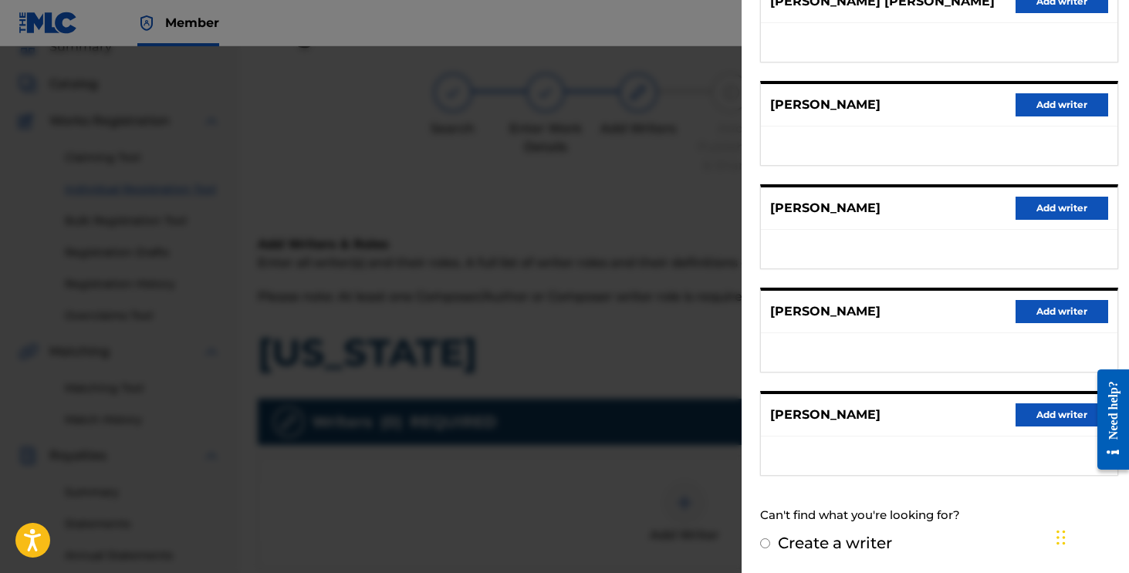
scroll to position [225, 0]
click at [1035, 406] on button "Add writer" at bounding box center [1062, 415] width 93 height 23
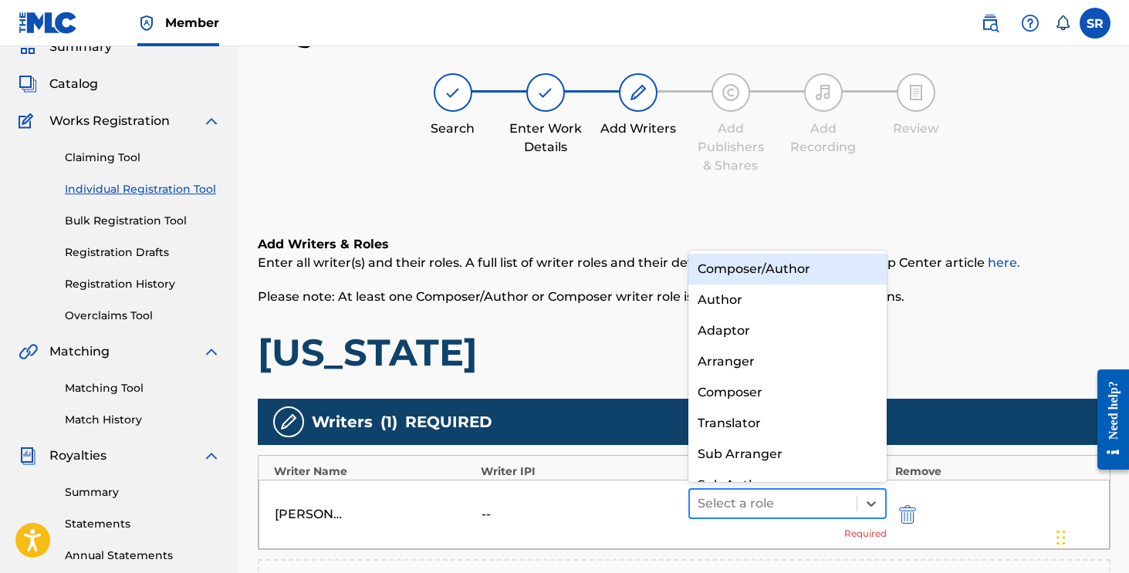
click at [737, 495] on div at bounding box center [774, 504] width 152 height 22
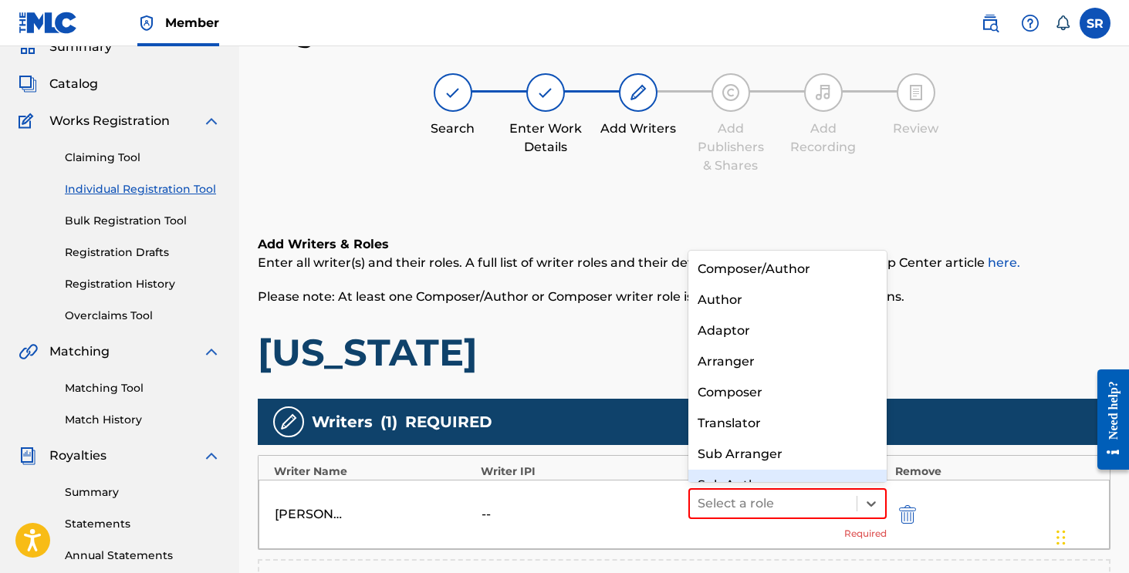
scroll to position [22, 0]
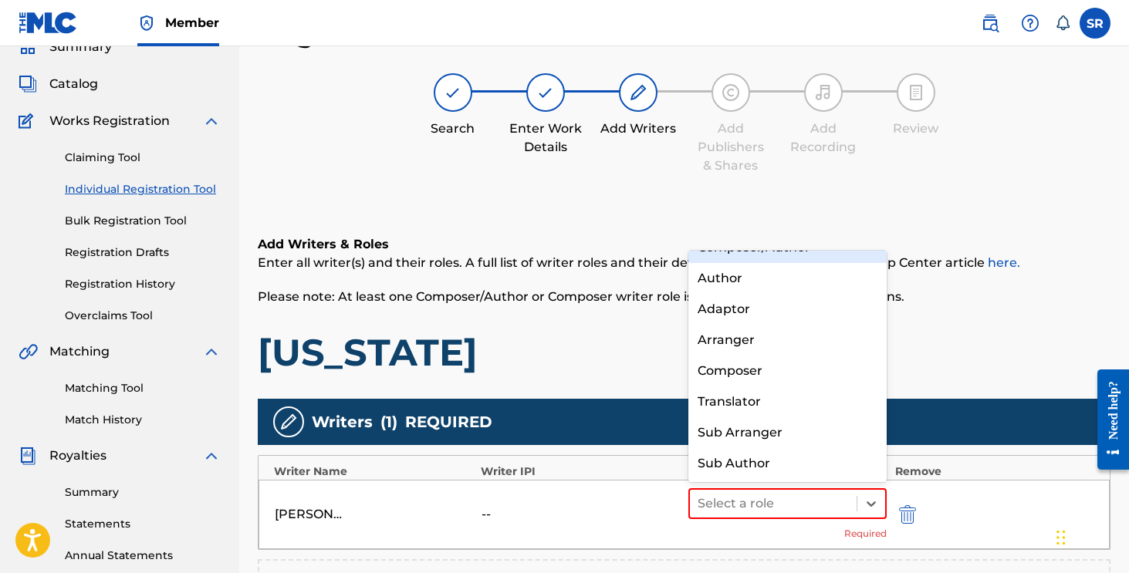
click at [773, 253] on div "Composer/Author" at bounding box center [787, 247] width 199 height 31
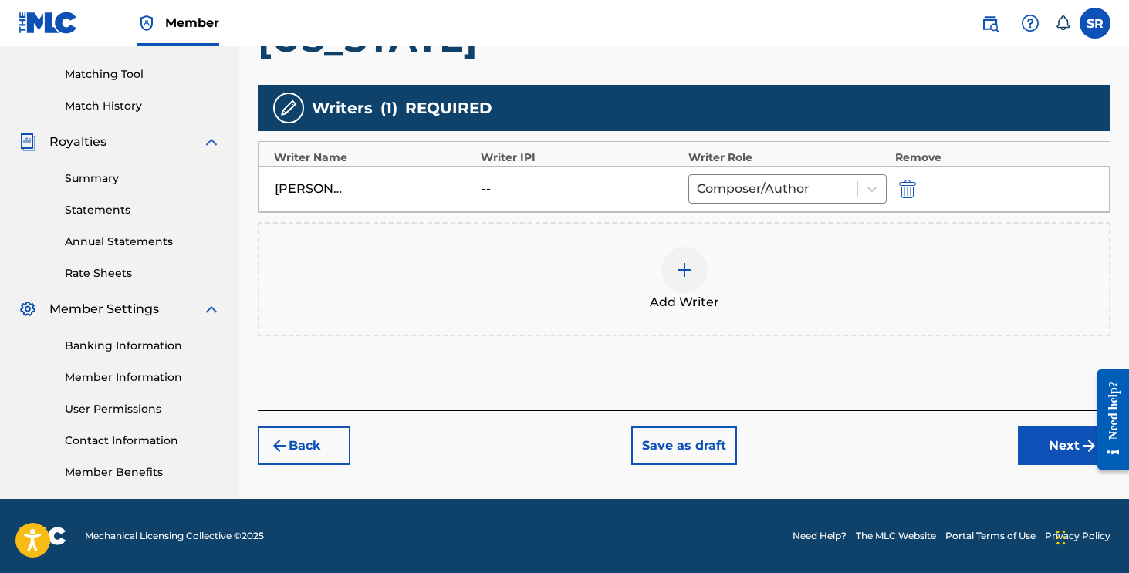
click at [1023, 435] on button "Next" at bounding box center [1064, 446] width 93 height 39
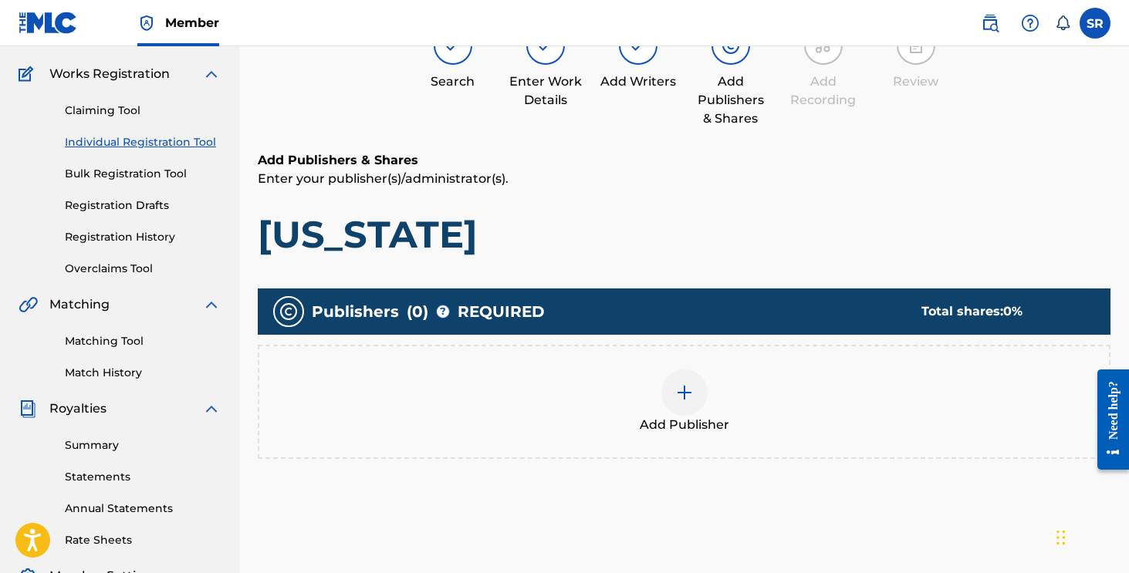
scroll to position [69, 0]
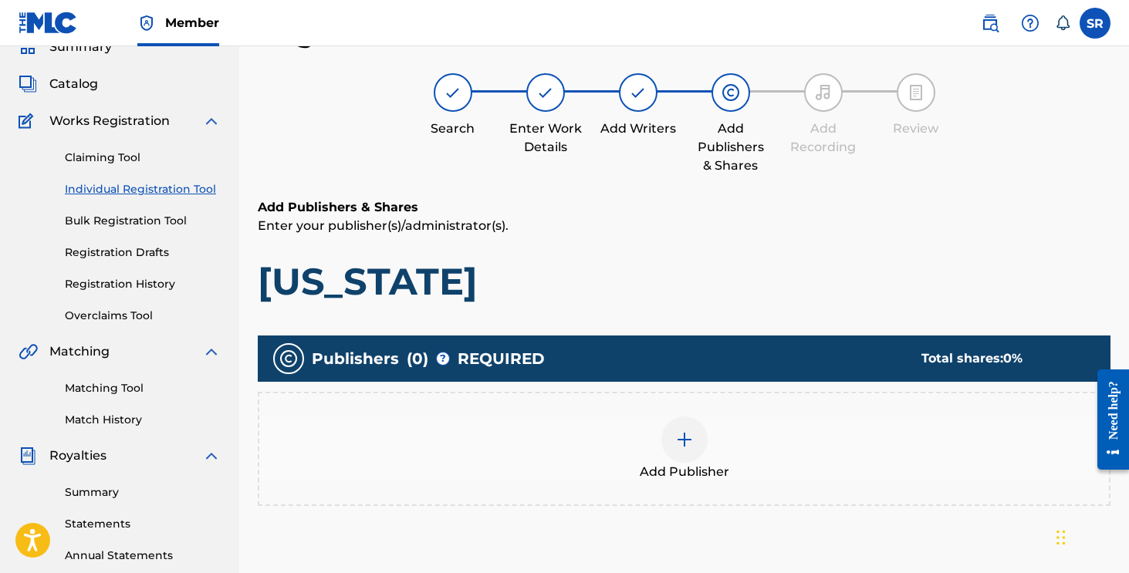
click at [742, 402] on div "Add Publisher" at bounding box center [684, 449] width 853 height 114
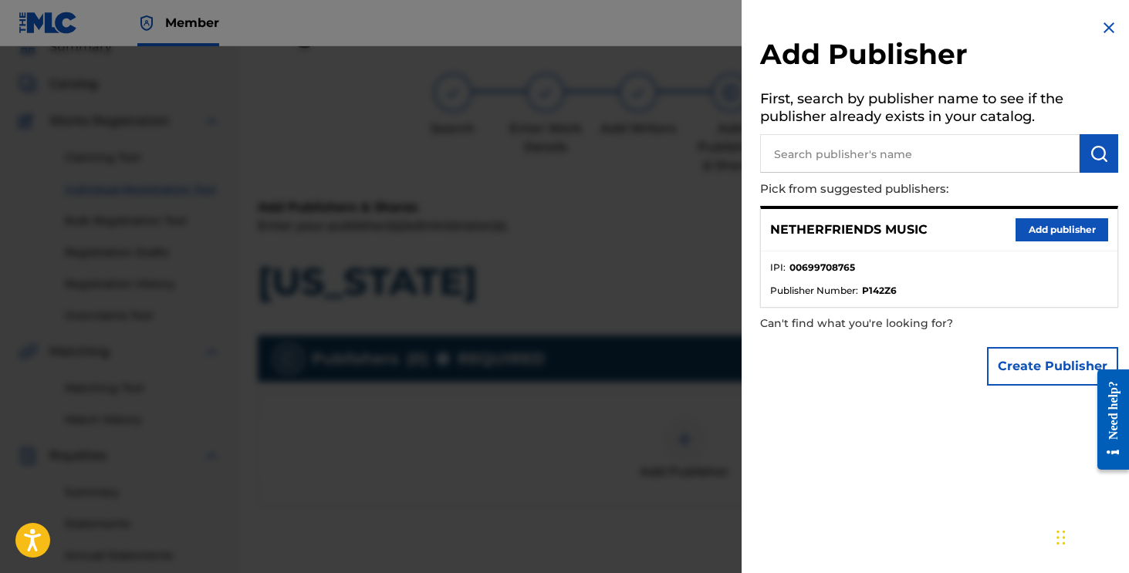
click at [1048, 246] on div "NETHERFRIENDS MUSIC Add publisher" at bounding box center [939, 230] width 357 height 42
click at [1048, 236] on button "Add publisher" at bounding box center [1062, 229] width 93 height 23
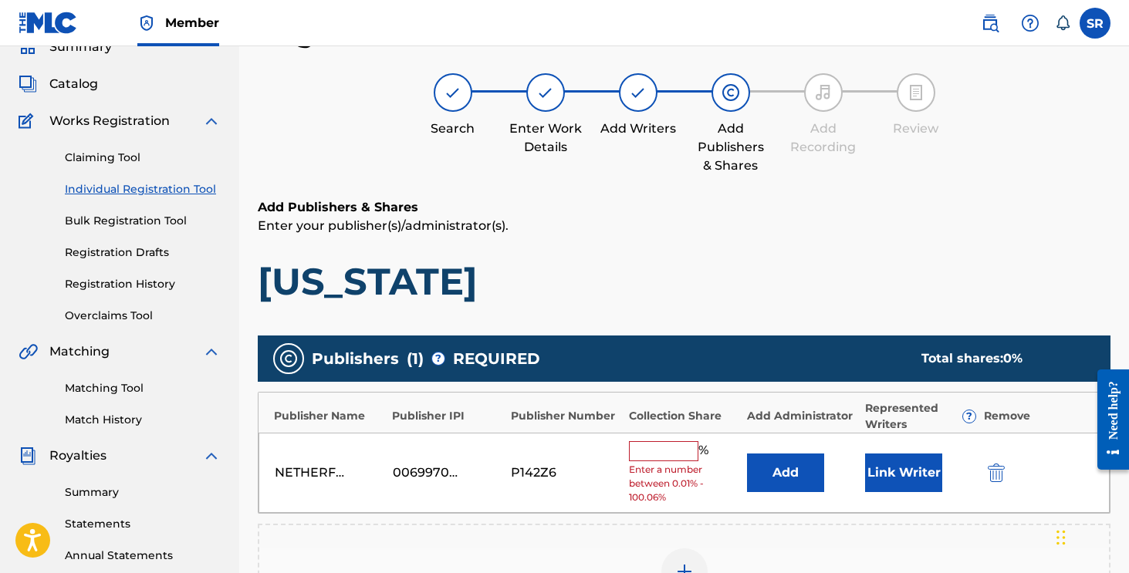
click at [683, 452] on input "text" at bounding box center [663, 451] width 69 height 20
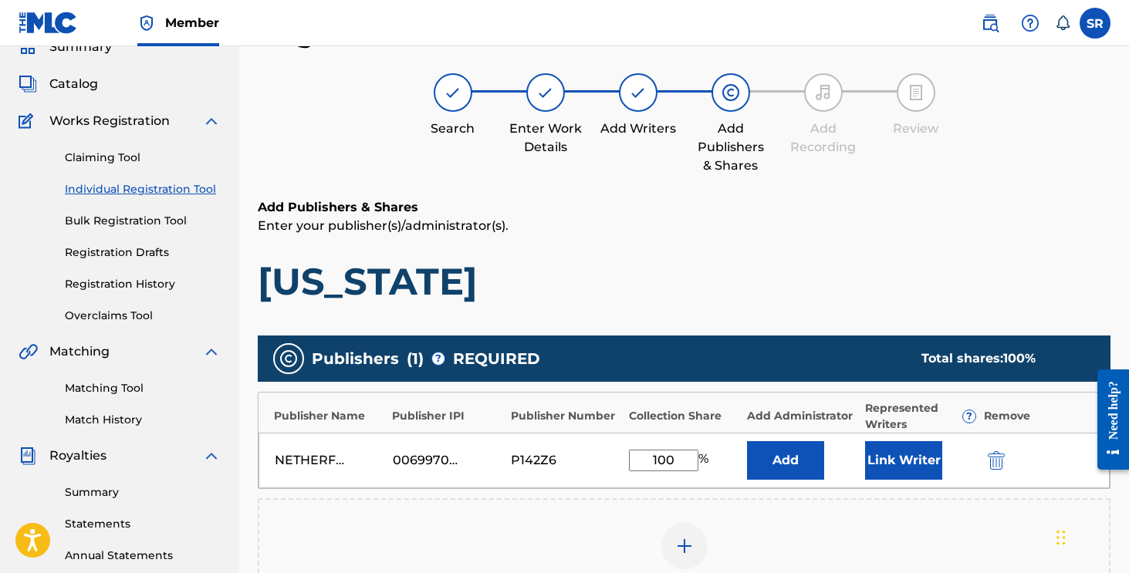
type input "100"
click at [891, 456] on button "Link Writer" at bounding box center [903, 460] width 77 height 39
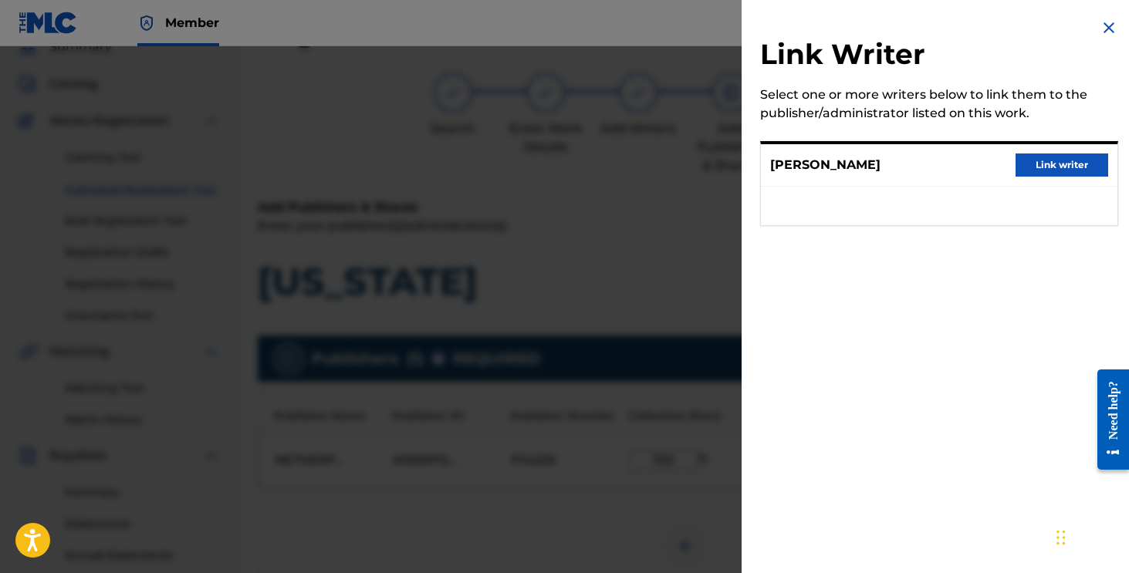
click at [1025, 174] on button "Link writer" at bounding box center [1062, 165] width 93 height 23
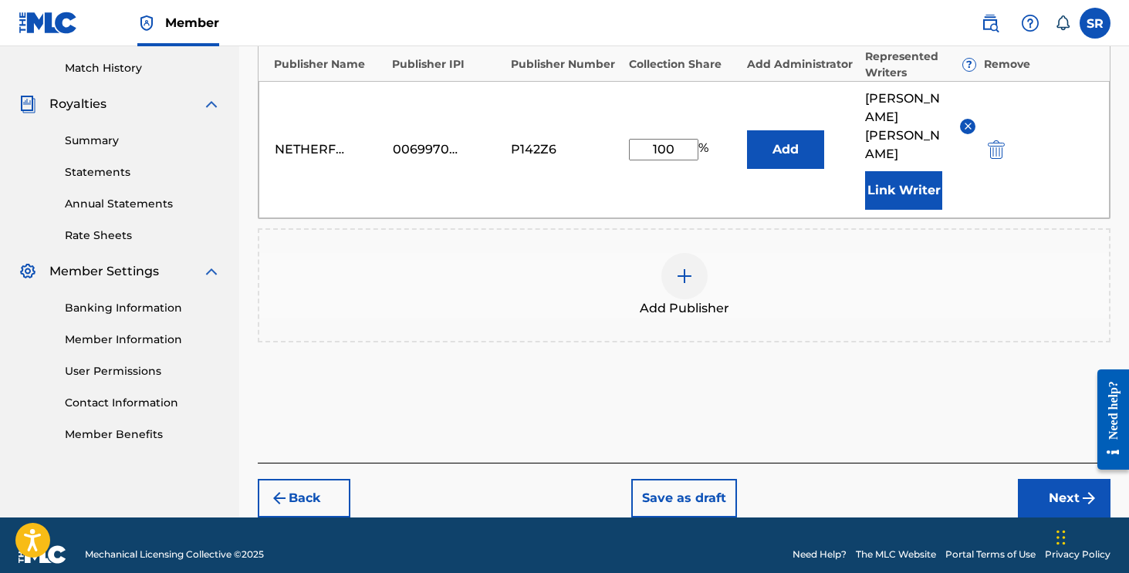
click at [1065, 482] on button "Next" at bounding box center [1064, 498] width 93 height 39
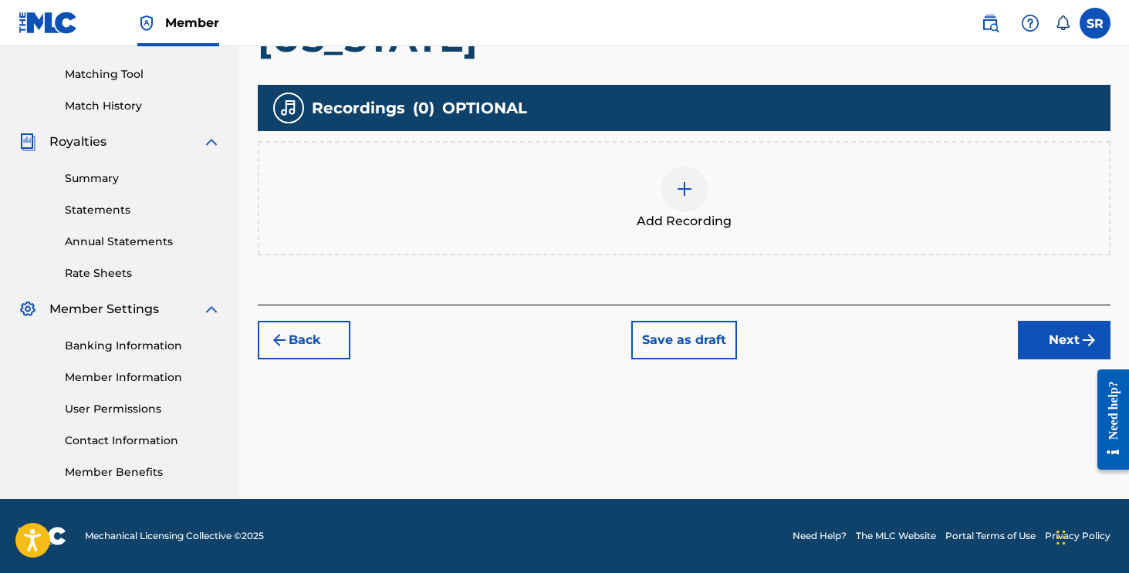
click at [1037, 353] on button "Next" at bounding box center [1064, 340] width 93 height 39
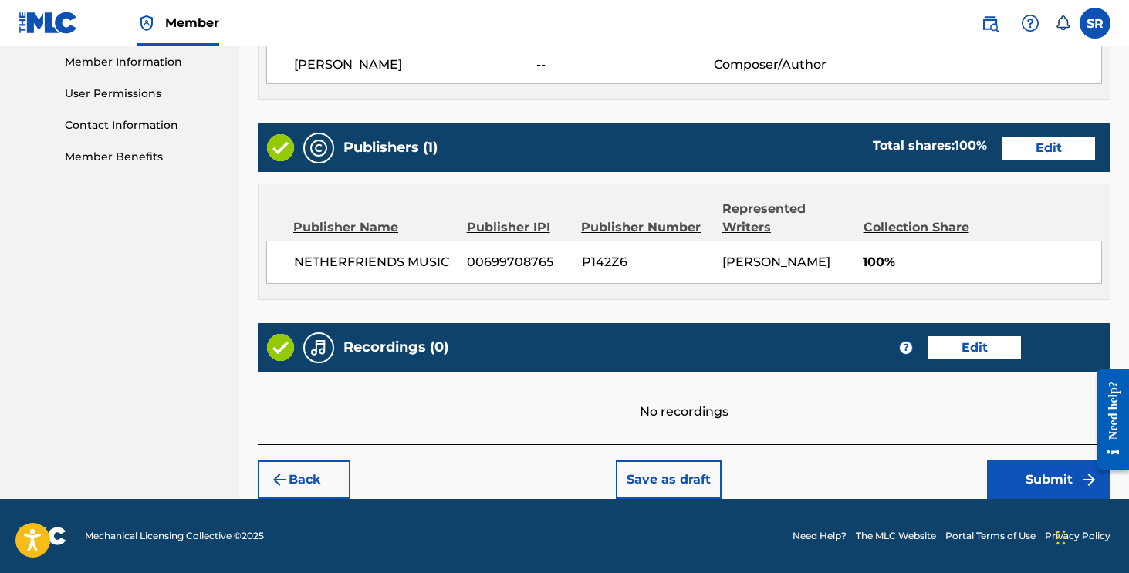
click at [1031, 469] on button "Submit" at bounding box center [1048, 480] width 123 height 39
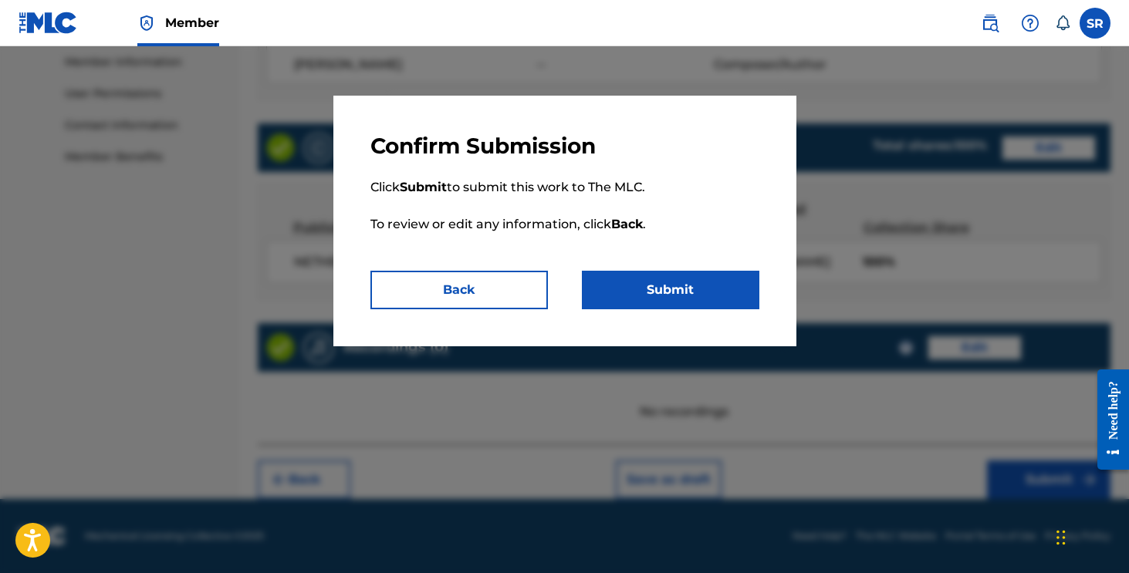
click at [736, 282] on button "Submit" at bounding box center [671, 290] width 178 height 39
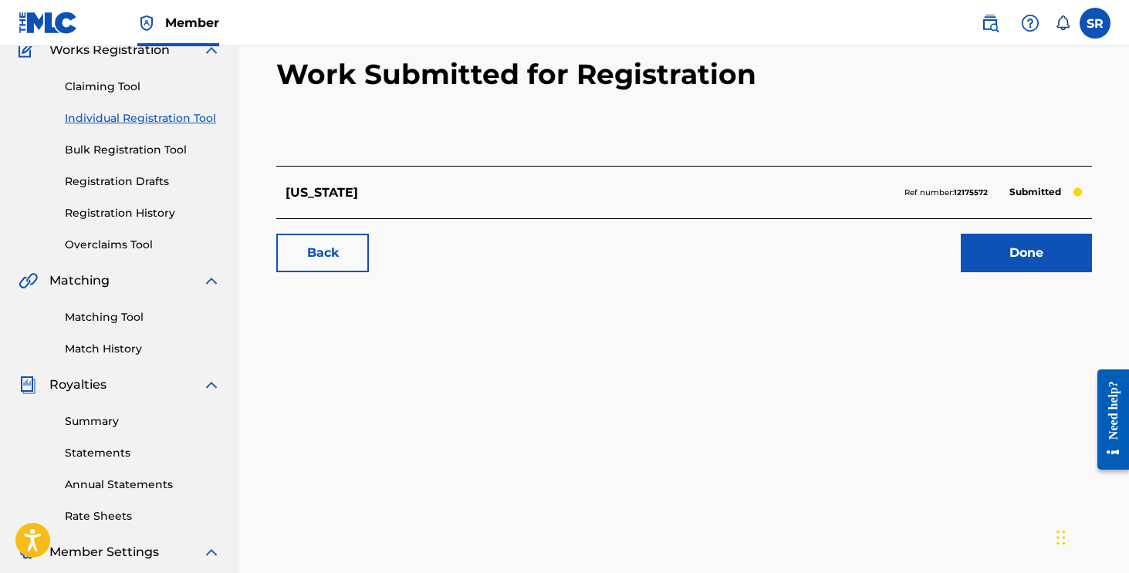
scroll to position [178, 0]
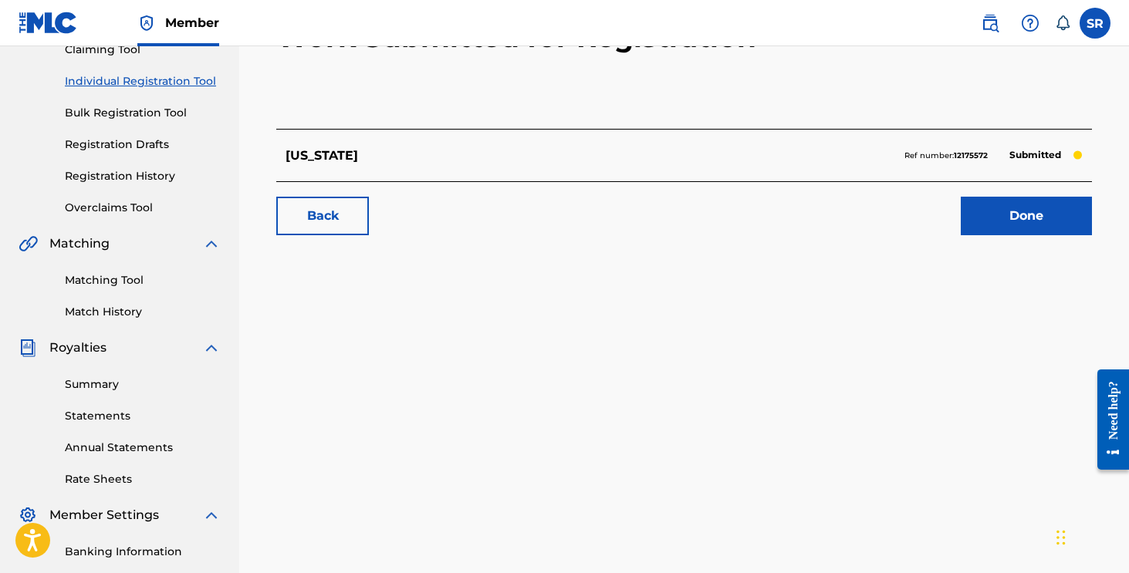
click at [978, 217] on link "Done" at bounding box center [1026, 216] width 131 height 39
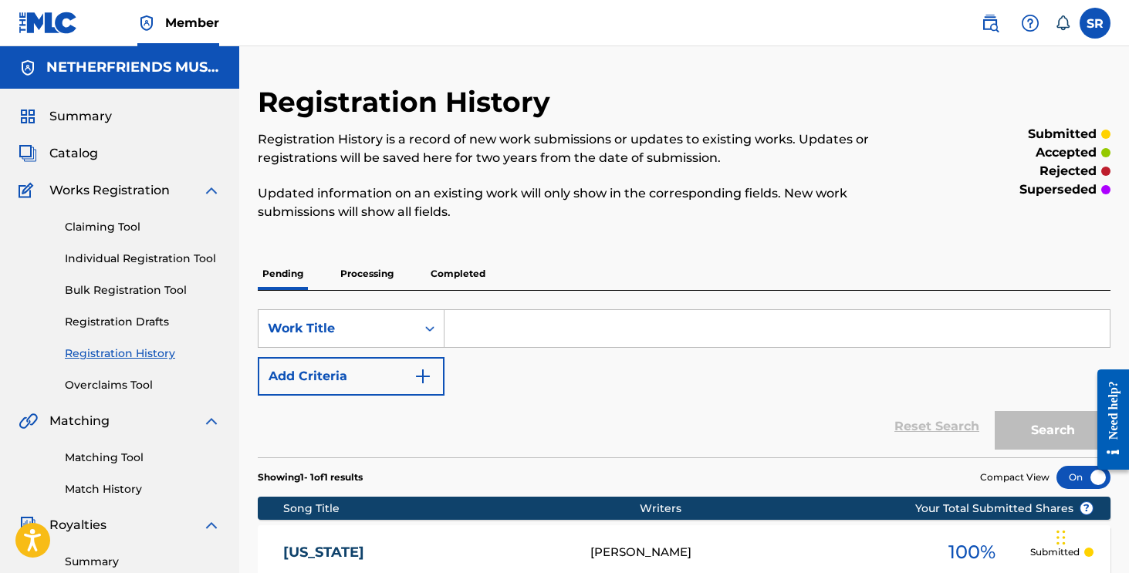
click at [191, 265] on link "Individual Registration Tool" at bounding box center [143, 259] width 156 height 16
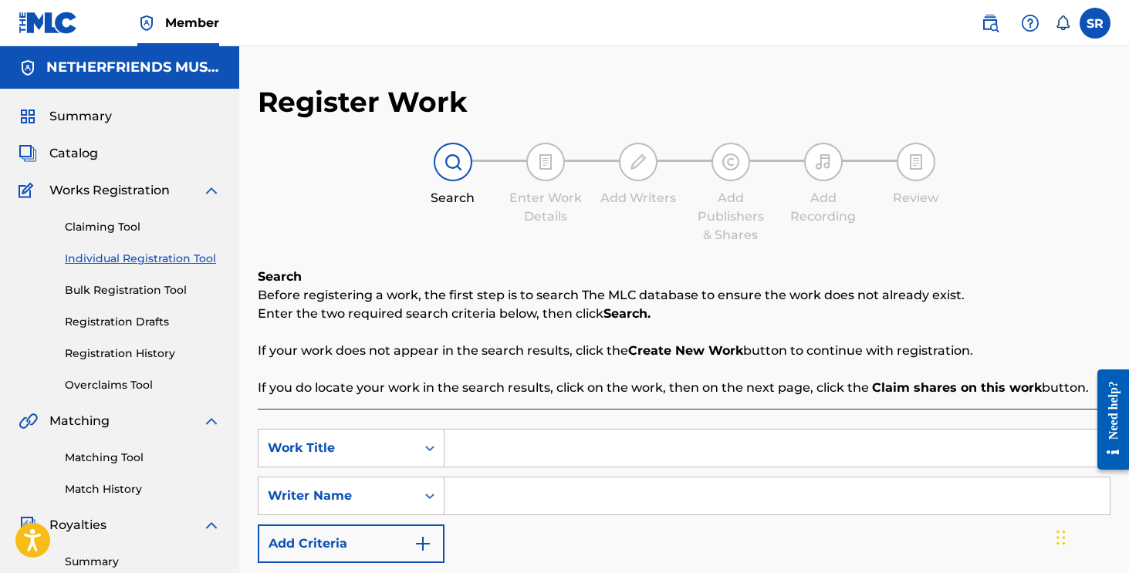
click at [500, 443] on input "Search Form" at bounding box center [777, 448] width 665 height 37
type input "[US_STATE]"
click at [505, 499] on input "Search Form" at bounding box center [777, 496] width 665 height 37
paste input "[PERSON_NAME]"
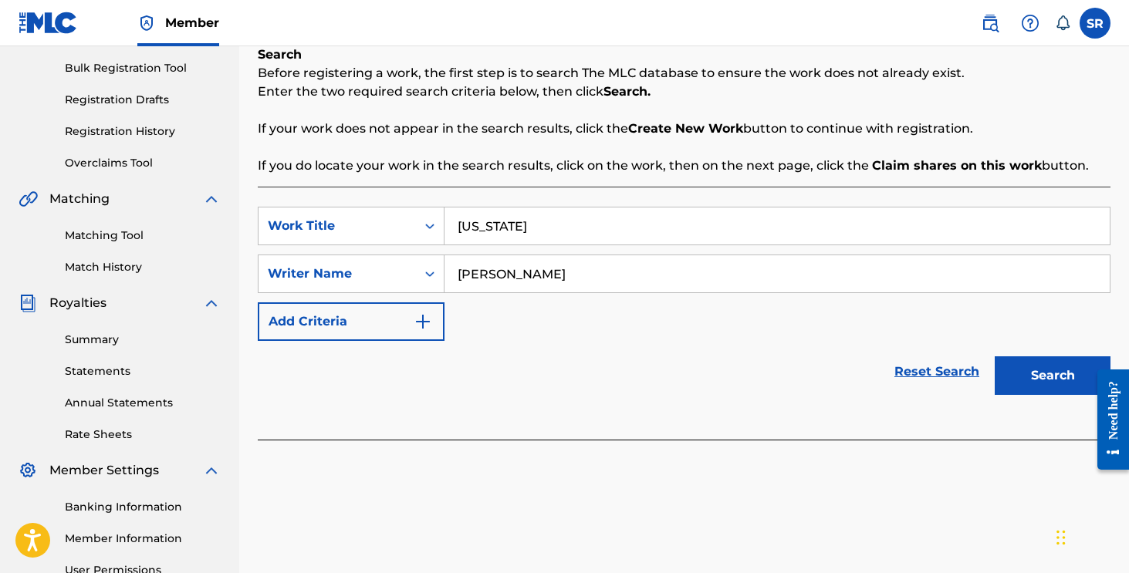
scroll to position [250, 0]
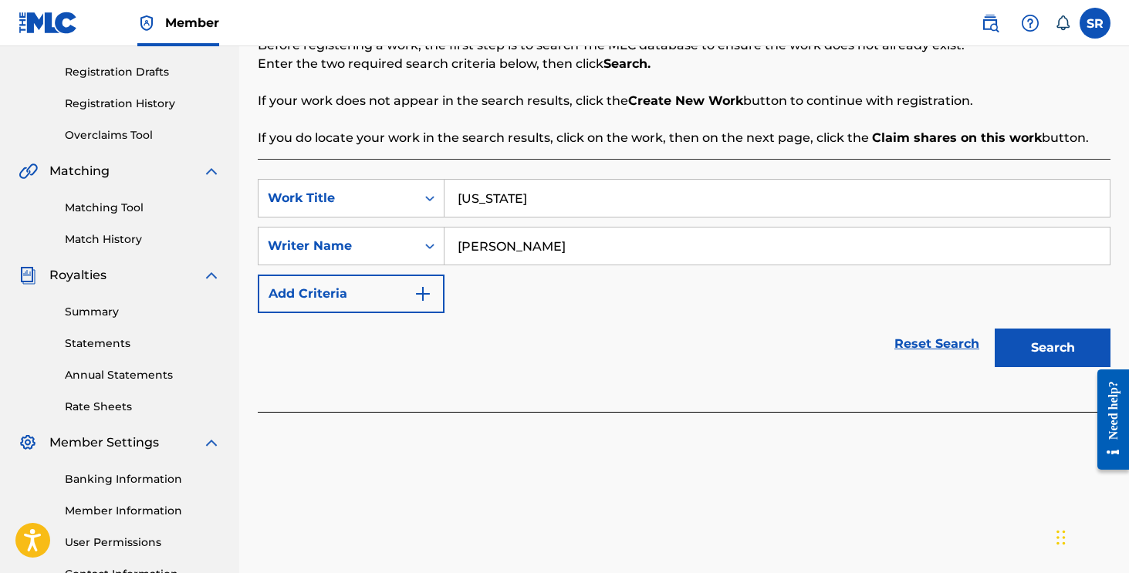
type input "[PERSON_NAME]"
click at [1006, 357] on button "Search" at bounding box center [1053, 348] width 116 height 39
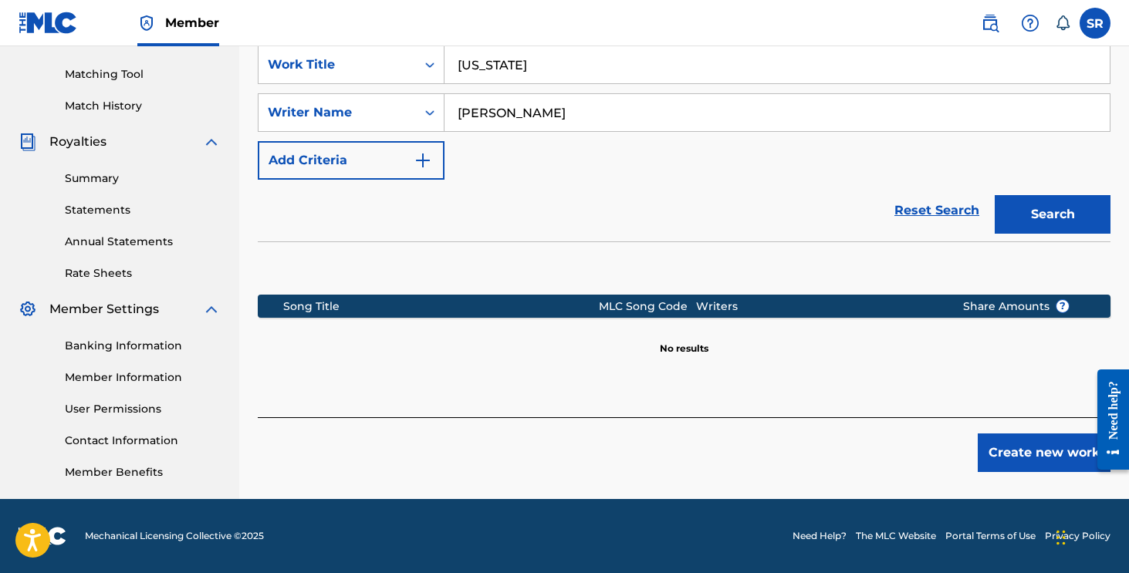
scroll to position [384, 0]
click at [1003, 432] on div "Create new work" at bounding box center [684, 445] width 853 height 55
click at [1003, 455] on button "Create new work" at bounding box center [1044, 453] width 133 height 39
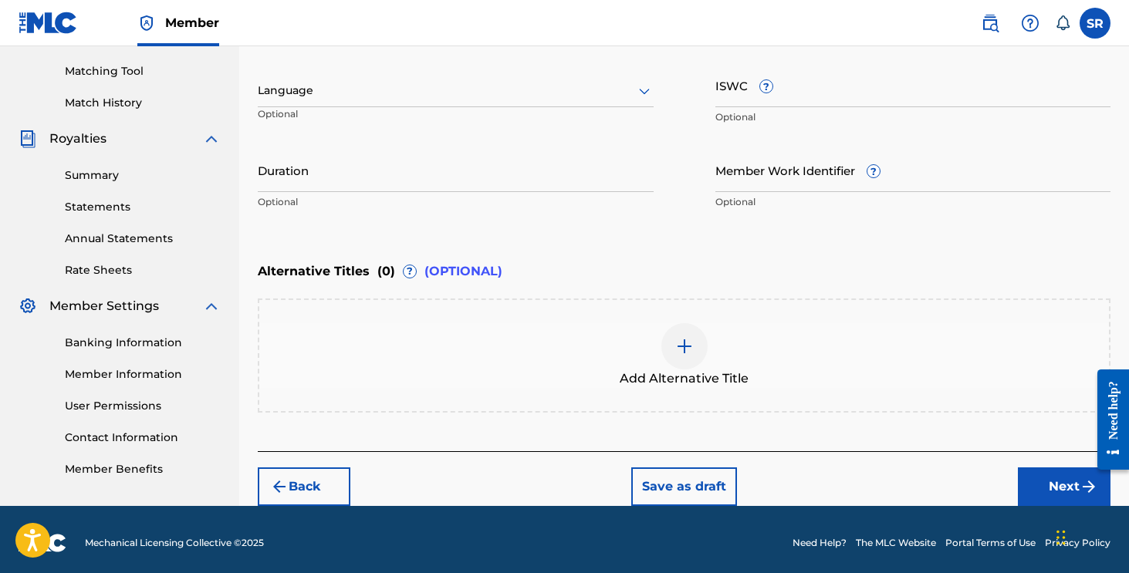
click at [1030, 482] on button "Next" at bounding box center [1064, 487] width 93 height 39
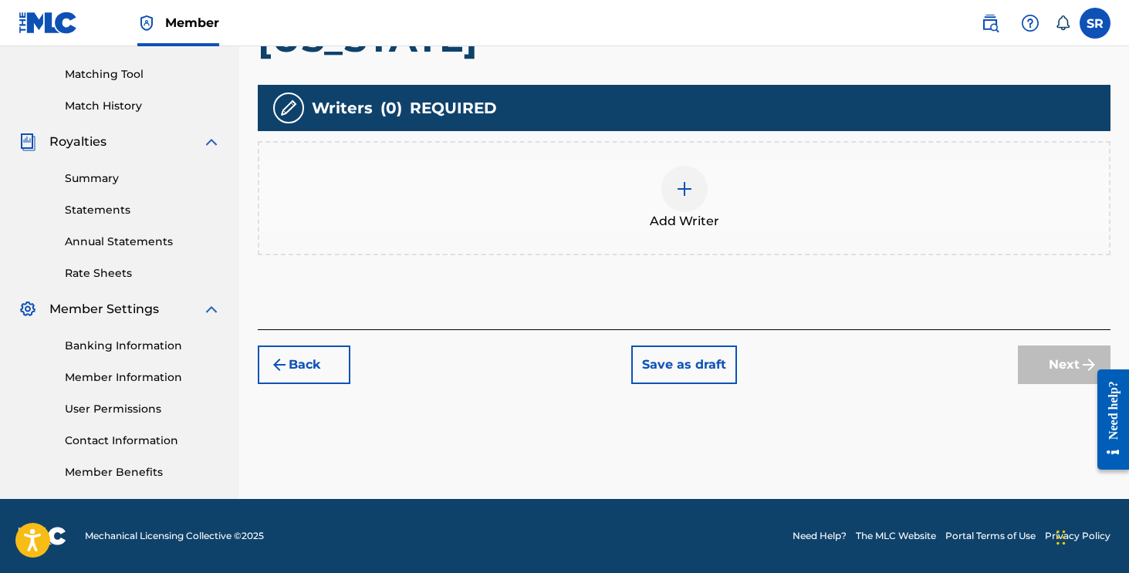
click at [754, 191] on div "Add Writer" at bounding box center [684, 198] width 850 height 65
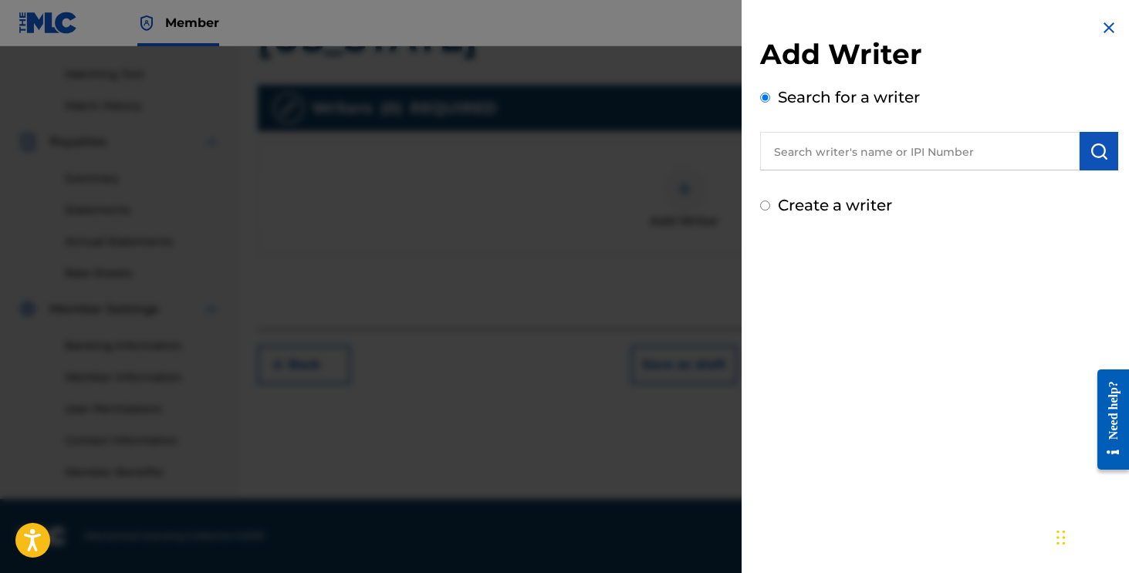
click at [834, 164] on input "text" at bounding box center [920, 151] width 320 height 39
paste input "[PERSON_NAME]"
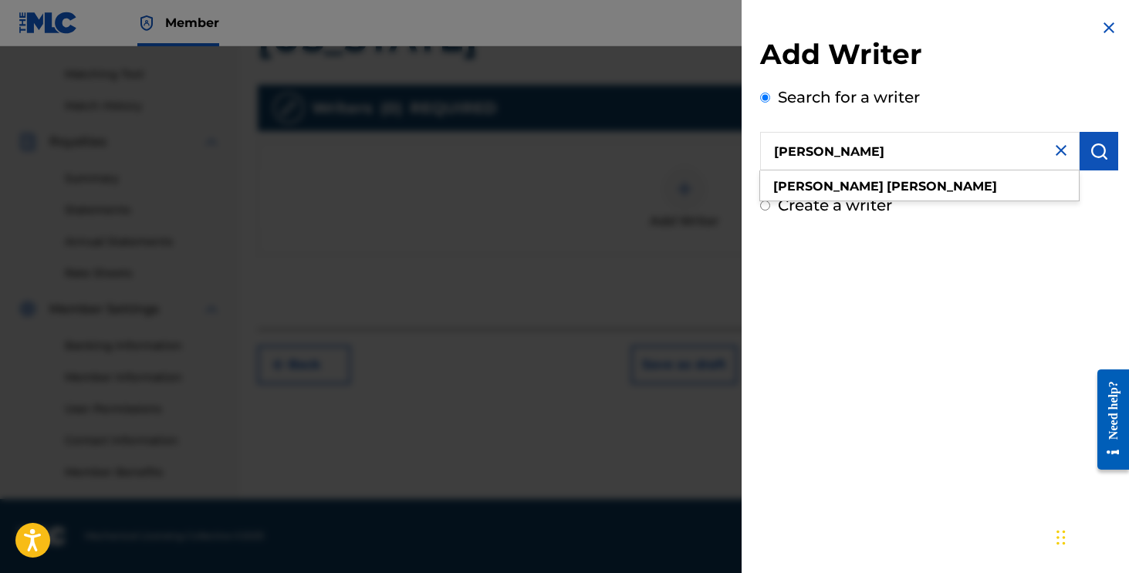
type input "[PERSON_NAME]"
click at [1091, 148] on img "submit" at bounding box center [1099, 151] width 19 height 19
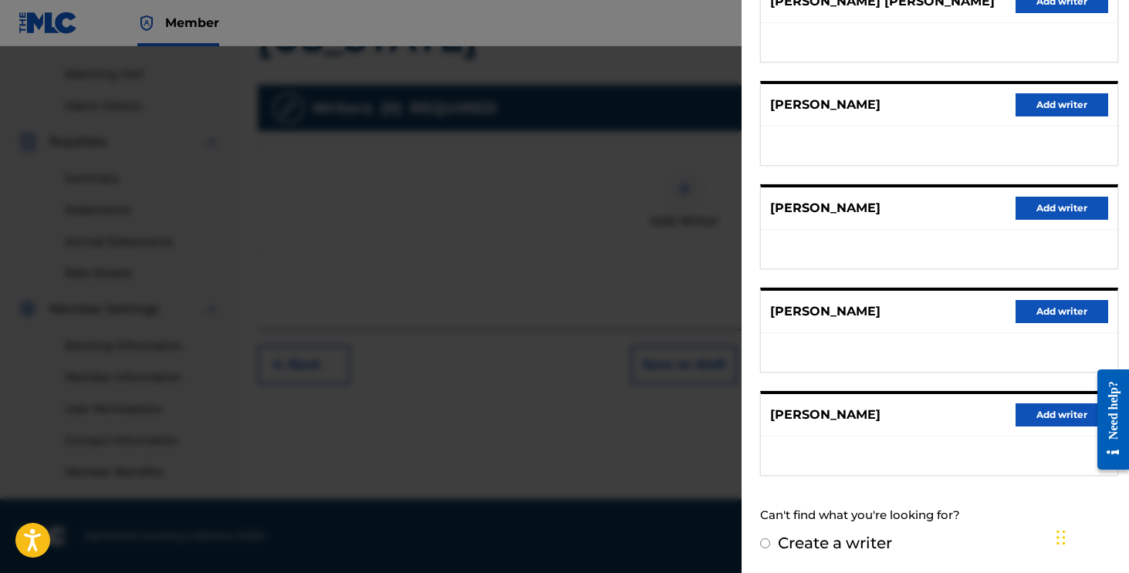
scroll to position [225, 0]
click at [1037, 430] on div "[PERSON_NAME] Add writer" at bounding box center [939, 416] width 357 height 42
click at [1037, 426] on button "Add writer" at bounding box center [1062, 415] width 93 height 23
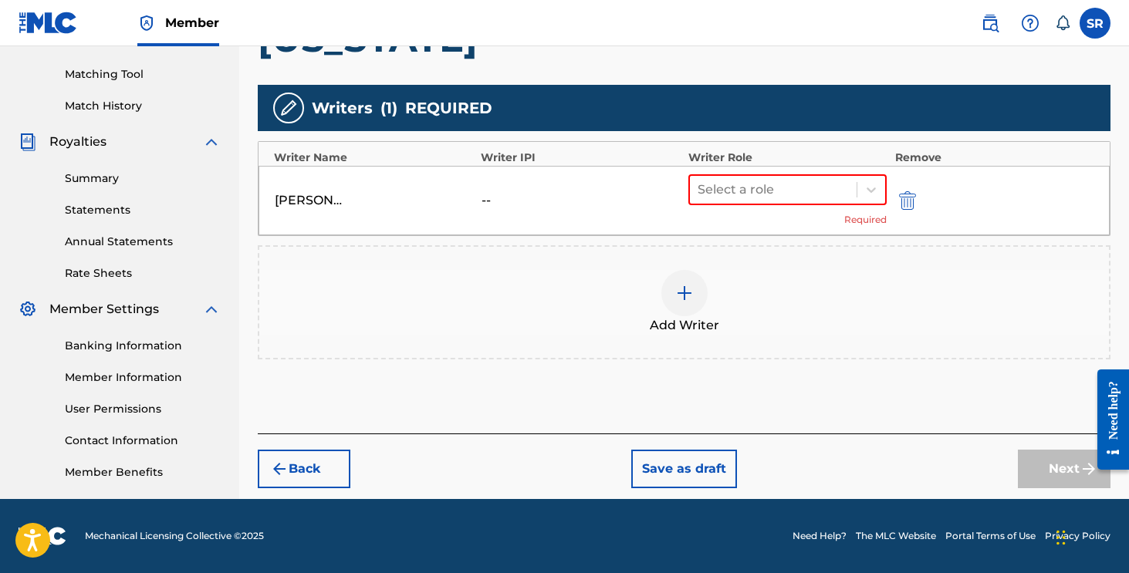
click at [818, 213] on div "Select a role Required" at bounding box center [787, 200] width 199 height 52
click at [818, 193] on div at bounding box center [774, 190] width 152 height 22
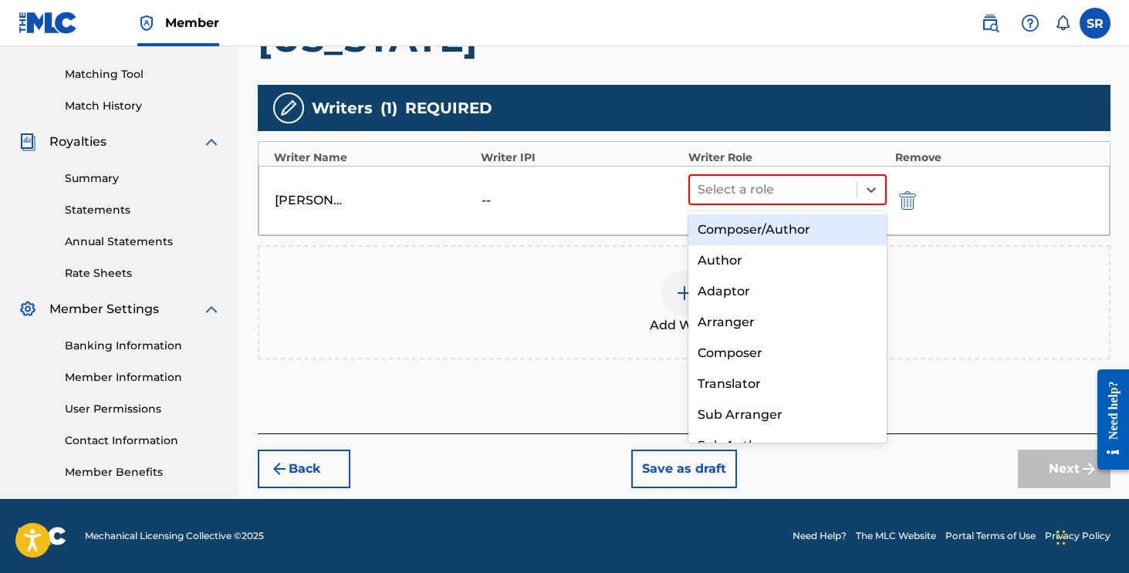
click at [791, 240] on div "Composer/Author" at bounding box center [787, 230] width 199 height 31
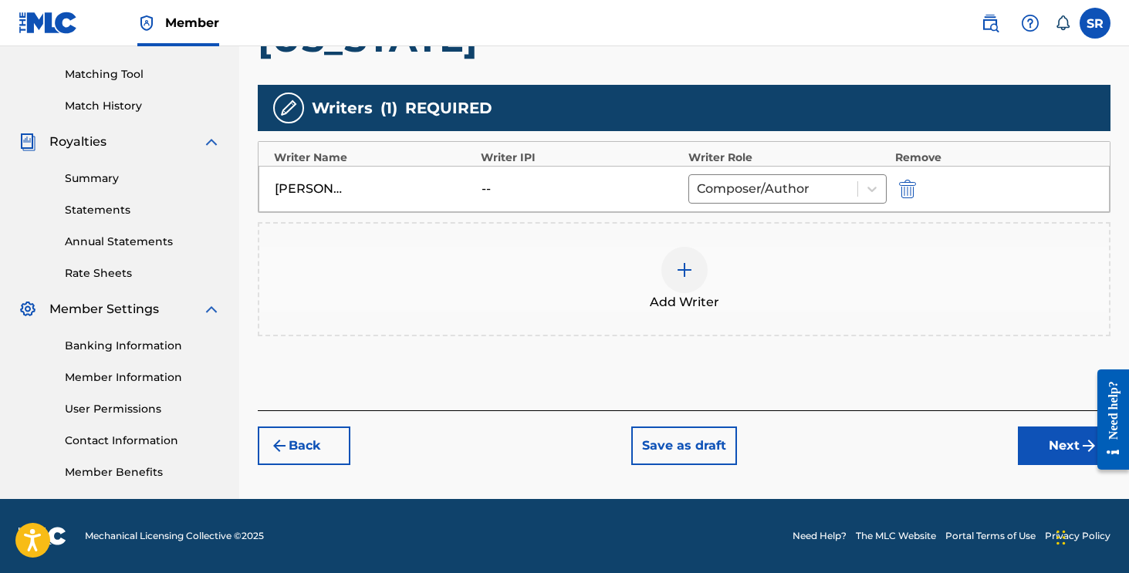
click at [1046, 438] on button "Next" at bounding box center [1064, 446] width 93 height 39
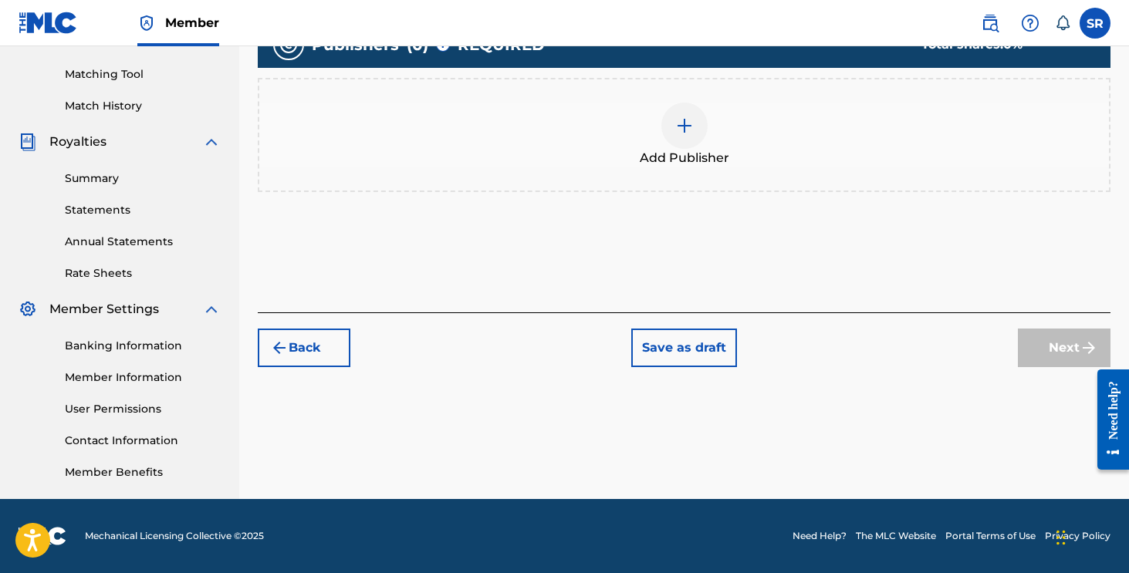
scroll to position [69, 0]
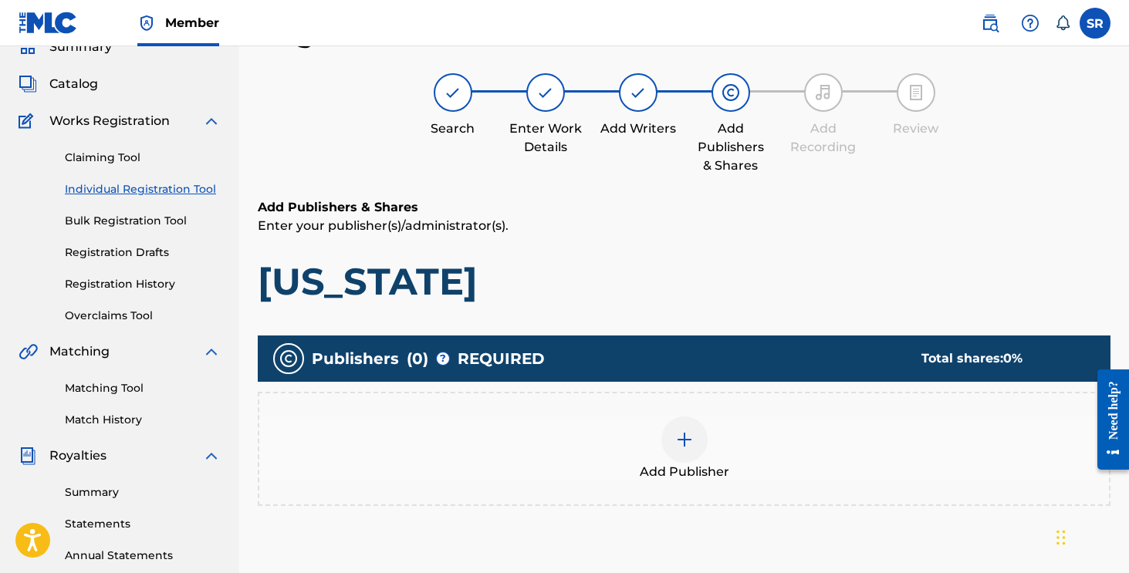
click at [776, 424] on div "Add Publisher" at bounding box center [684, 449] width 850 height 65
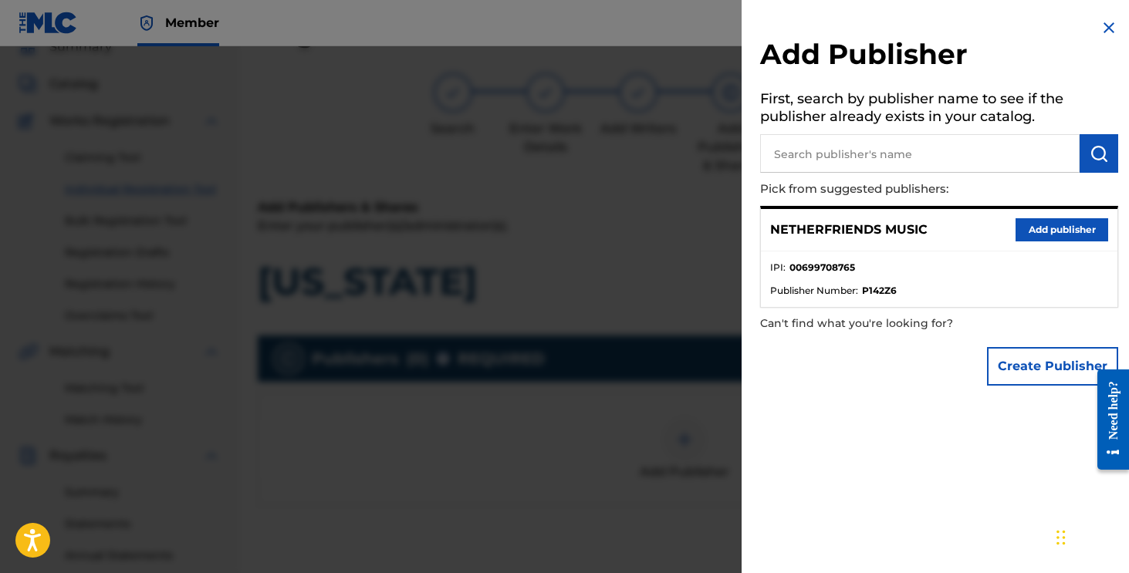
click at [1047, 242] on div "NETHERFRIENDS MUSIC Add publisher" at bounding box center [939, 230] width 357 height 42
click at [1047, 235] on button "Add publisher" at bounding box center [1062, 229] width 93 height 23
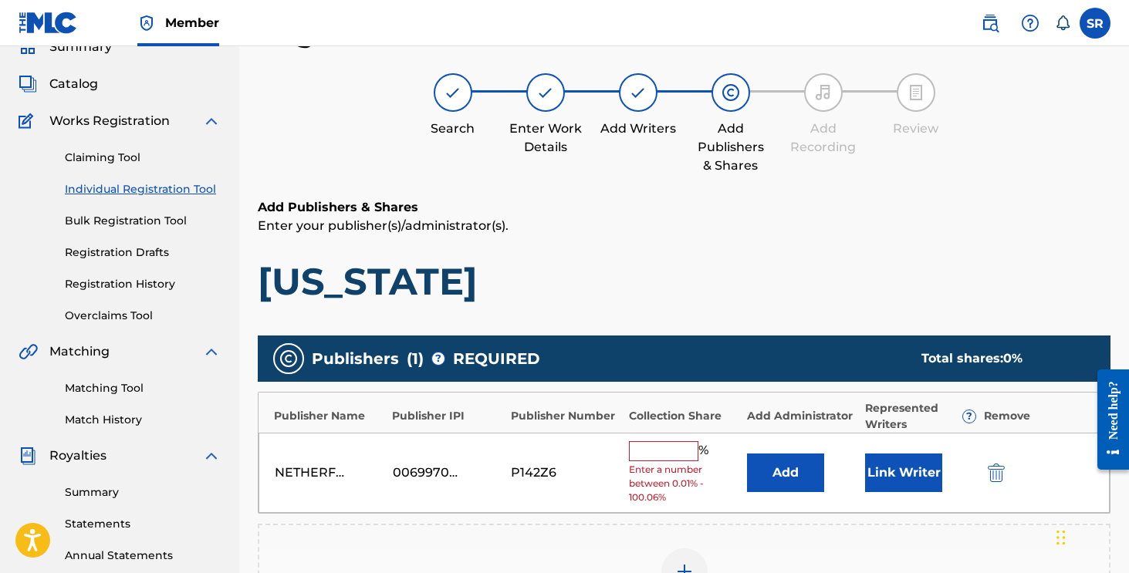
click at [689, 466] on span "Enter a number between 0.01% - 100.06%" at bounding box center [684, 484] width 110 height 42
click at [689, 455] on input "text" at bounding box center [663, 451] width 69 height 20
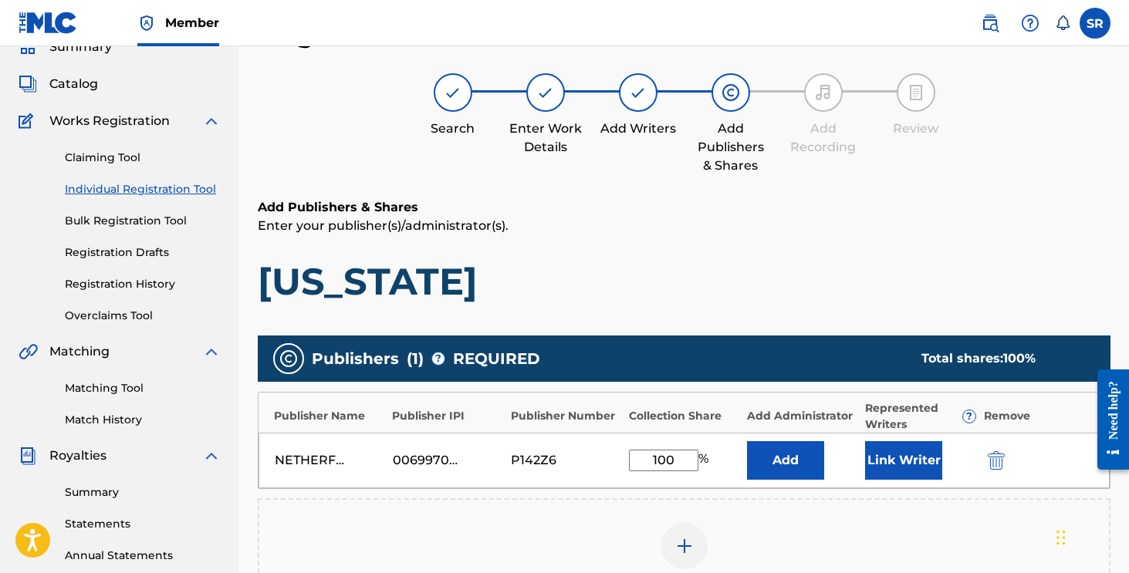
type input "100"
click at [919, 470] on button "Link Writer" at bounding box center [903, 460] width 77 height 39
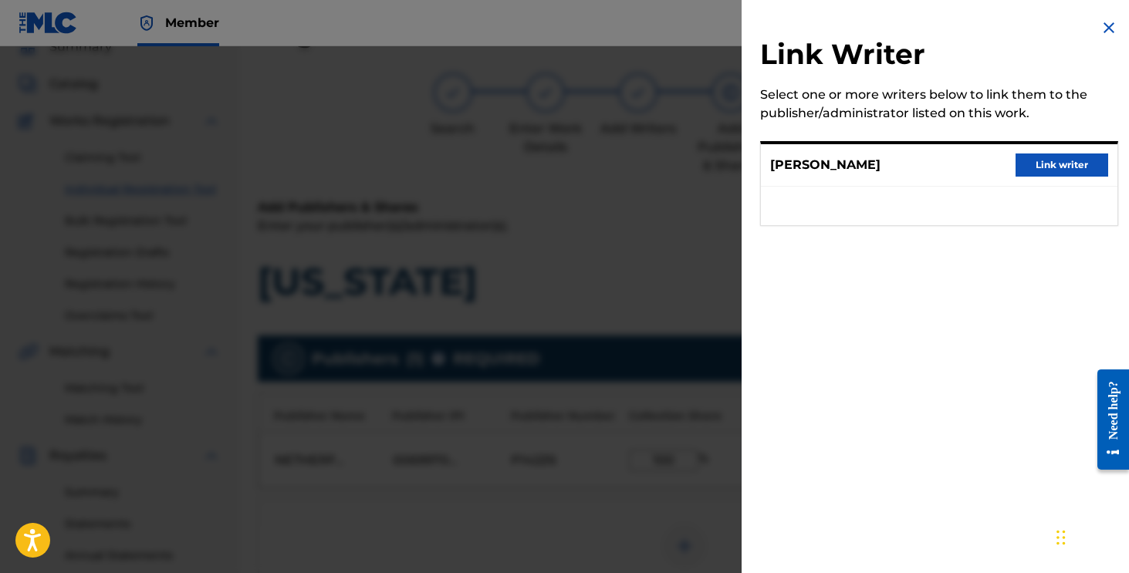
click at [1092, 158] on button "Link writer" at bounding box center [1062, 165] width 93 height 23
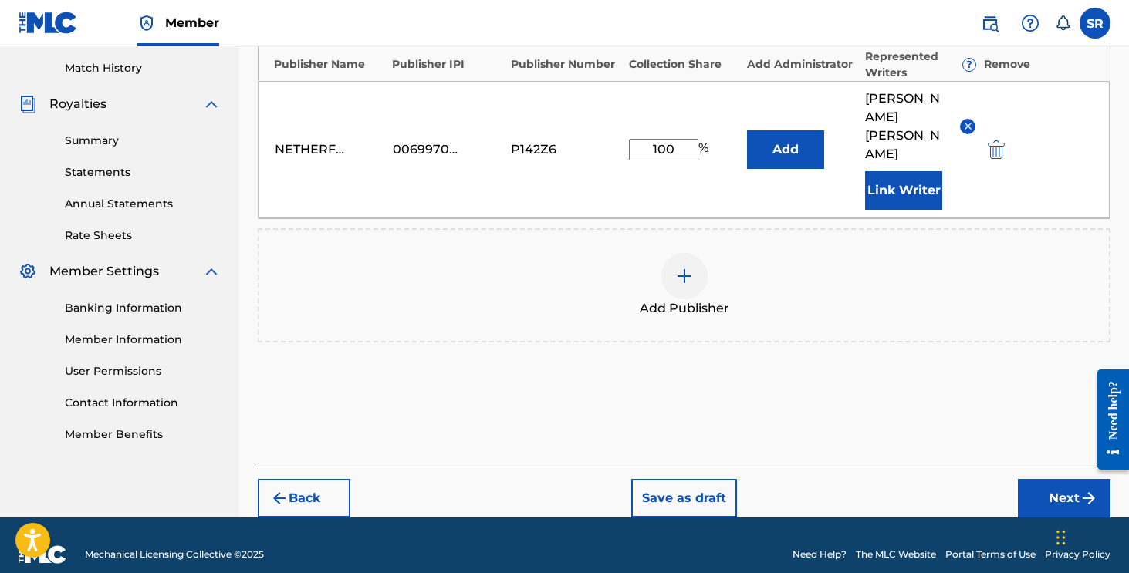
click at [1037, 479] on button "Next" at bounding box center [1064, 498] width 93 height 39
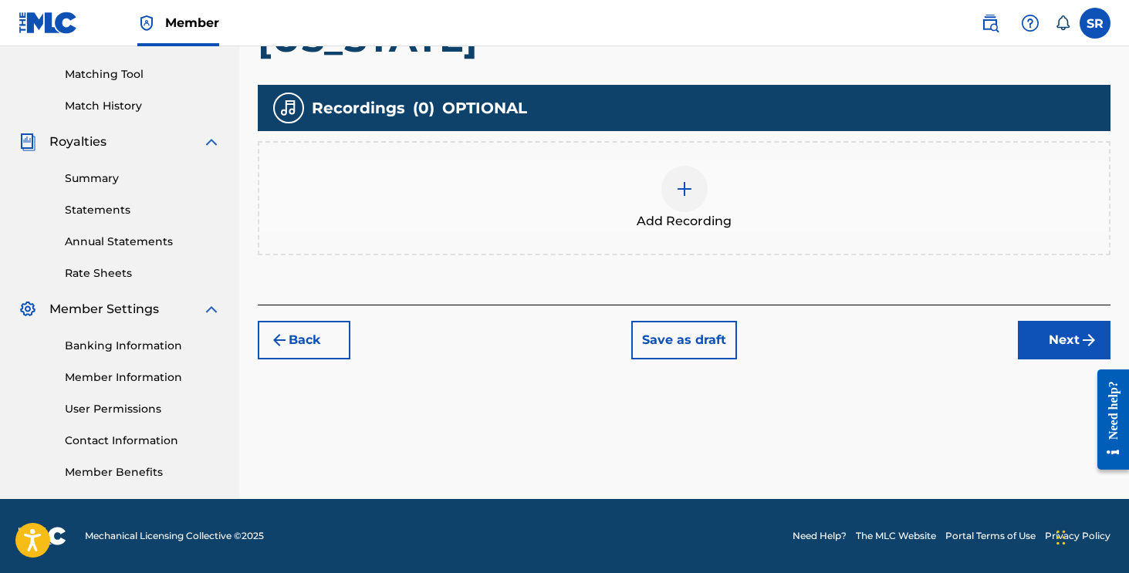
click at [1074, 345] on button "Next" at bounding box center [1064, 340] width 93 height 39
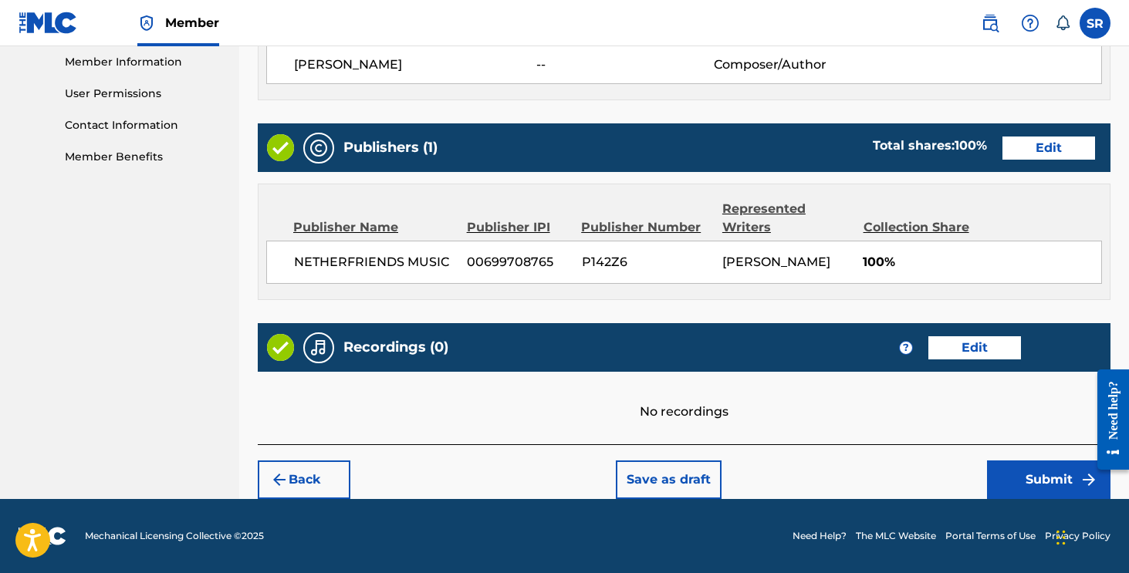
click at [1050, 465] on button "Submit" at bounding box center [1048, 480] width 123 height 39
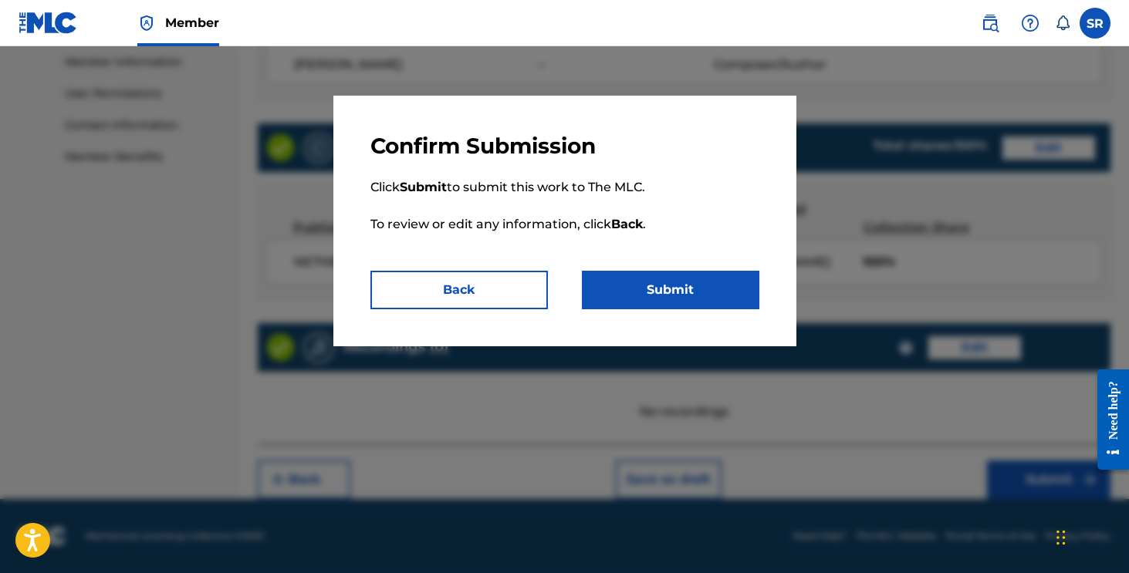
click at [725, 287] on button "Submit" at bounding box center [671, 290] width 178 height 39
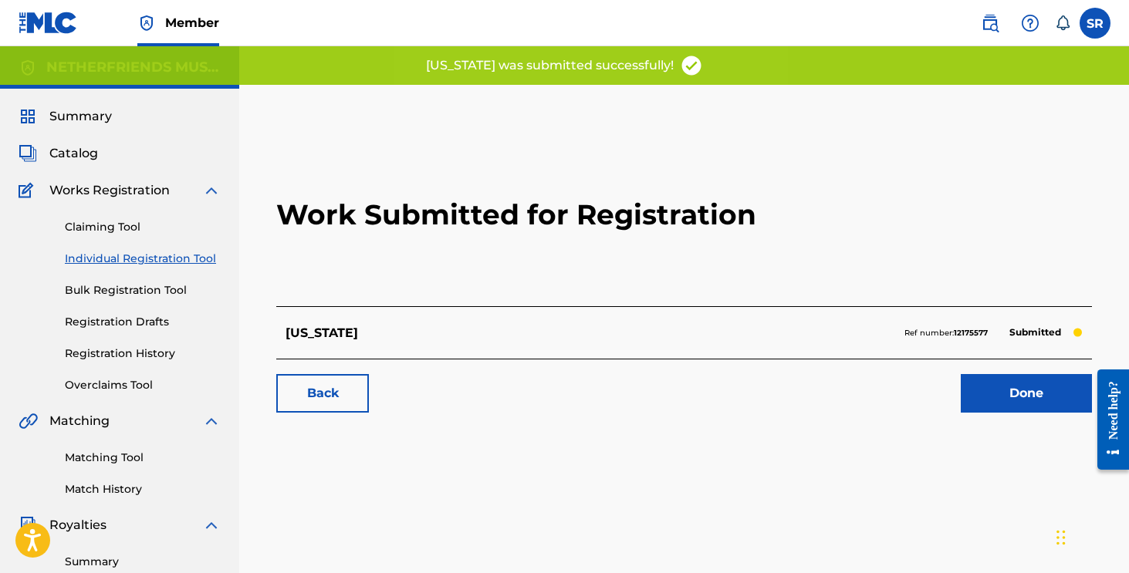
click at [1006, 393] on link "Done" at bounding box center [1026, 393] width 131 height 39
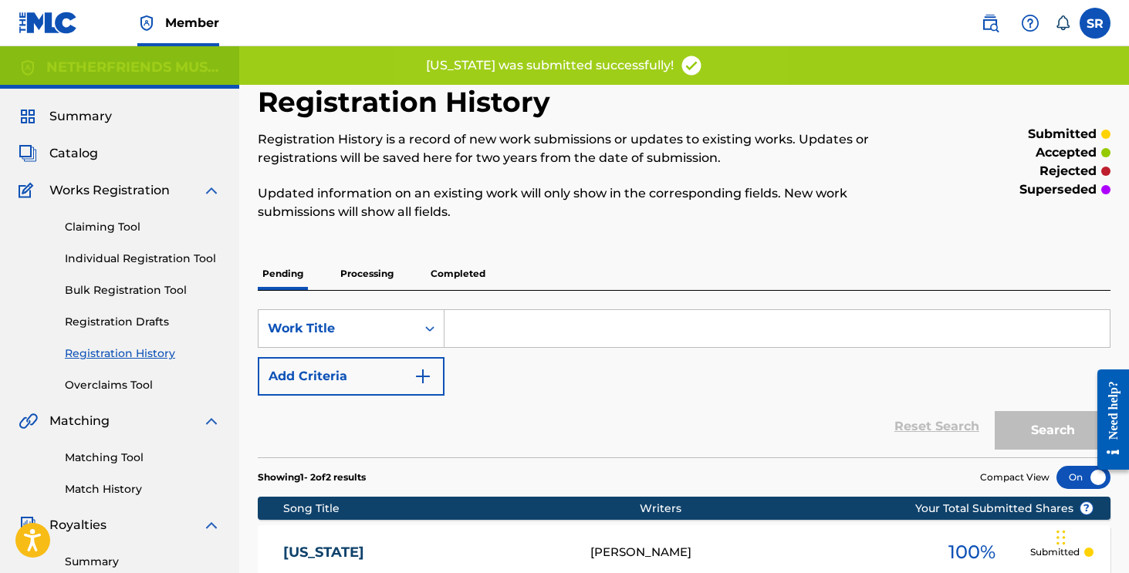
click at [183, 259] on link "Individual Registration Tool" at bounding box center [143, 259] width 156 height 16
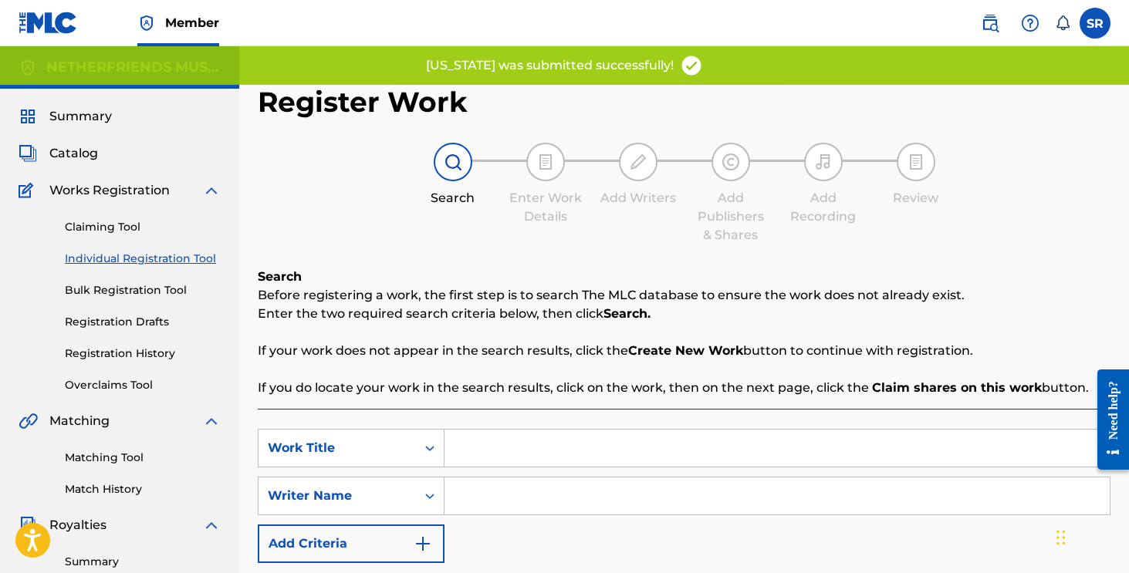
click at [479, 485] on input "Search Form" at bounding box center [777, 496] width 665 height 37
paste input "[PERSON_NAME]"
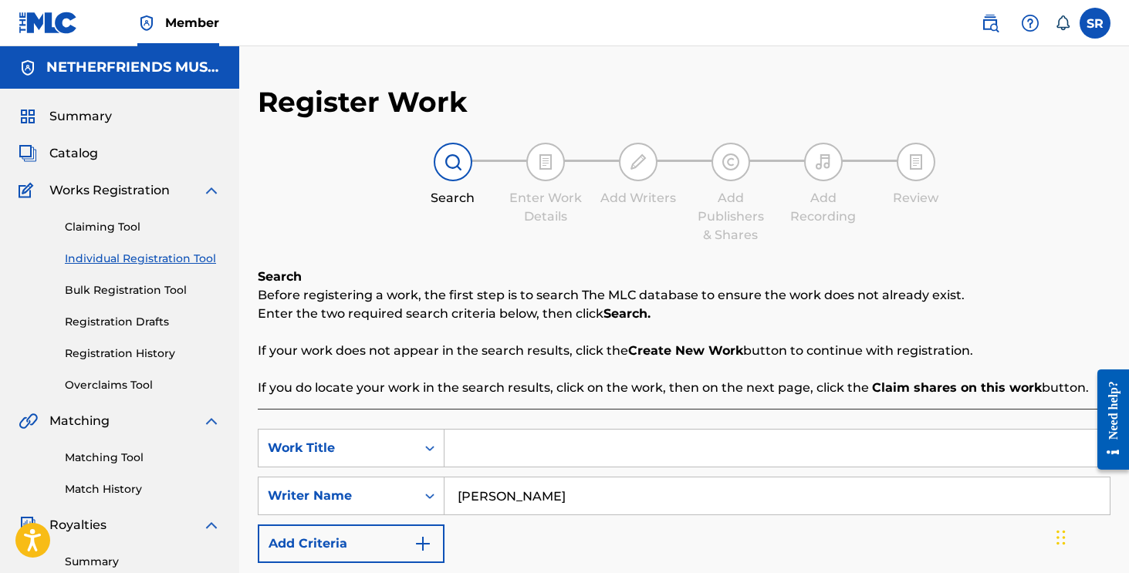
type input "[PERSON_NAME]"
click at [607, 426] on div "SearchWithCriteria8da186df-dfc5-48cf-95bb-f208ae17aec9 Work Title SearchWithCri…" at bounding box center [684, 535] width 853 height 253
click at [607, 434] on input "Search Form" at bounding box center [777, 448] width 665 height 37
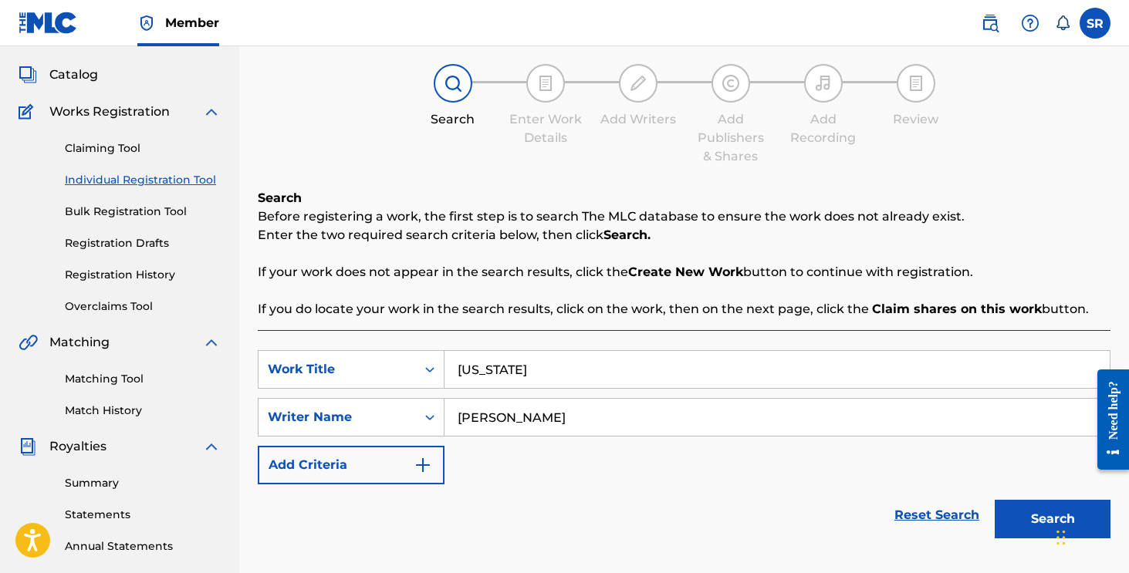
scroll to position [94, 0]
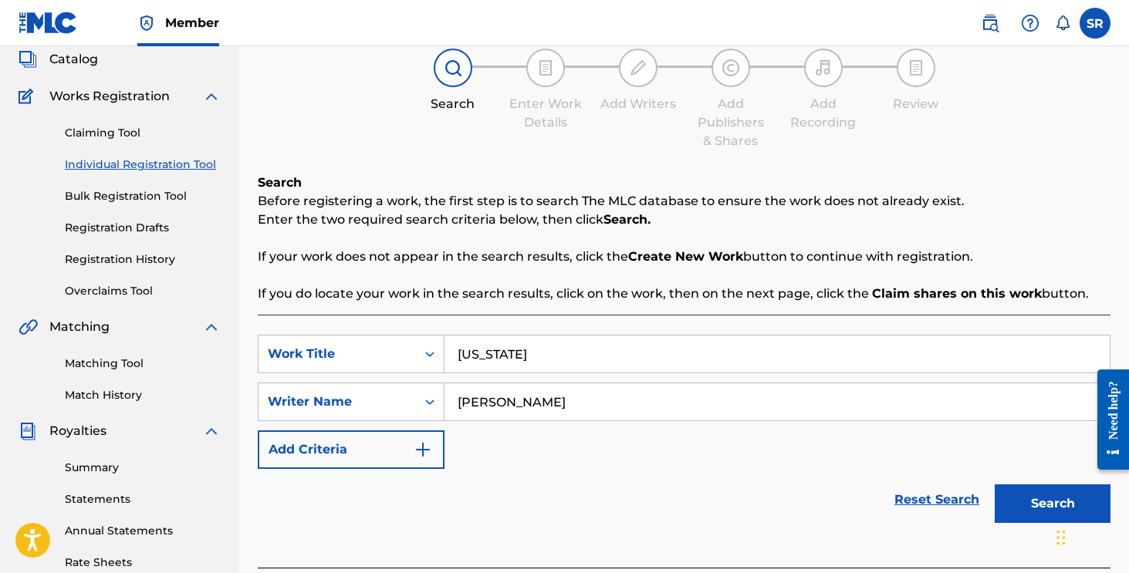
type input "[US_STATE]"
click at [1047, 516] on button "Search" at bounding box center [1053, 504] width 116 height 39
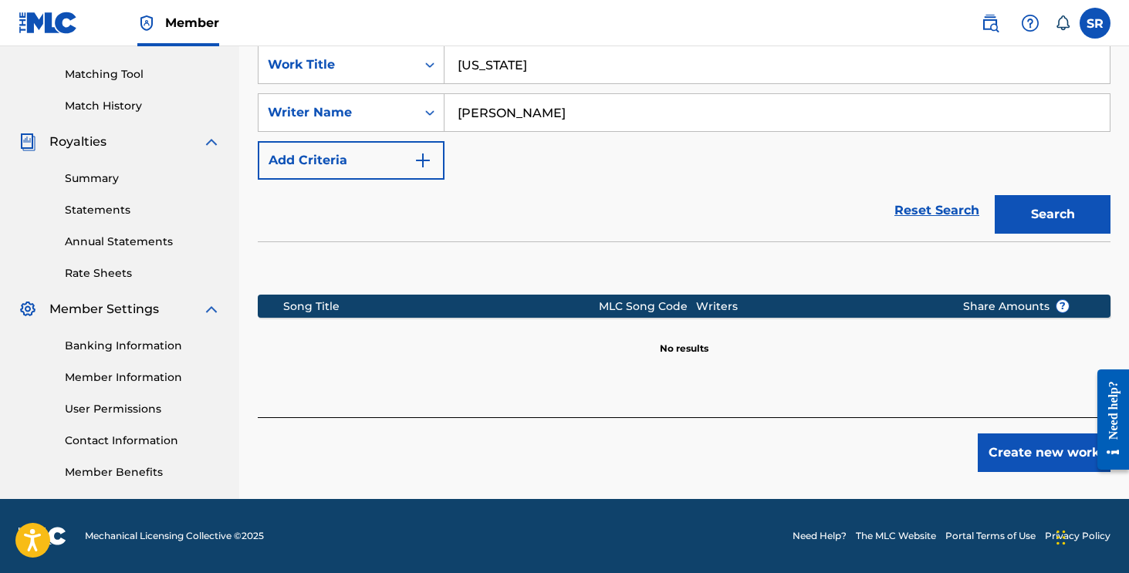
scroll to position [384, 0]
click at [1027, 448] on button "Create new work" at bounding box center [1044, 453] width 133 height 39
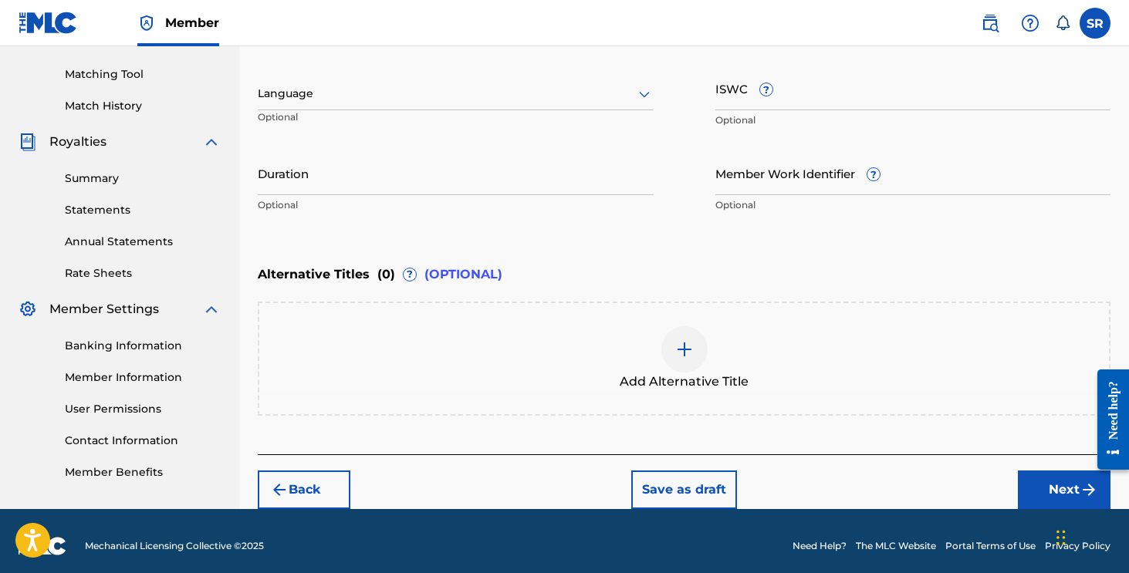
click at [1029, 489] on button "Next" at bounding box center [1064, 490] width 93 height 39
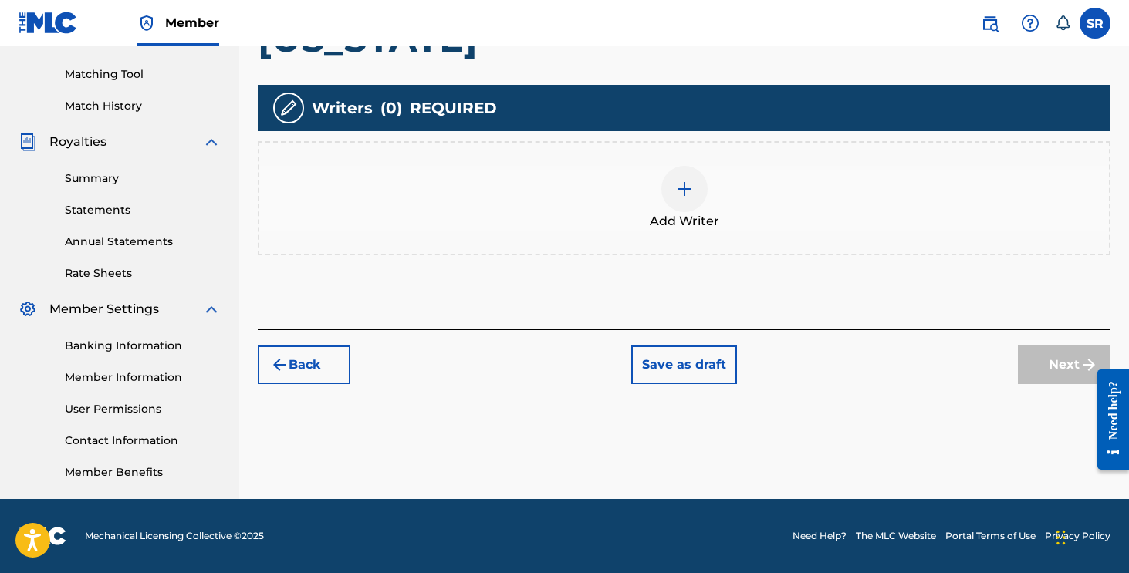
click at [793, 211] on div "Add Writer" at bounding box center [684, 198] width 850 height 65
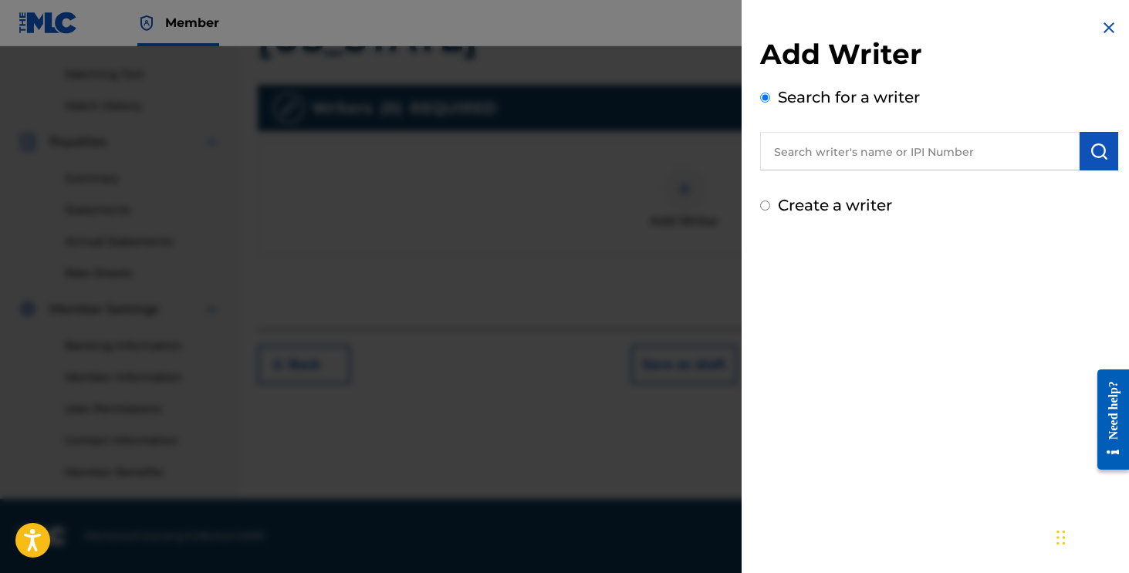
click at [992, 165] on input "text" at bounding box center [920, 151] width 320 height 39
paste input "[PERSON_NAME]"
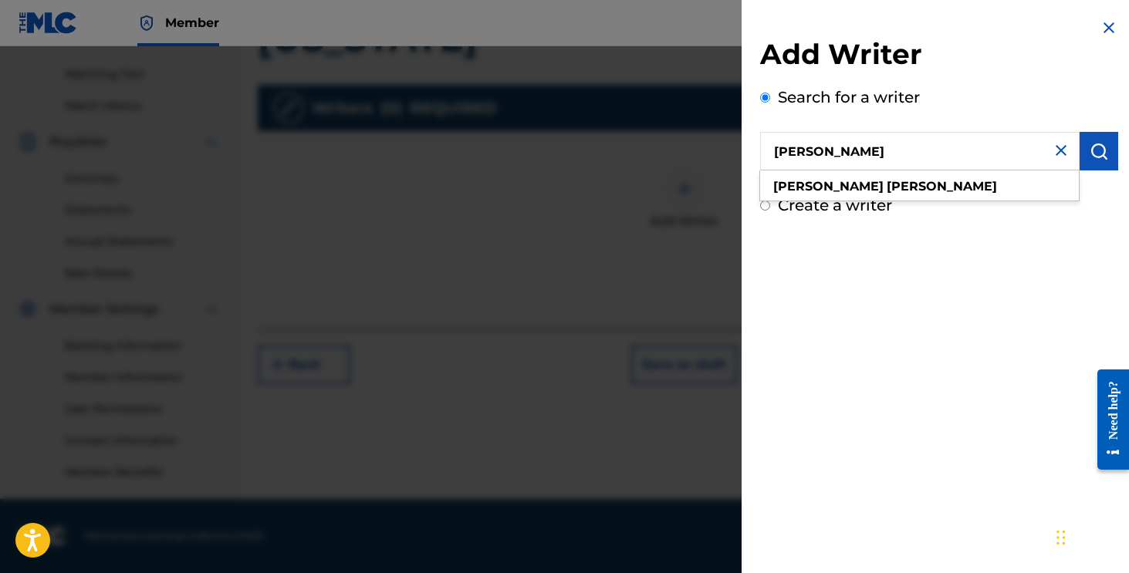
type input "[PERSON_NAME]"
click at [1103, 153] on button "submit" at bounding box center [1099, 151] width 39 height 39
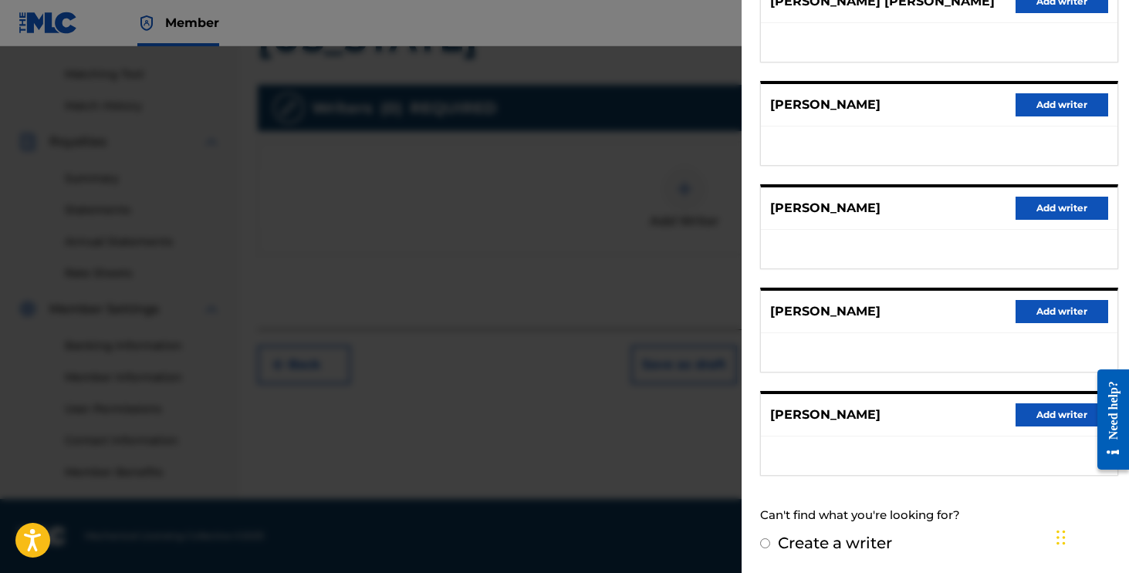
scroll to position [225, 0]
click at [1030, 419] on button "Add writer" at bounding box center [1062, 415] width 93 height 23
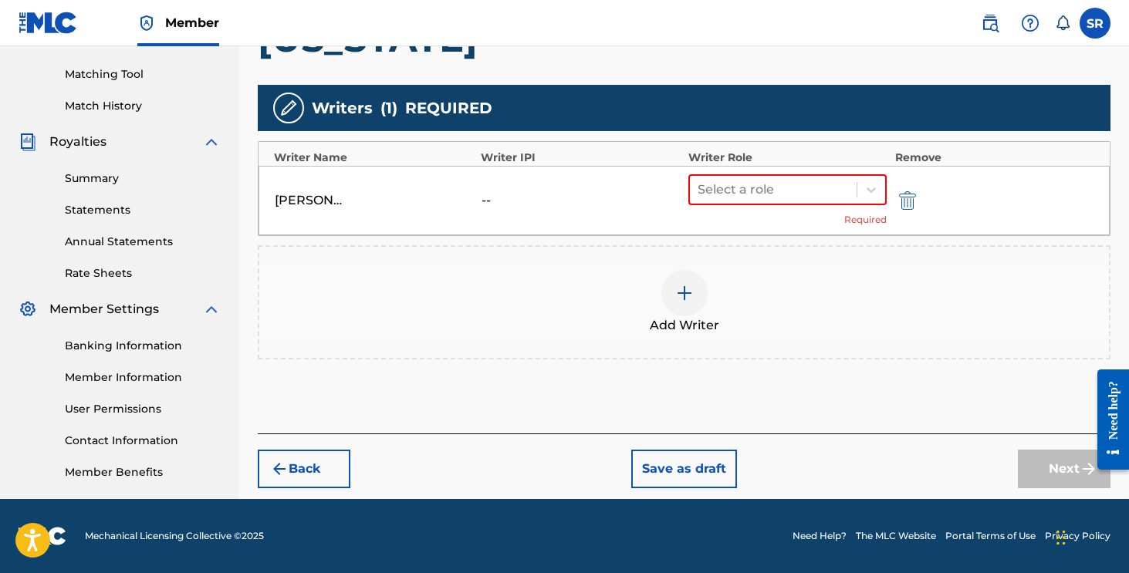
click at [824, 215] on div "Select a role Required" at bounding box center [787, 200] width 199 height 52
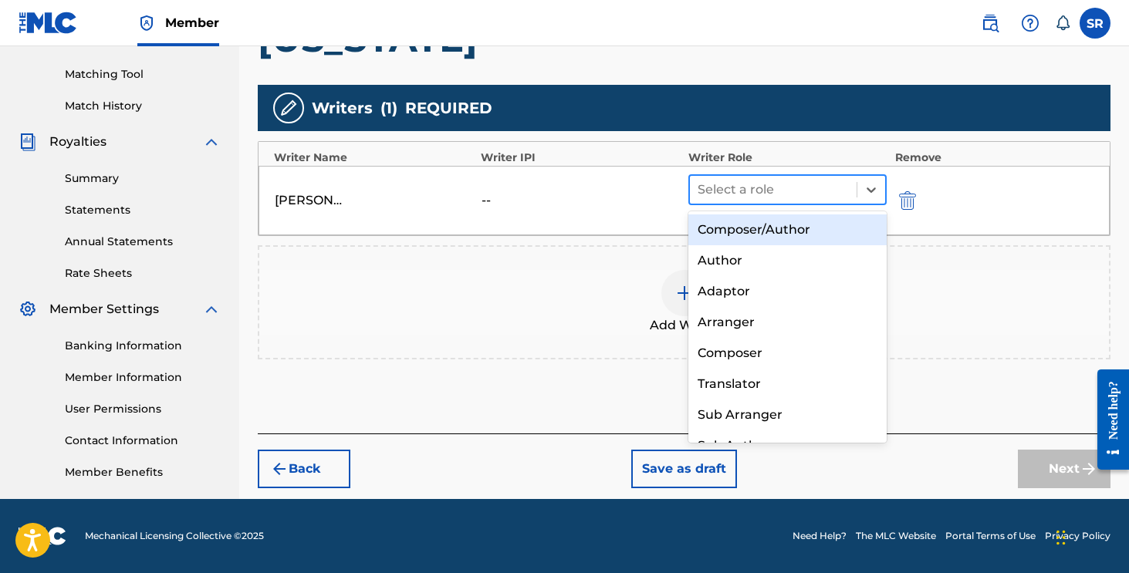
click at [824, 201] on div "Select a role" at bounding box center [773, 190] width 167 height 28
click at [821, 231] on div "Composer/Author" at bounding box center [787, 230] width 199 height 31
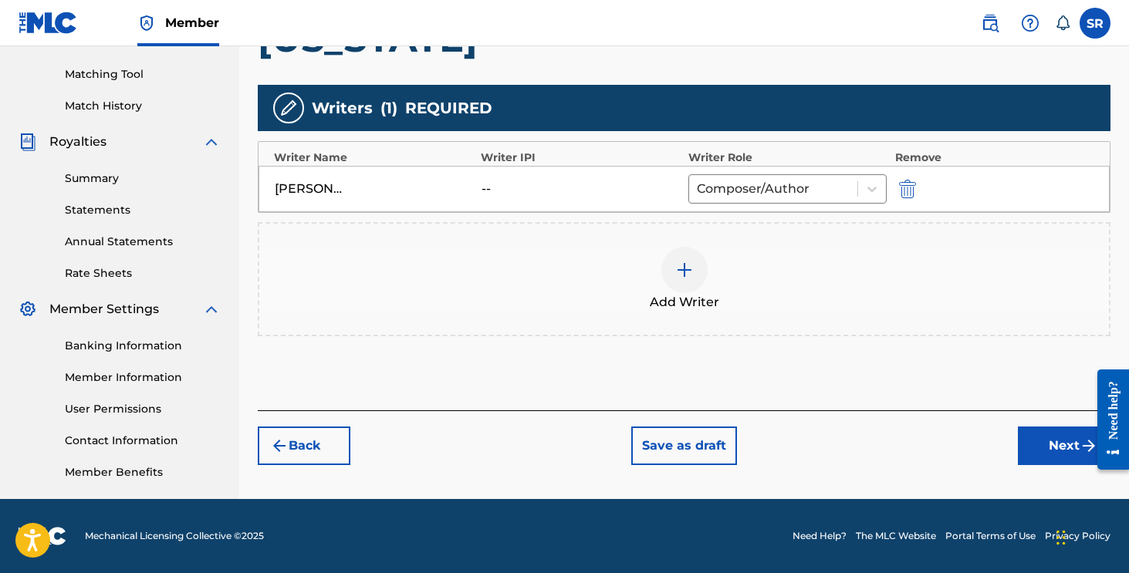
click at [1040, 465] on div "Register Work Search Enter Work Details Add Writers Add Publishers & Shares Add…" at bounding box center [684, 100] width 890 height 798
click at [1041, 455] on button "Next" at bounding box center [1064, 446] width 93 height 39
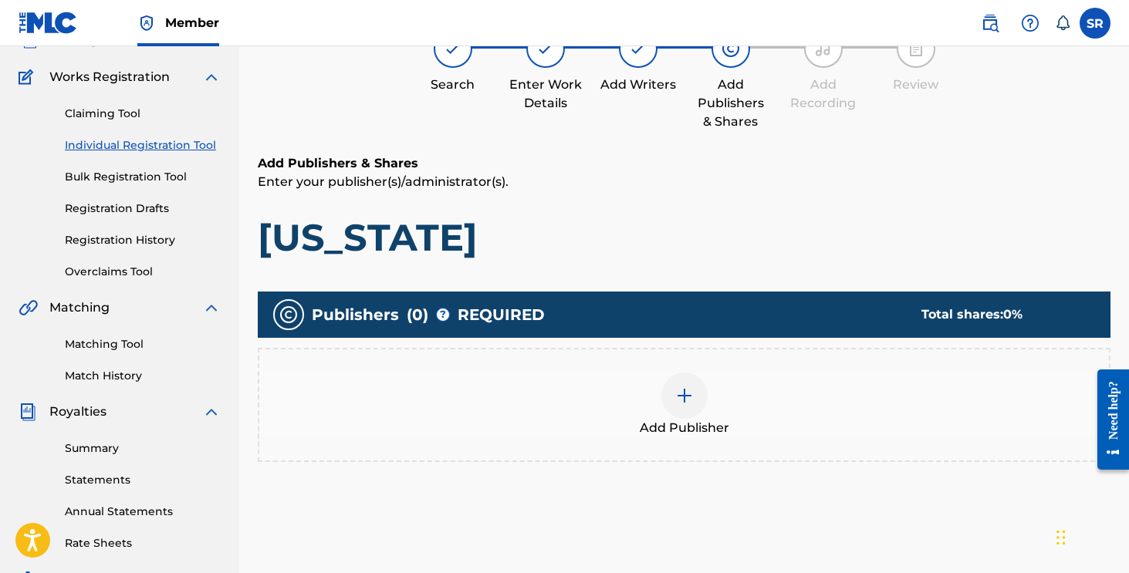
scroll to position [69, 0]
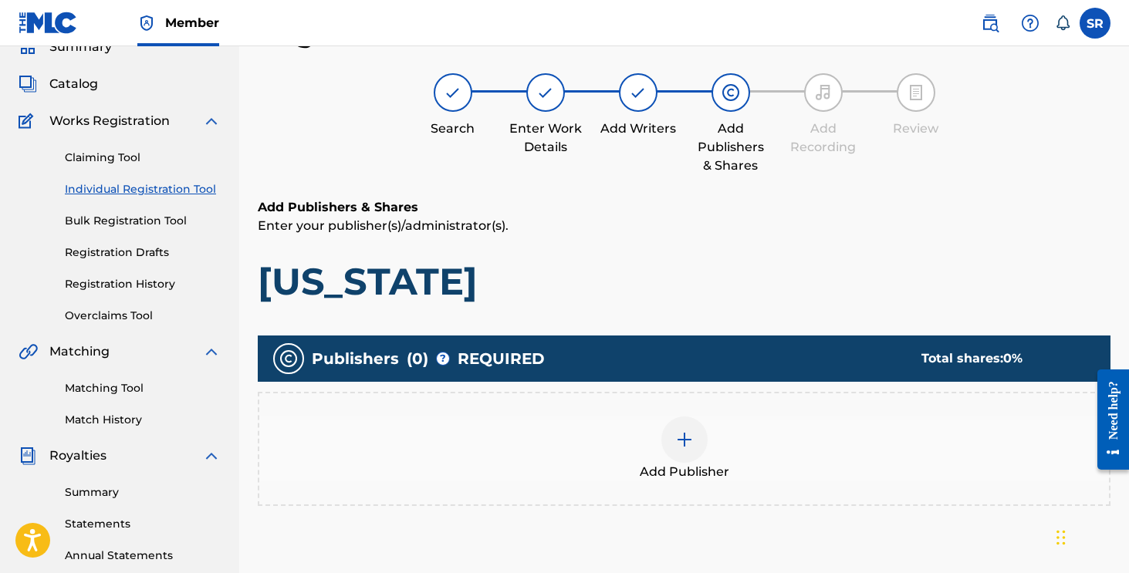
click at [861, 465] on div "Add Publisher" at bounding box center [684, 449] width 850 height 65
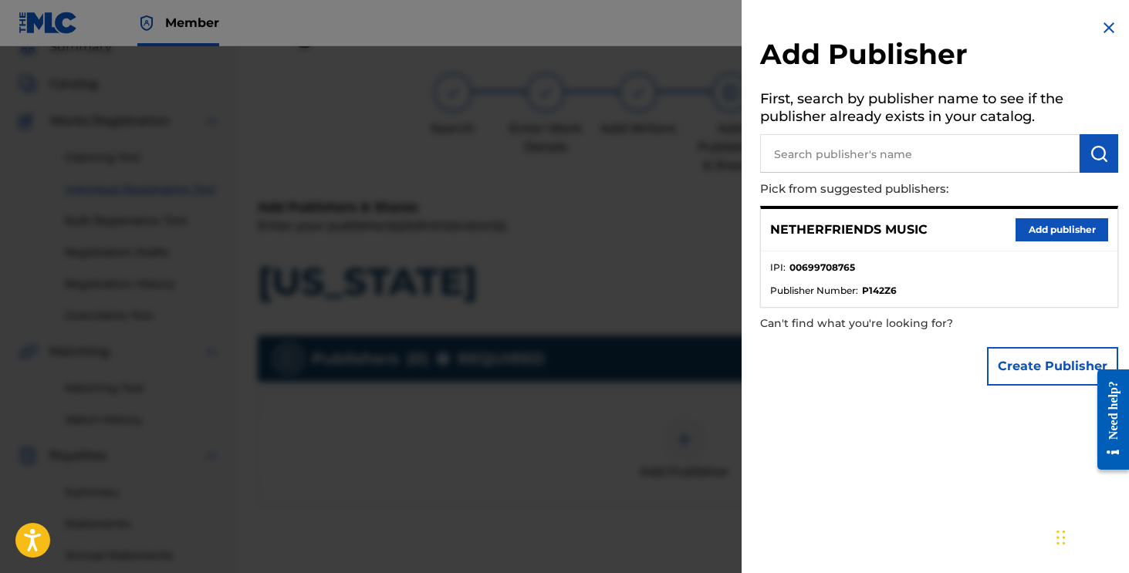
click at [1047, 233] on button "Add publisher" at bounding box center [1062, 229] width 93 height 23
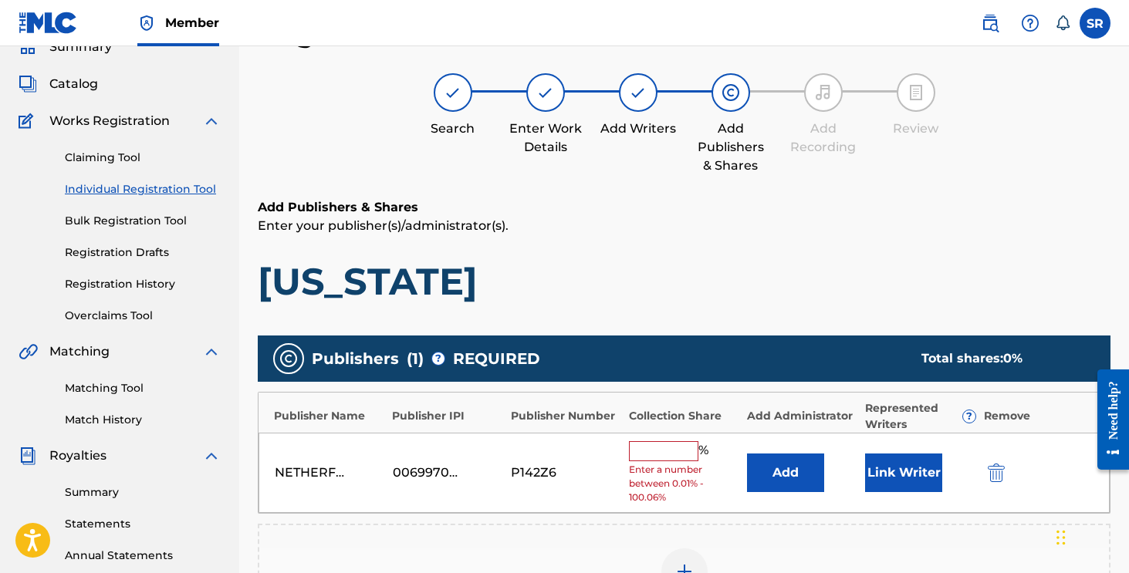
click at [650, 453] on input "text" at bounding box center [663, 451] width 69 height 20
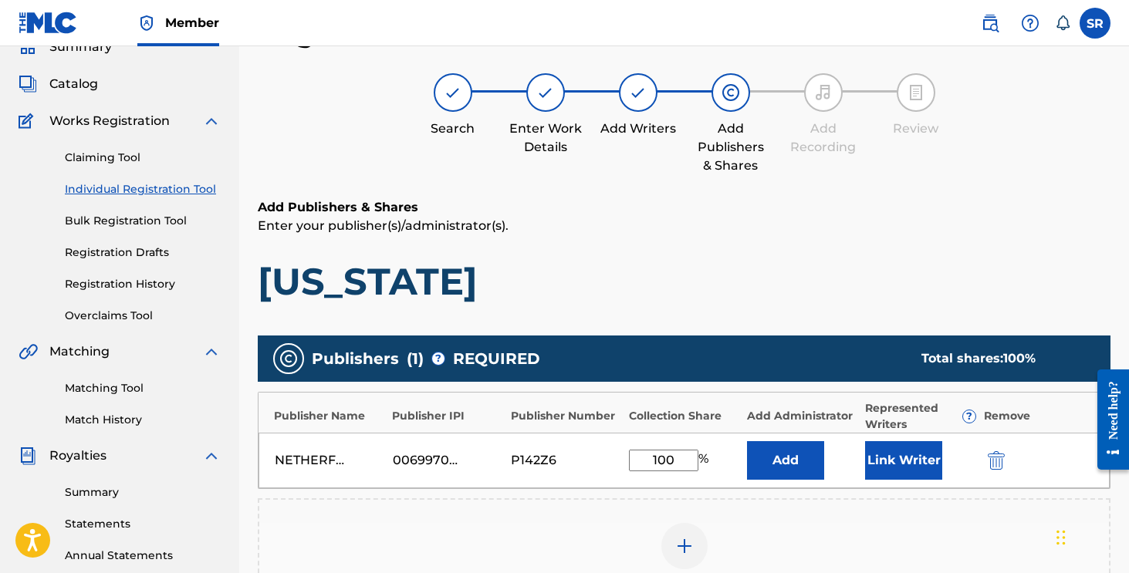
type input "100"
click at [868, 457] on button "Link Writer" at bounding box center [903, 460] width 77 height 39
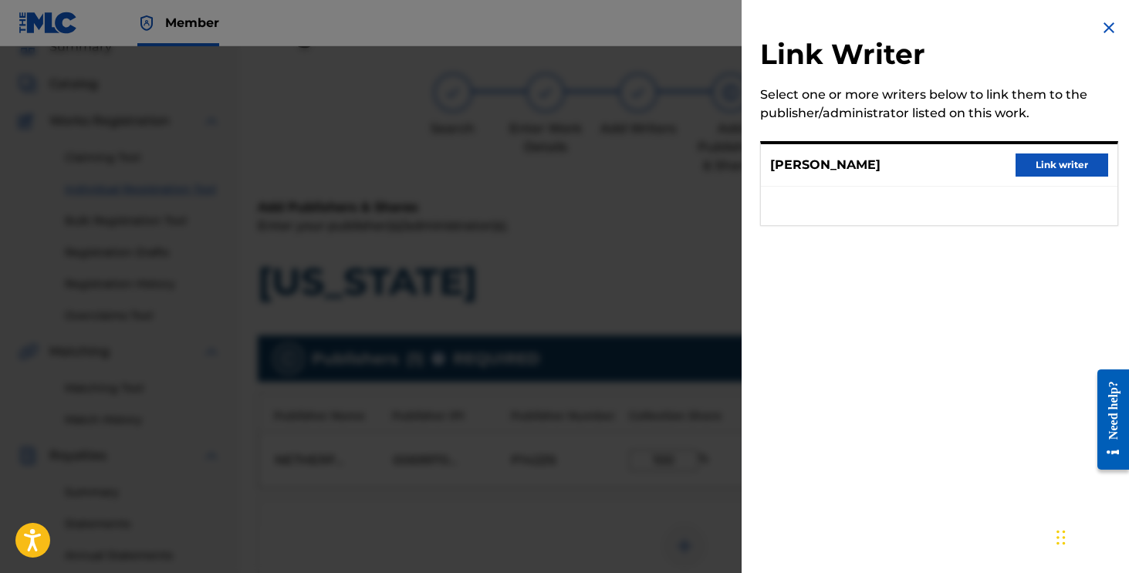
click at [1045, 182] on div "[PERSON_NAME] Link writer" at bounding box center [939, 165] width 357 height 42
click at [1045, 181] on div "[PERSON_NAME] Link writer" at bounding box center [939, 165] width 357 height 42
click at [1045, 174] on button "Link writer" at bounding box center [1062, 165] width 93 height 23
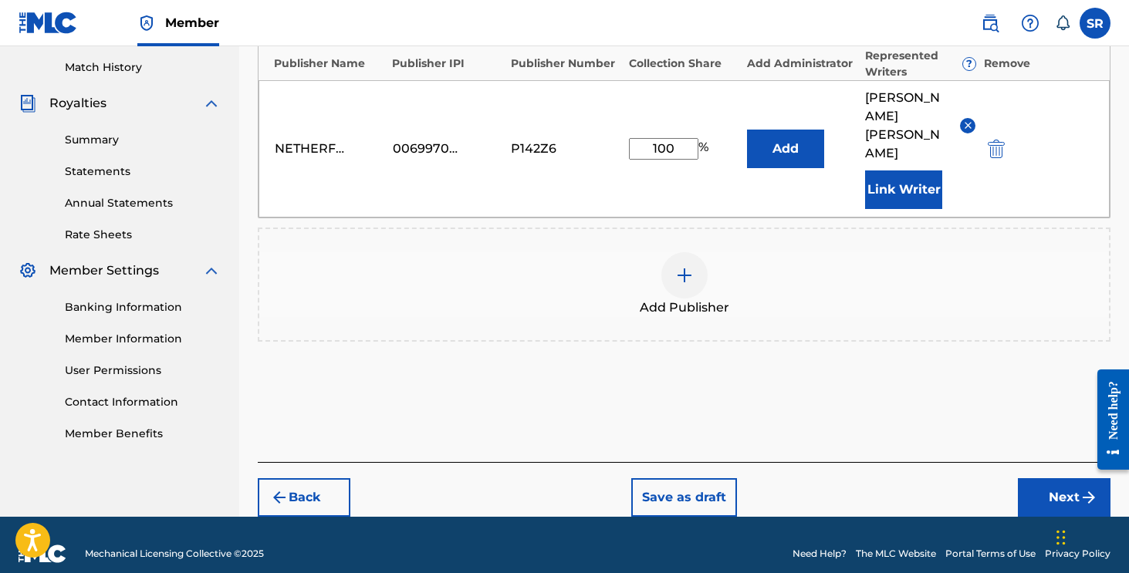
click at [1044, 479] on button "Next" at bounding box center [1064, 498] width 93 height 39
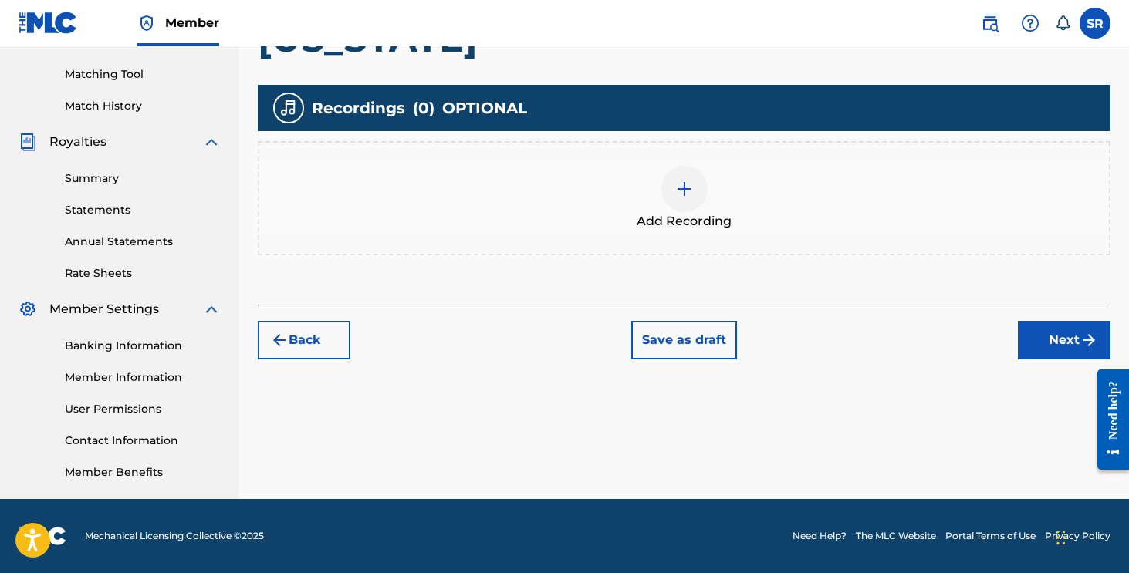
click at [1046, 323] on button "Next" at bounding box center [1064, 340] width 93 height 39
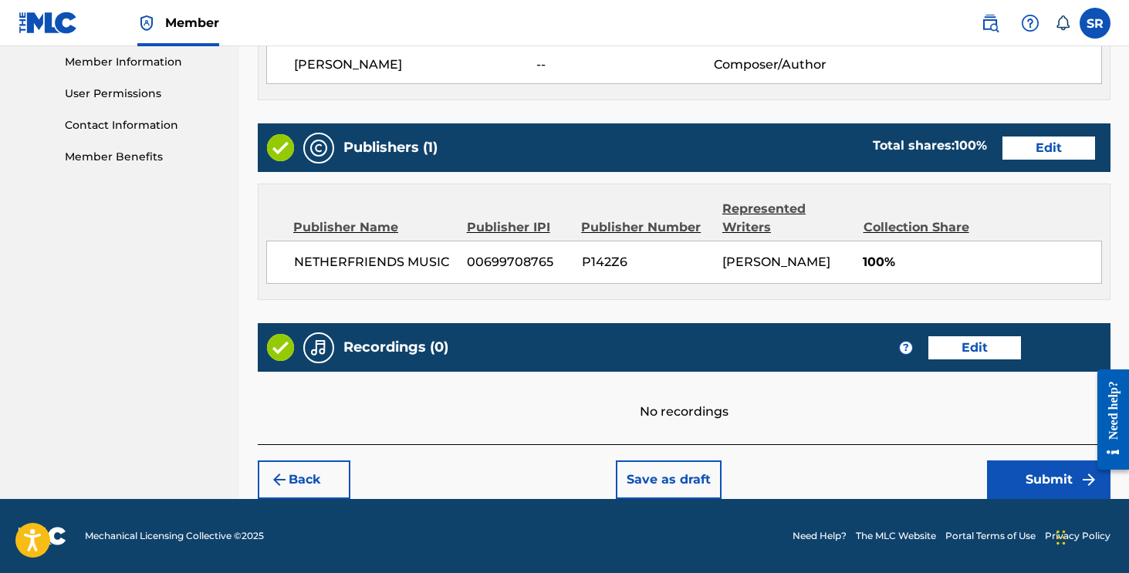
click at [1016, 485] on button "Submit" at bounding box center [1048, 480] width 123 height 39
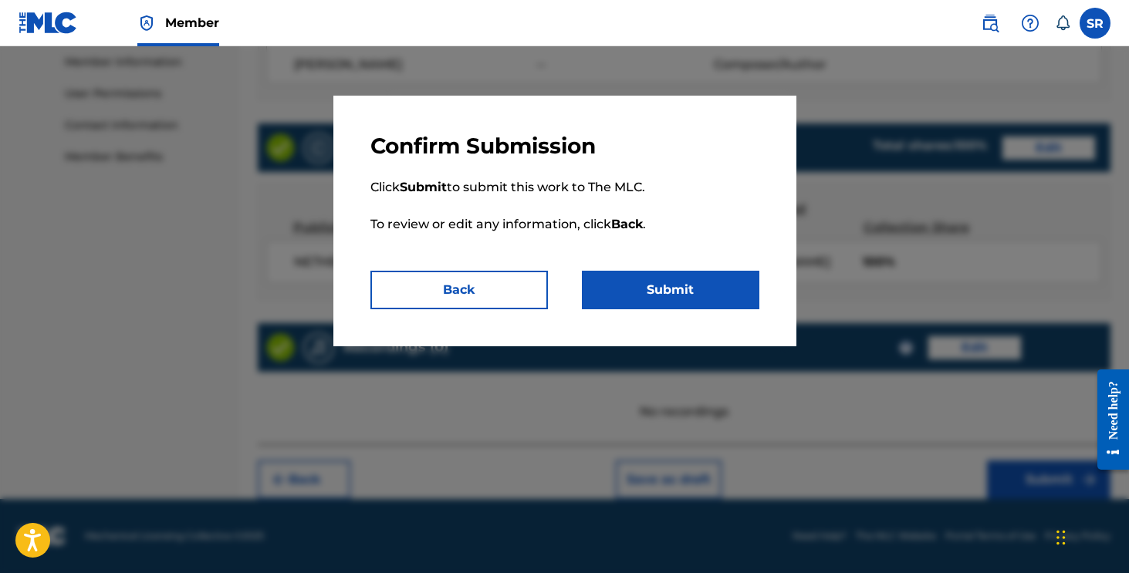
click at [651, 290] on button "Submit" at bounding box center [671, 290] width 178 height 39
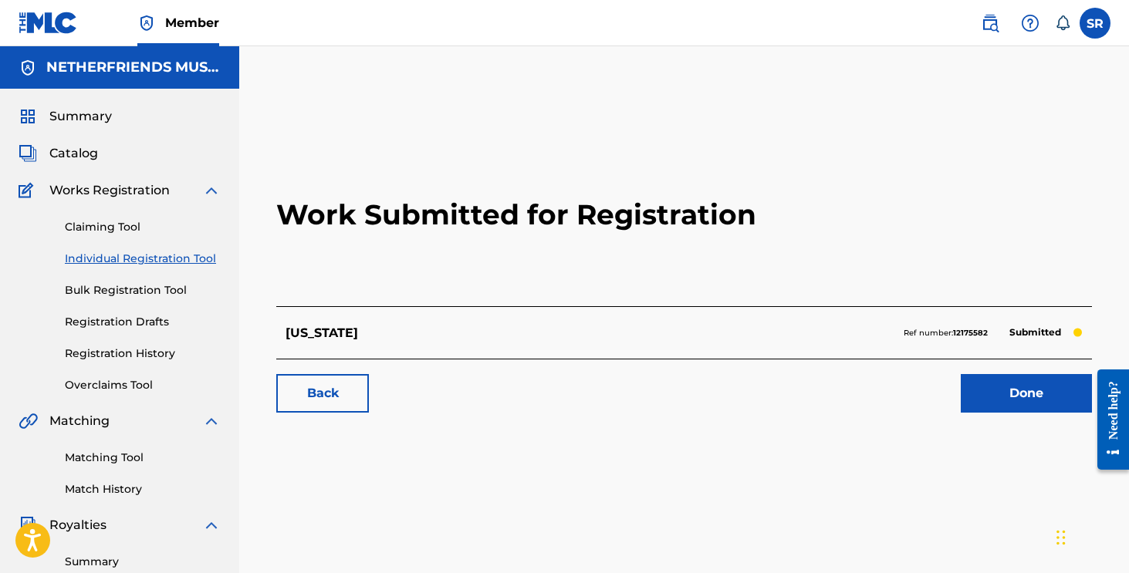
click at [1033, 391] on link "Done" at bounding box center [1026, 393] width 131 height 39
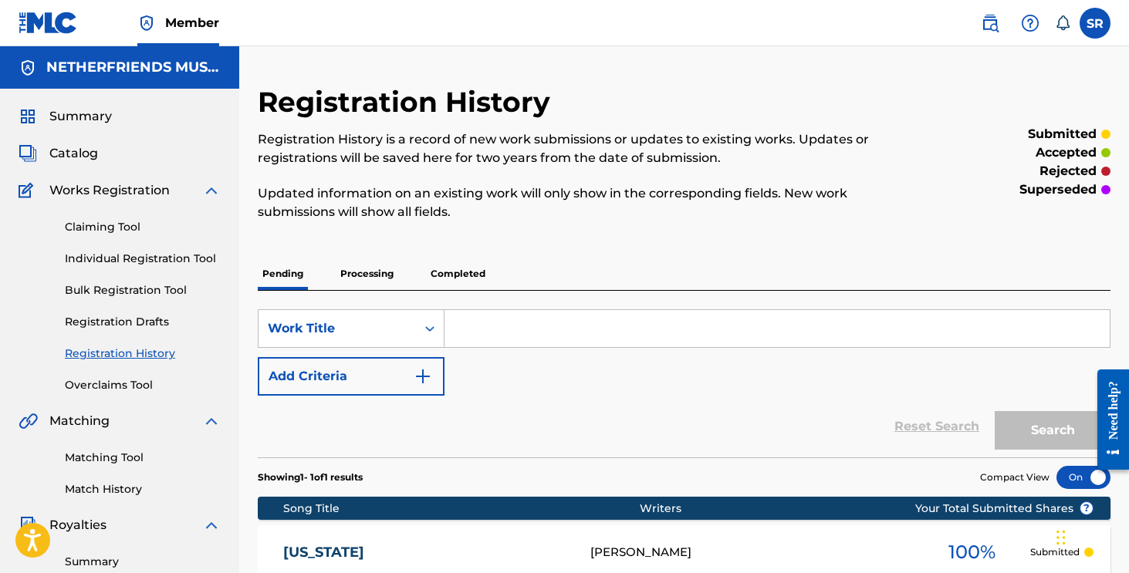
click at [178, 252] on link "Individual Registration Tool" at bounding box center [143, 259] width 156 height 16
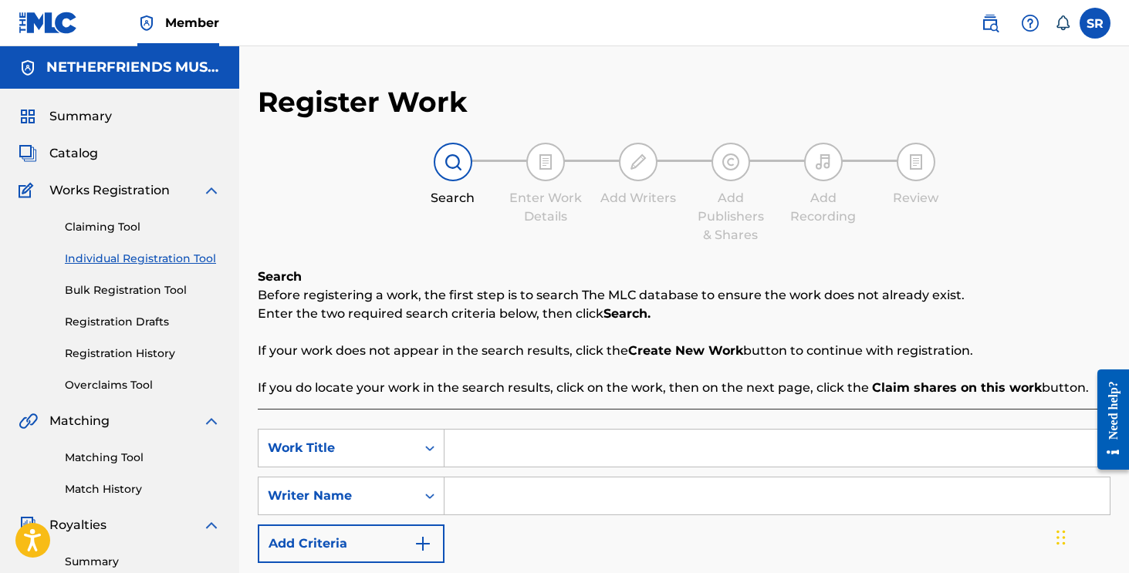
click at [551, 510] on input "Search Form" at bounding box center [777, 496] width 665 height 37
paste input "[PERSON_NAME]"
type input "[PERSON_NAME]"
click at [537, 455] on input "Search Form" at bounding box center [777, 448] width 665 height 37
type input "n"
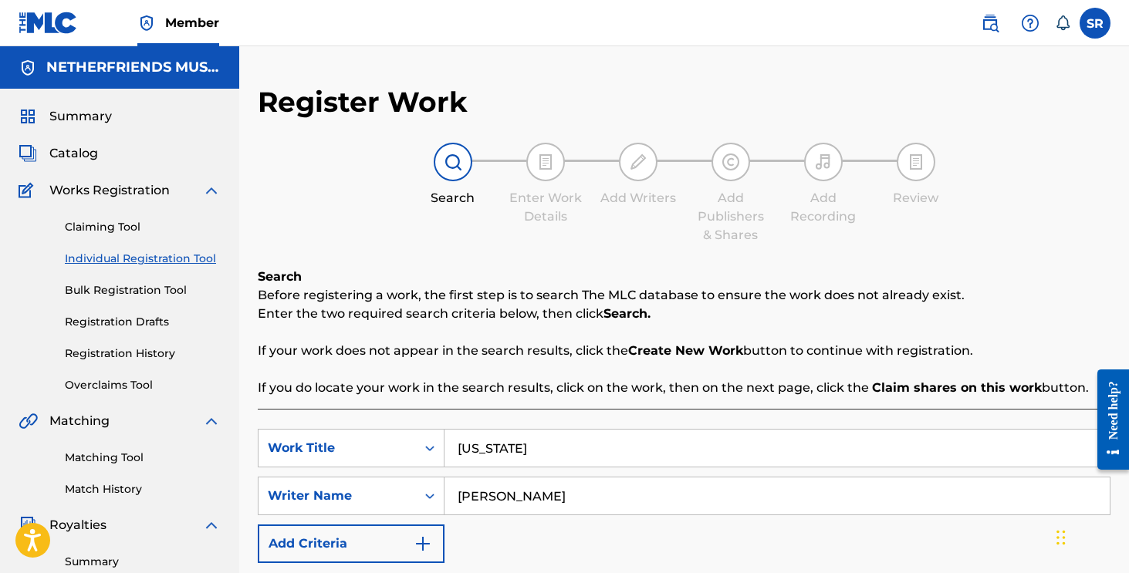
click at [411, 406] on div "Search Before registering a work, the first step is to search The MLC database …" at bounding box center [684, 465] width 853 height 394
drag, startPoint x: 513, startPoint y: 441, endPoint x: 424, endPoint y: 435, distance: 88.9
click at [424, 435] on div "SearchWithCriteria8da186df-dfc5-48cf-95bb-f208ae17aec9 Work Title [US_STATE]" at bounding box center [684, 448] width 853 height 39
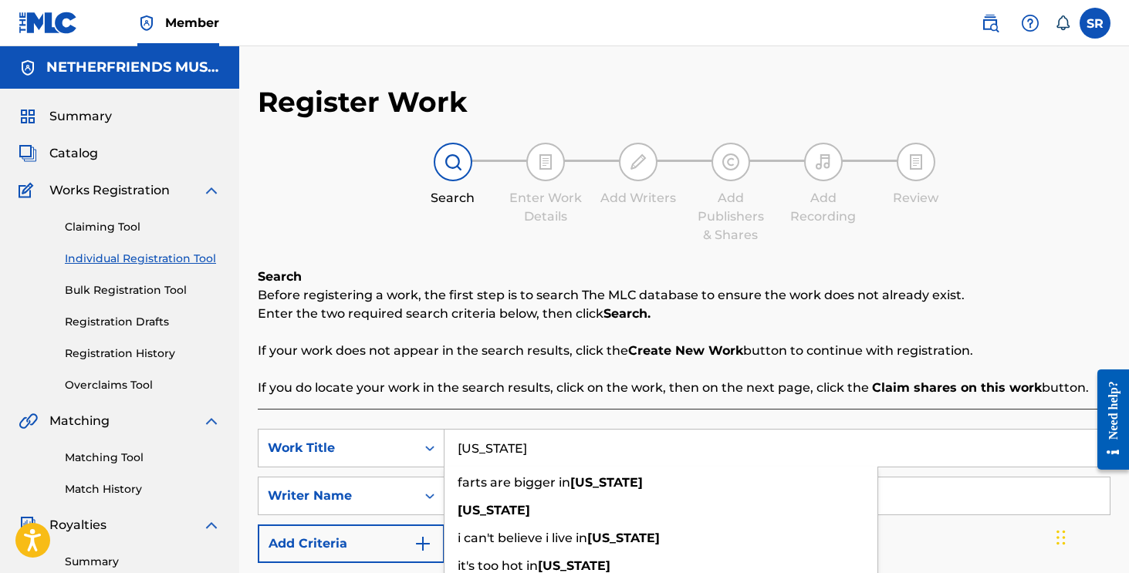
drag, startPoint x: 528, startPoint y: 434, endPoint x: 434, endPoint y: 424, distance: 94.6
click at [434, 424] on div "SearchWithCriteria8da186df-dfc5-48cf-95bb-f208ae17aec9 Work Title [US_STATE] fa…" at bounding box center [684, 535] width 853 height 253
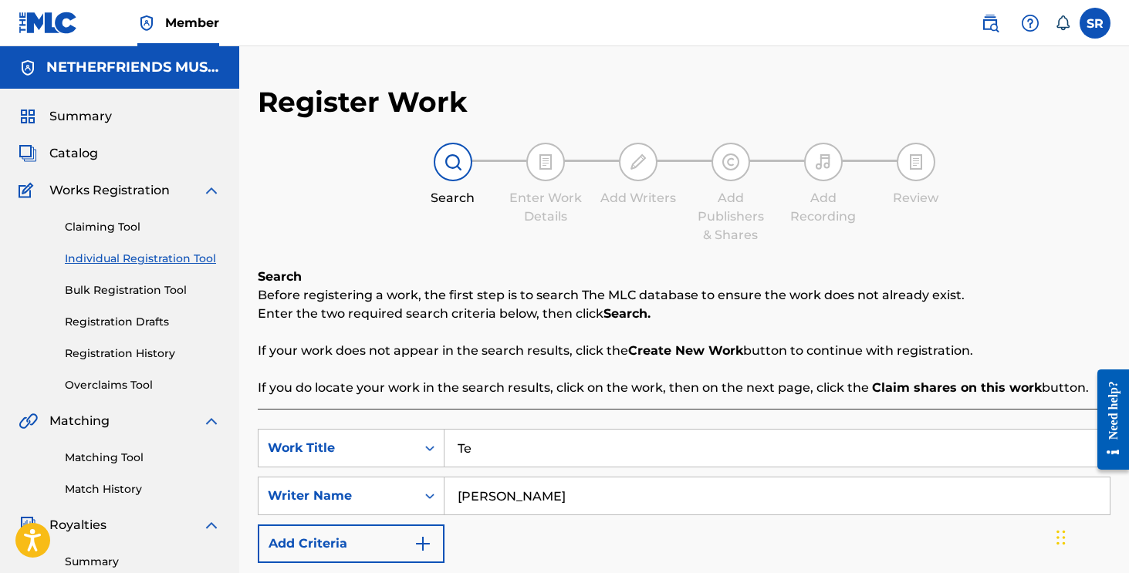
type input "T"
type input "Canals"
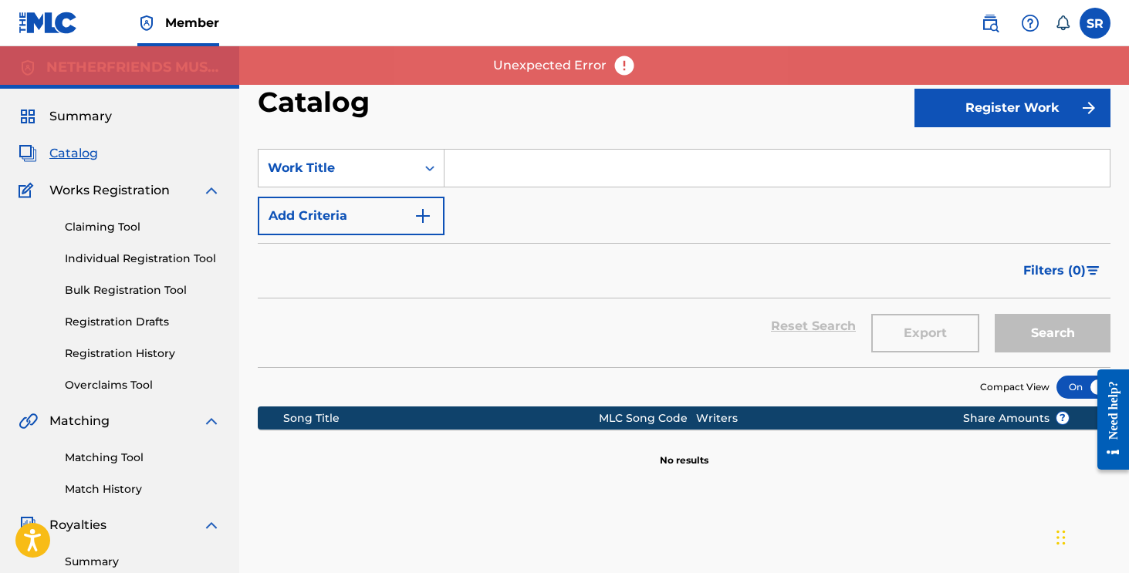
click at [86, 164] on div "Summary Catalog Works Registration Claiming Tool Individual Registration Tool B…" at bounding box center [119, 486] width 239 height 794
click at [89, 148] on span "Catalog" at bounding box center [73, 153] width 49 height 19
click at [79, 113] on span "Summary" at bounding box center [80, 116] width 63 height 19
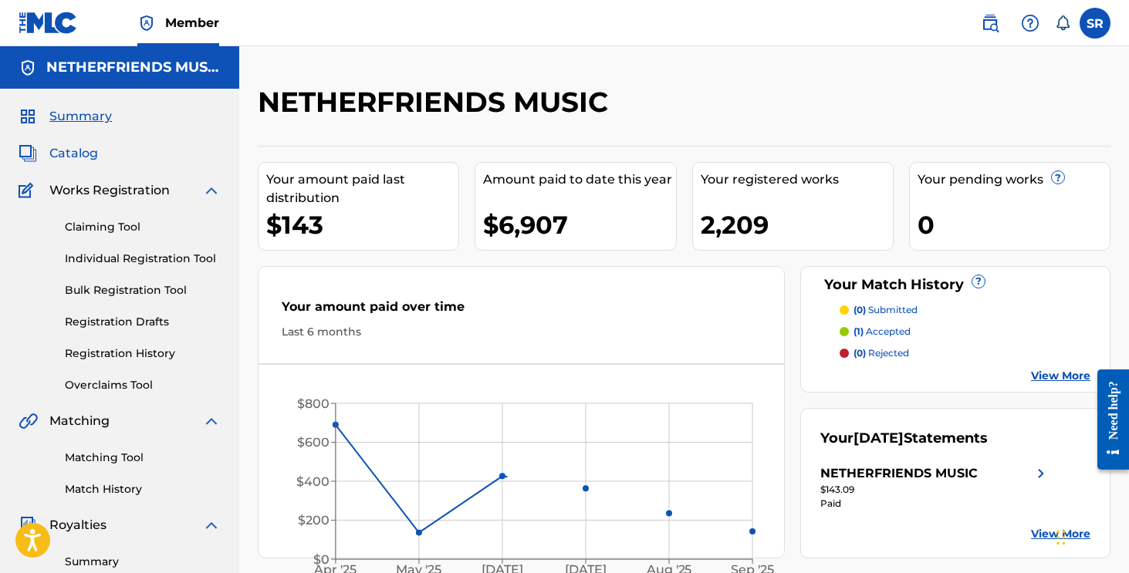
click at [78, 147] on span "Catalog" at bounding box center [73, 153] width 49 height 19
